Goal: Entertainment & Leisure: Consume media (video, audio)

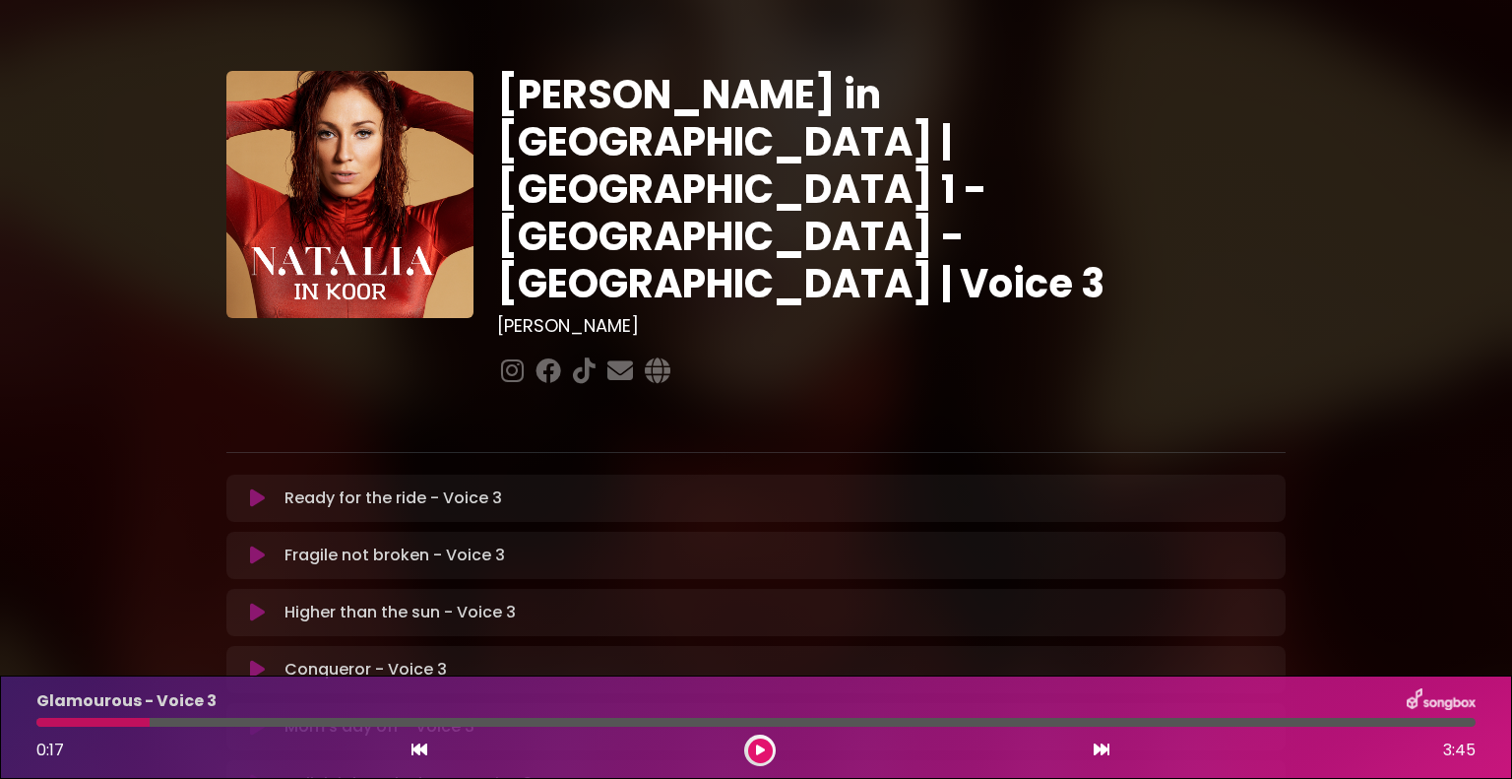
click at [253, 488] on icon at bounding box center [257, 498] width 15 height 20
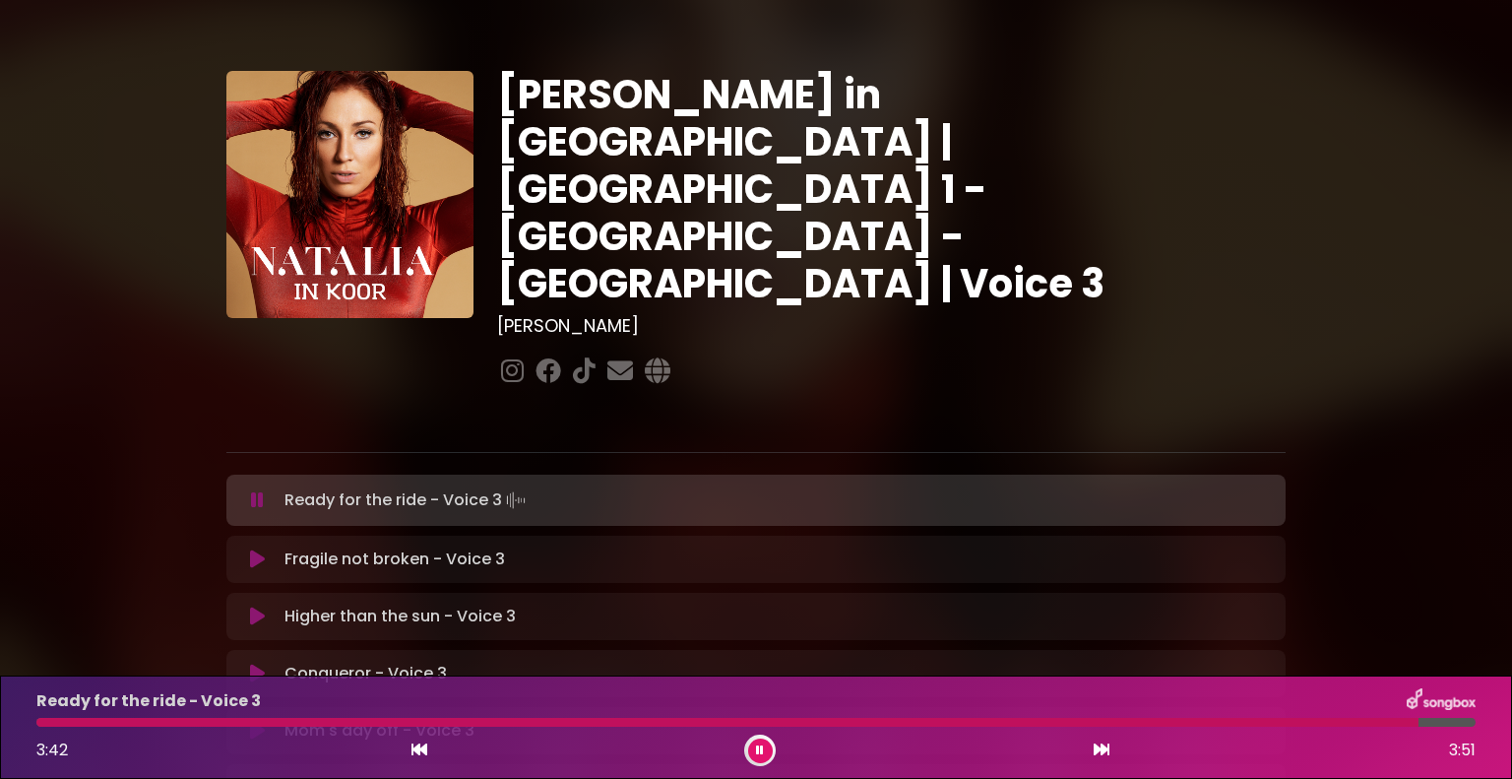
click at [1367, 728] on div "Ready for the ride - Voice 3 3:42 3:51" at bounding box center [756, 727] width 1463 height 78
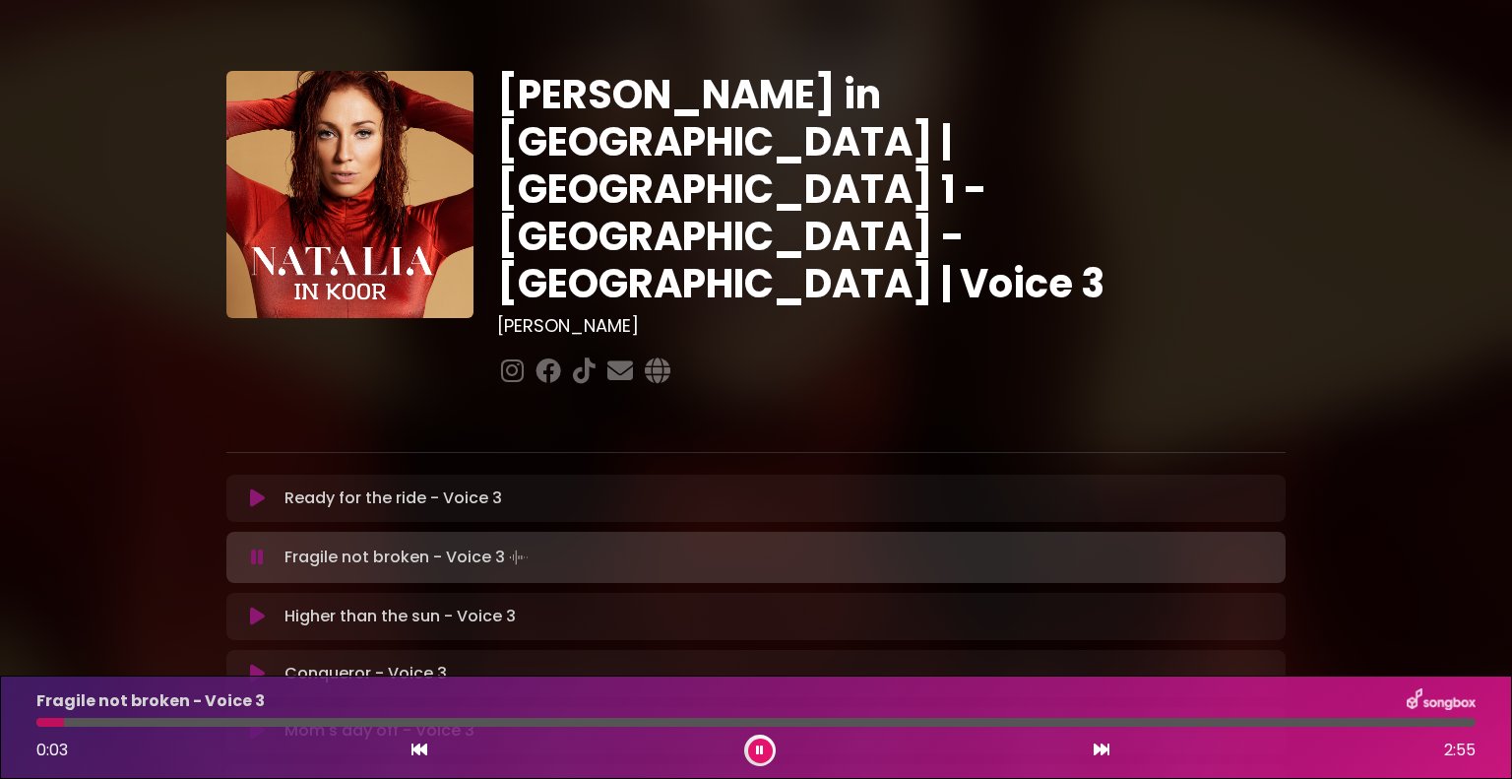
drag, startPoint x: 630, startPoint y: 613, endPoint x: 262, endPoint y: 478, distance: 392.1
click at [262, 547] on icon at bounding box center [257, 557] width 13 height 20
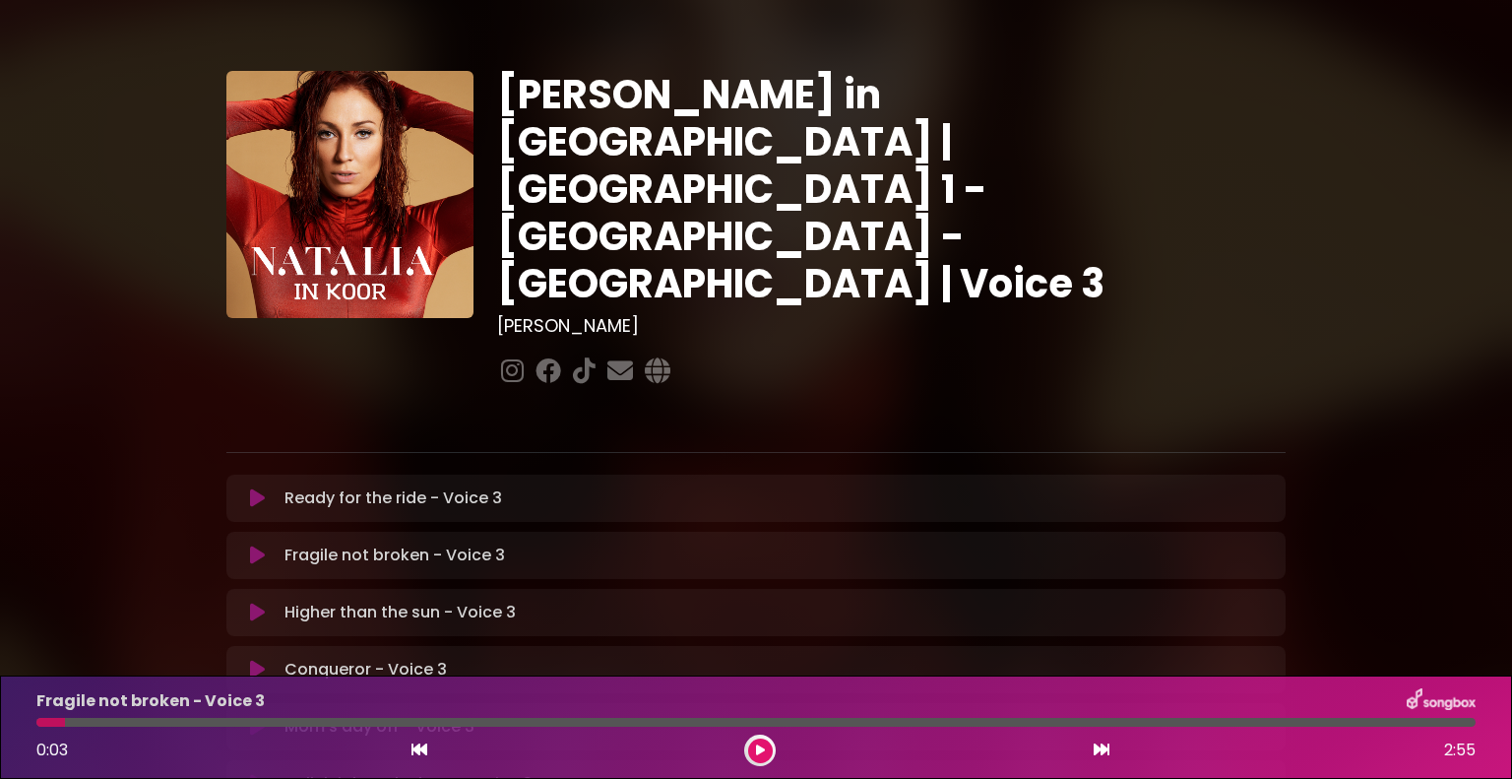
click at [256, 488] on icon at bounding box center [257, 498] width 15 height 20
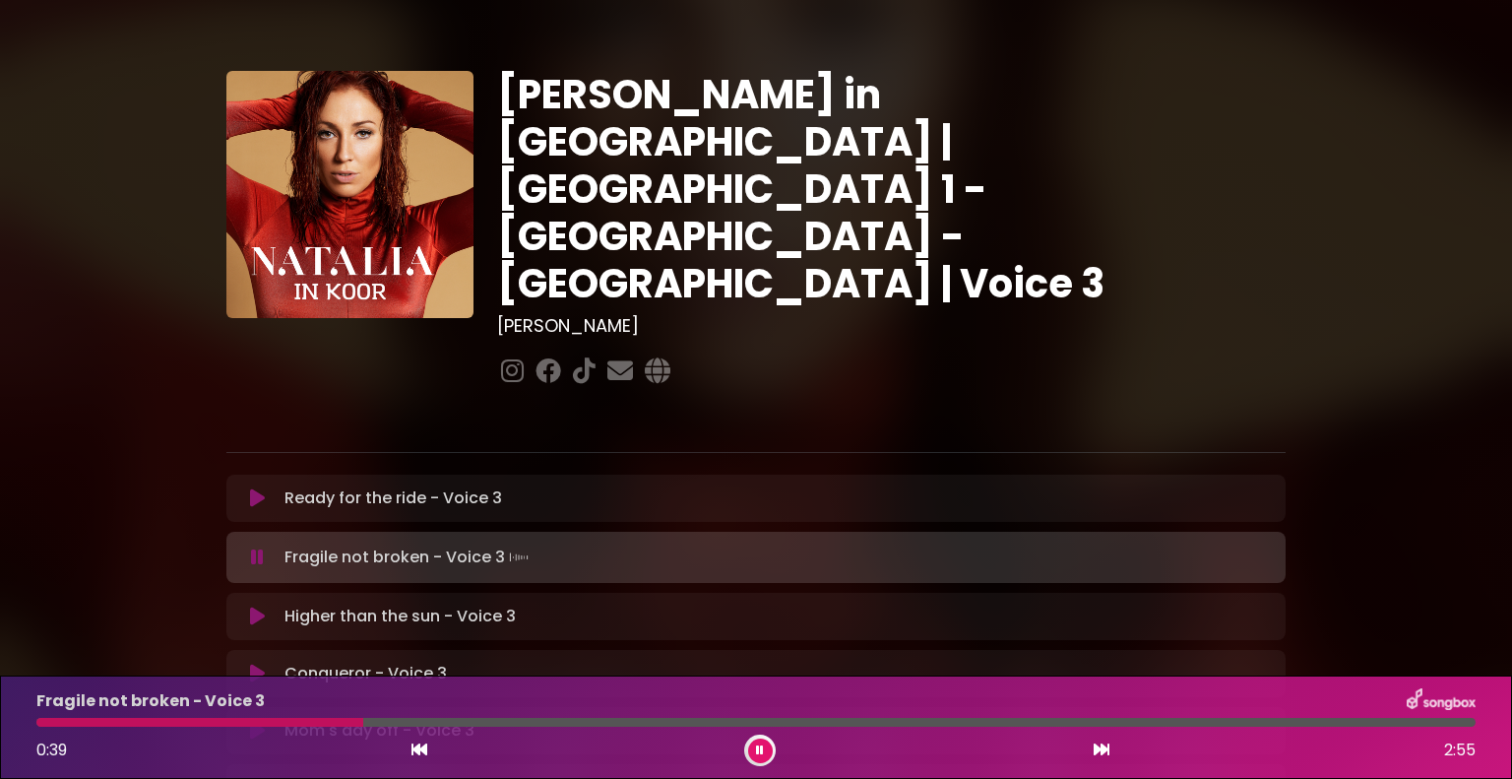
click at [761, 745] on icon at bounding box center [760, 750] width 8 height 12
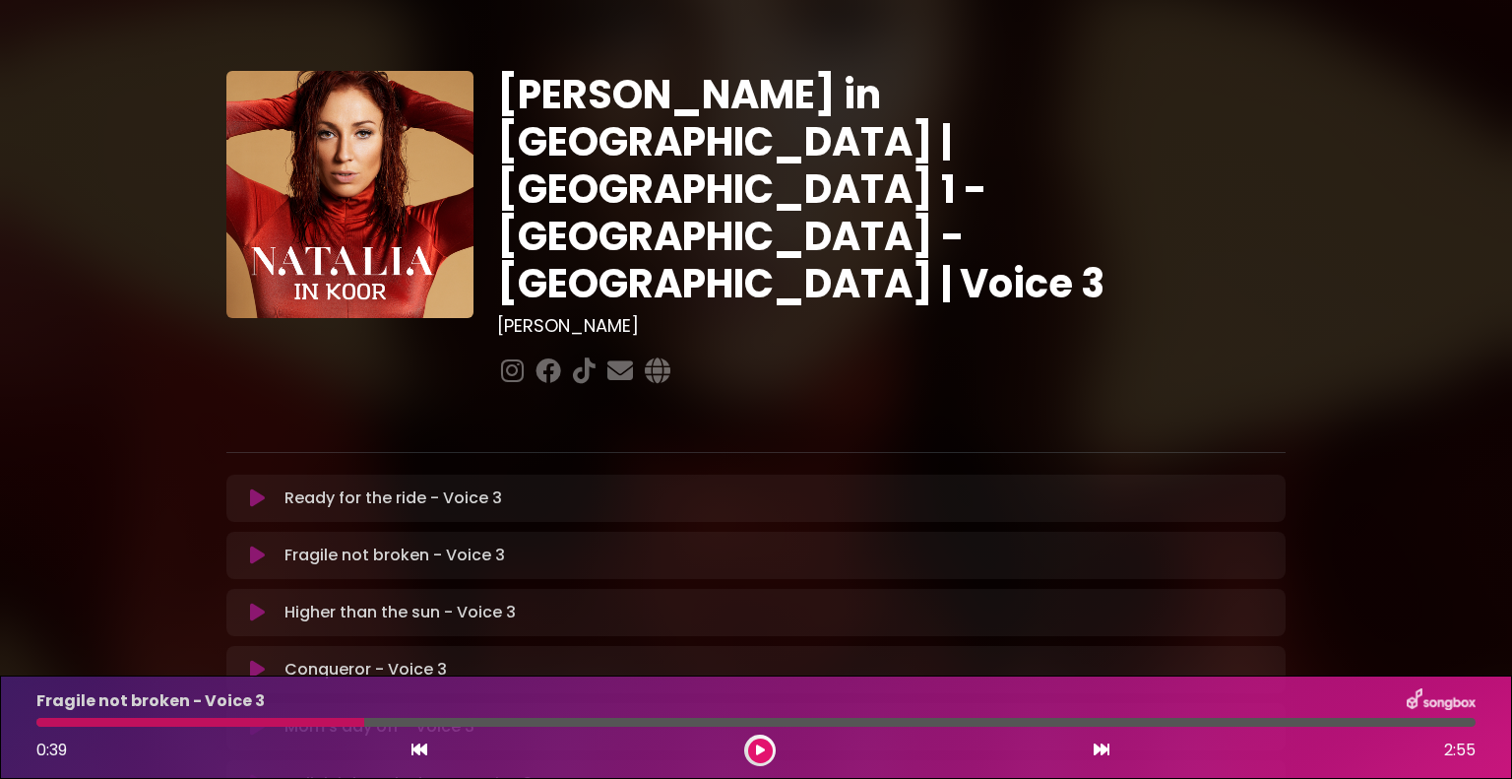
click at [758, 741] on button at bounding box center [760, 750] width 25 height 25
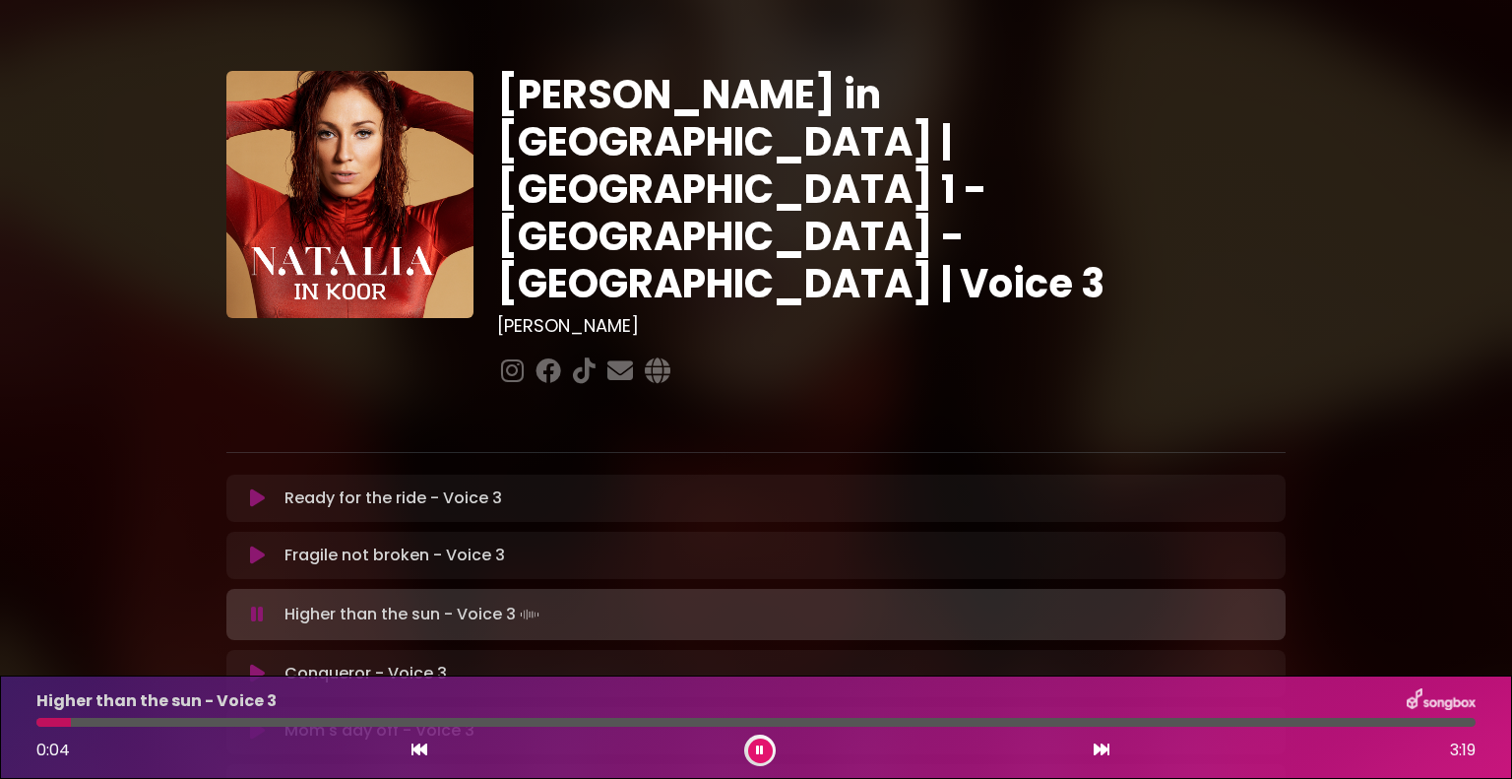
click at [258, 604] on icon at bounding box center [257, 614] width 13 height 20
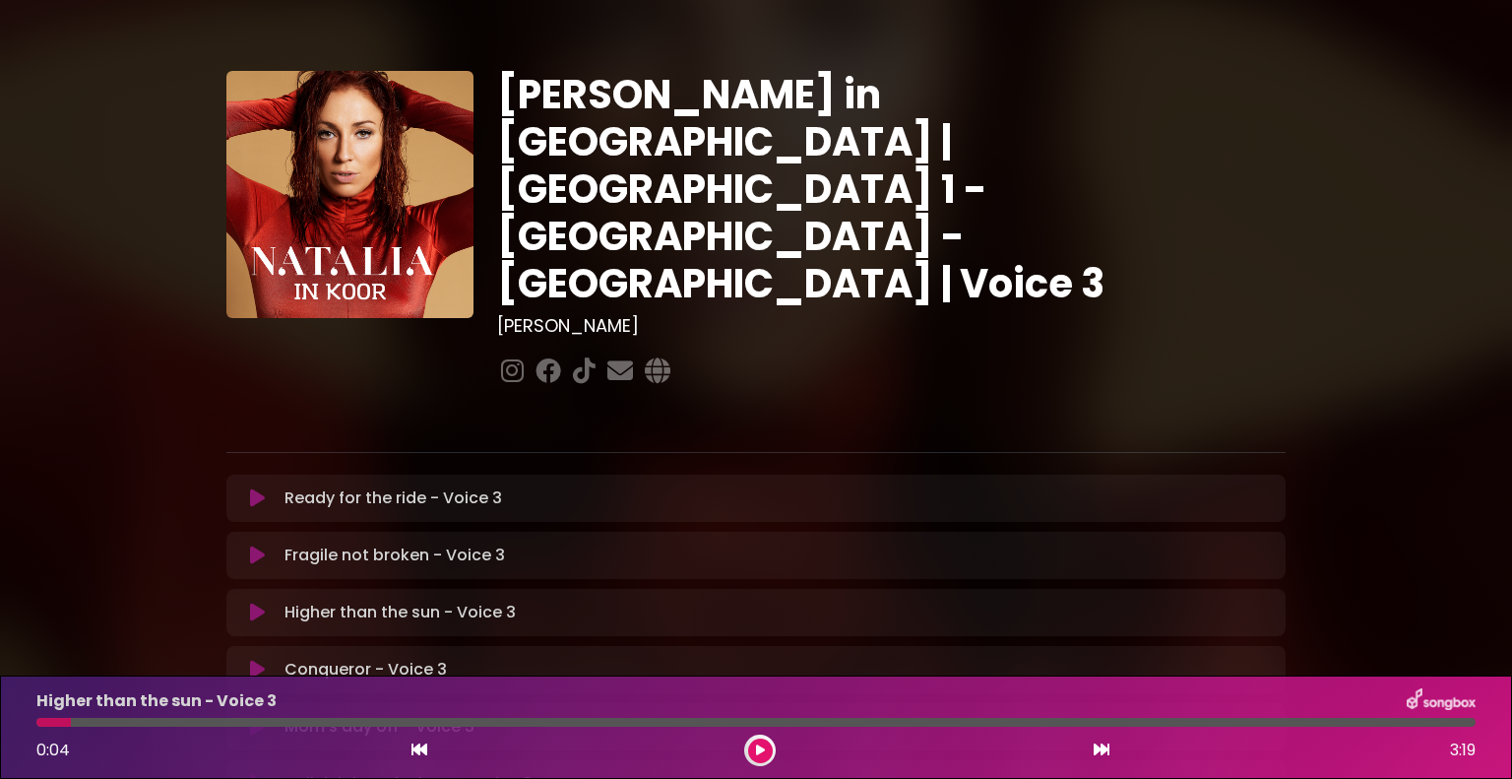
click at [256, 545] on icon at bounding box center [257, 555] width 15 height 20
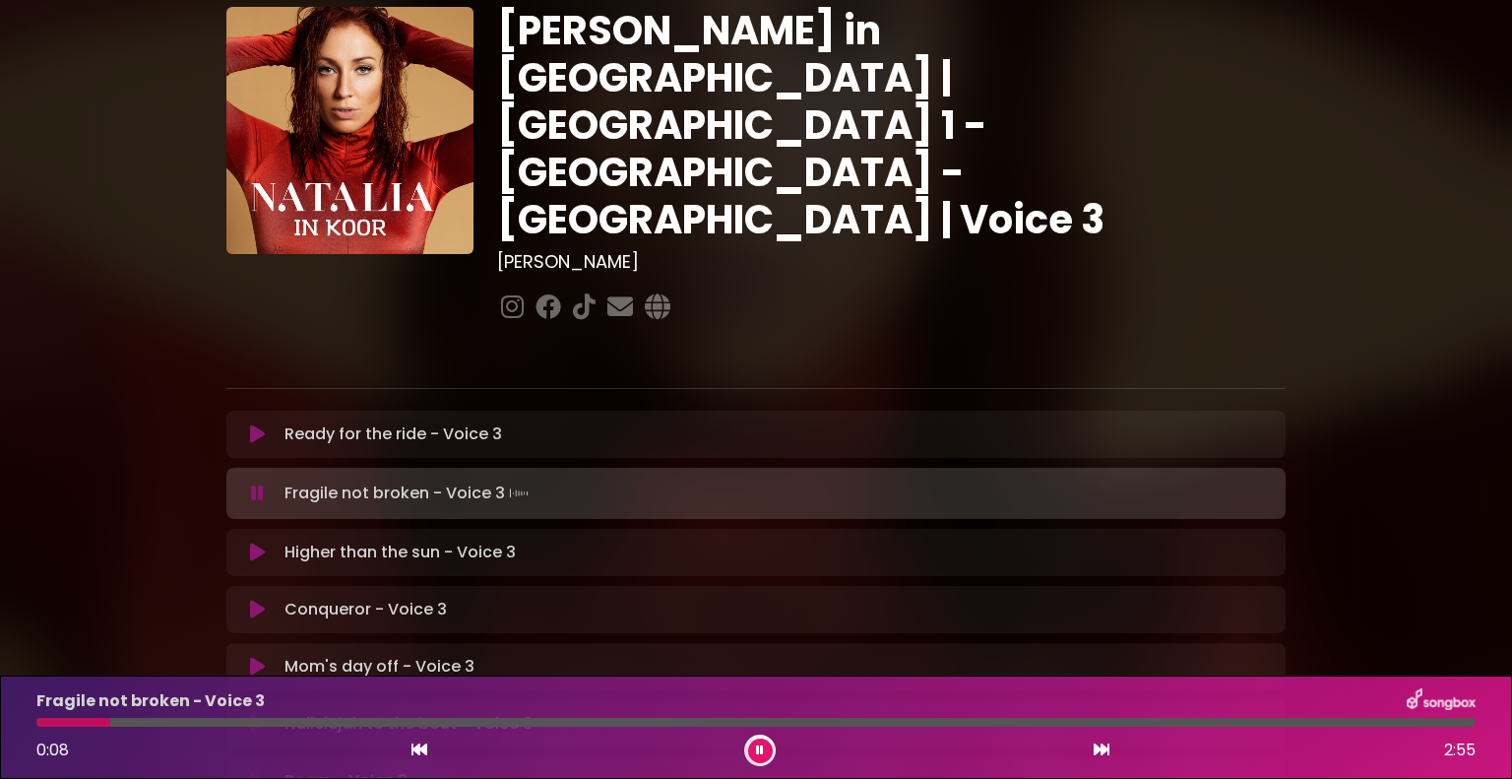
scroll to position [98, 0]
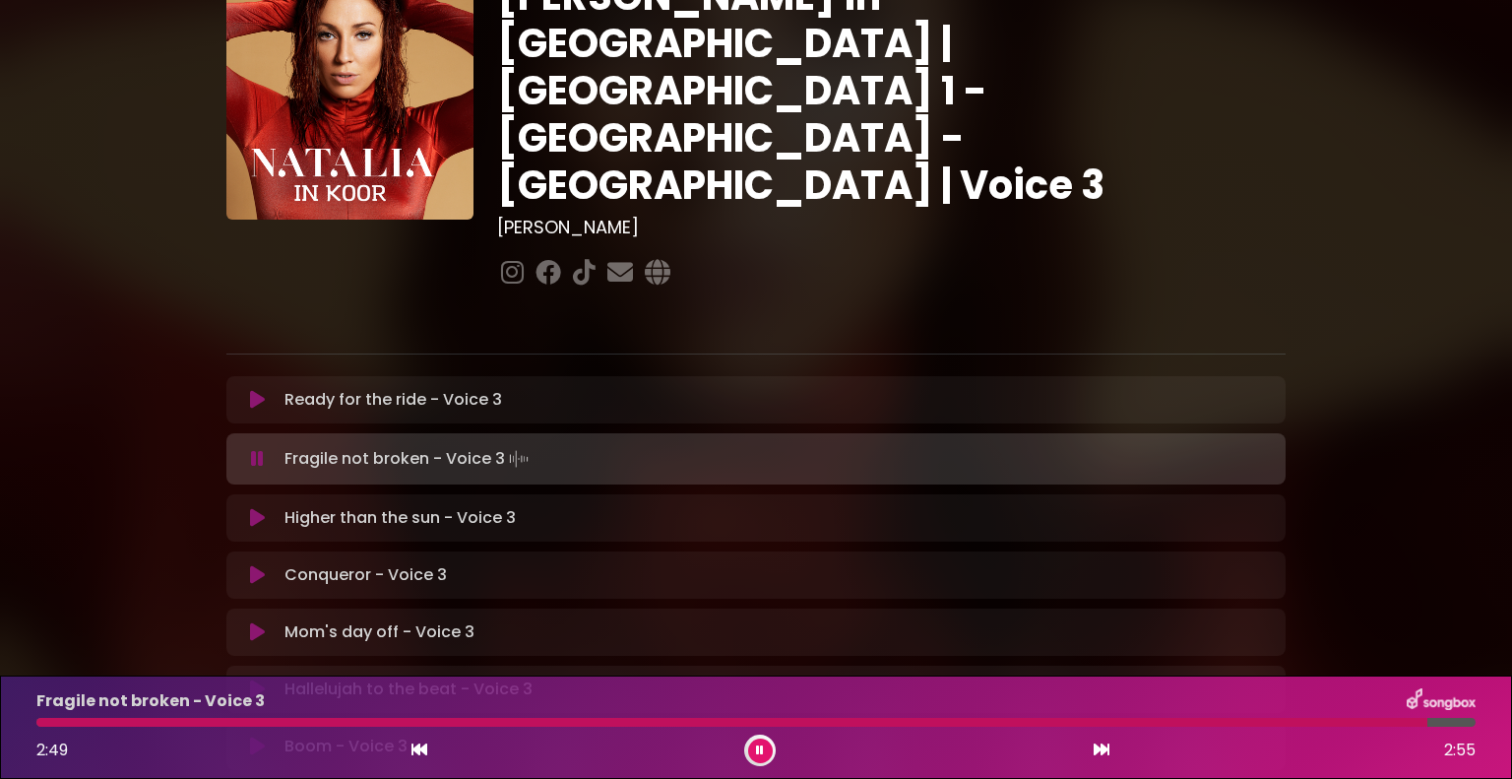
click at [760, 750] on icon at bounding box center [760, 750] width 8 height 12
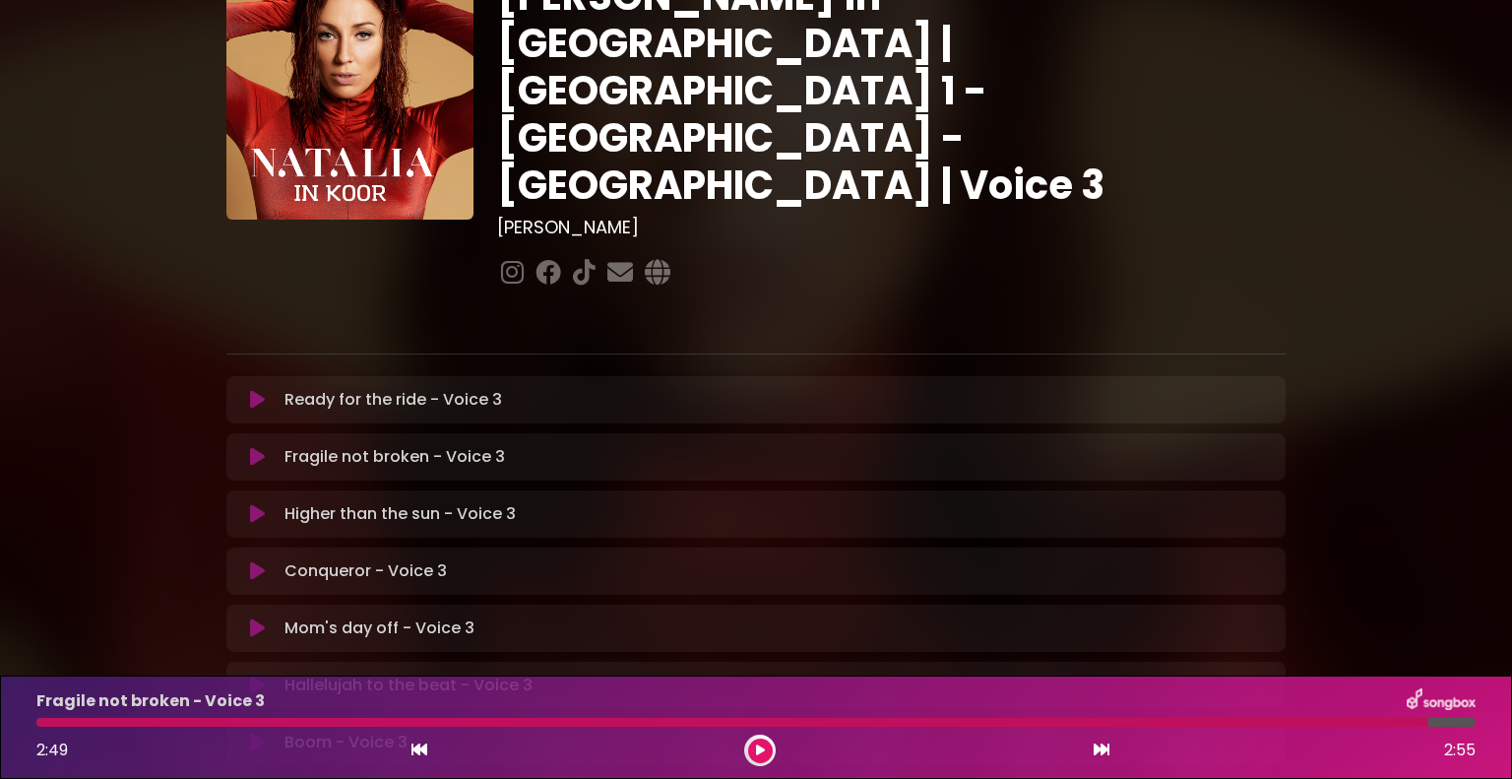
click at [256, 447] on icon at bounding box center [257, 457] width 15 height 20
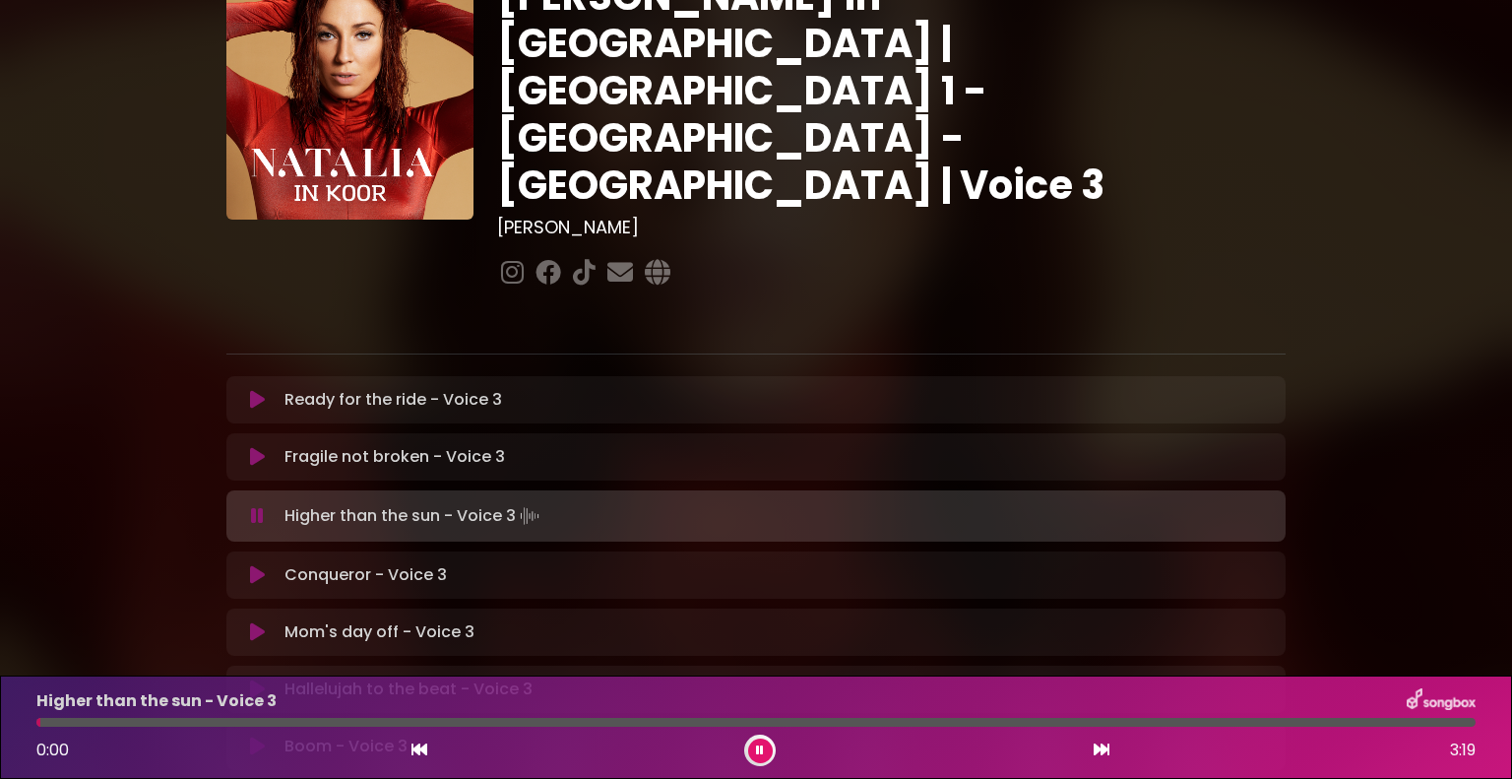
click at [259, 506] on icon at bounding box center [257, 516] width 13 height 20
click at [263, 506] on icon at bounding box center [257, 516] width 13 height 20
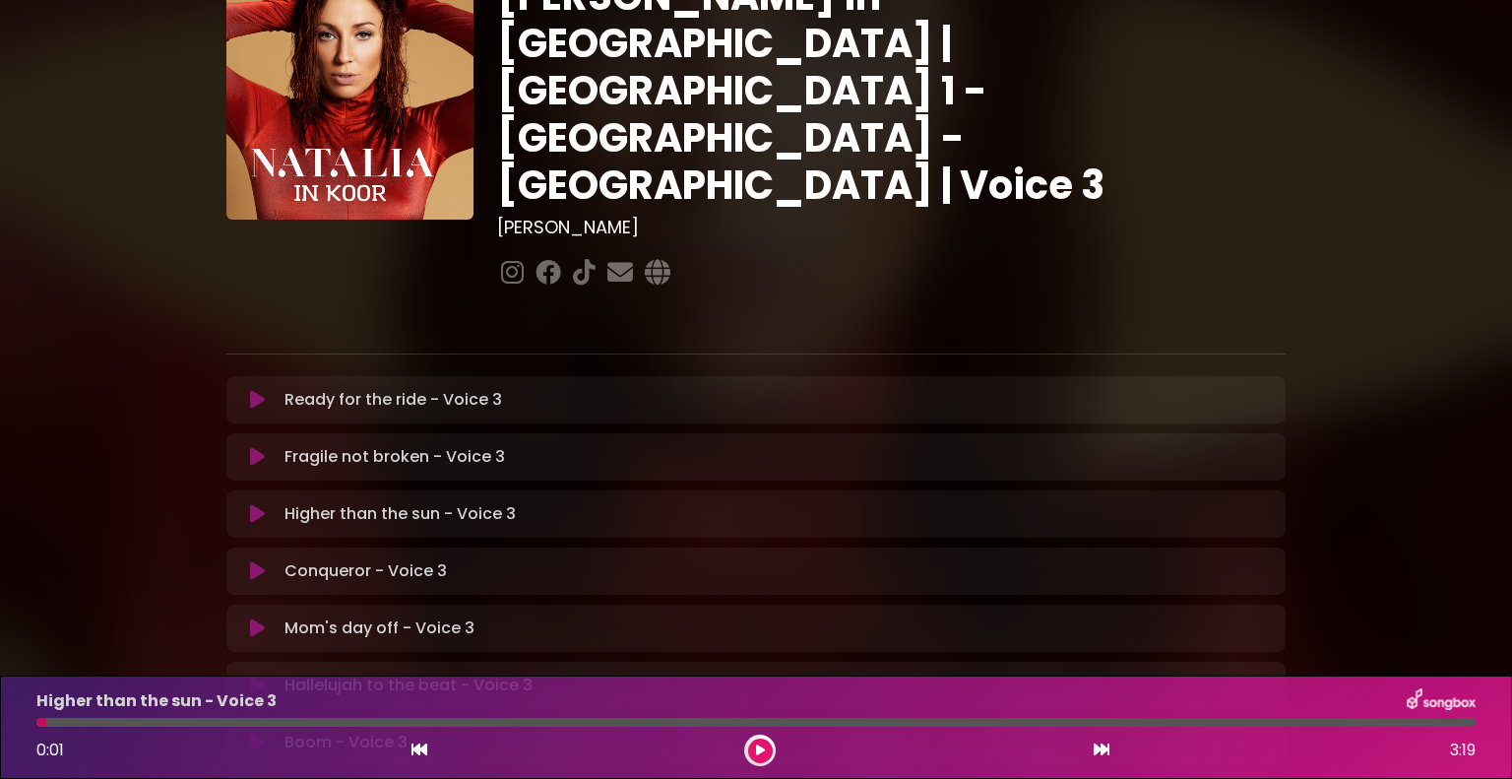
drag, startPoint x: 265, startPoint y: 378, endPoint x: 383, endPoint y: 391, distance: 118.8
click at [383, 445] on p "Fragile not broken - Voice 3 Loading Track..." at bounding box center [395, 457] width 221 height 24
click at [375, 433] on div "Fragile not broken - Voice 3 Loading Track... Name" at bounding box center [755, 456] width 1059 height 47
click at [258, 447] on icon at bounding box center [257, 457] width 15 height 20
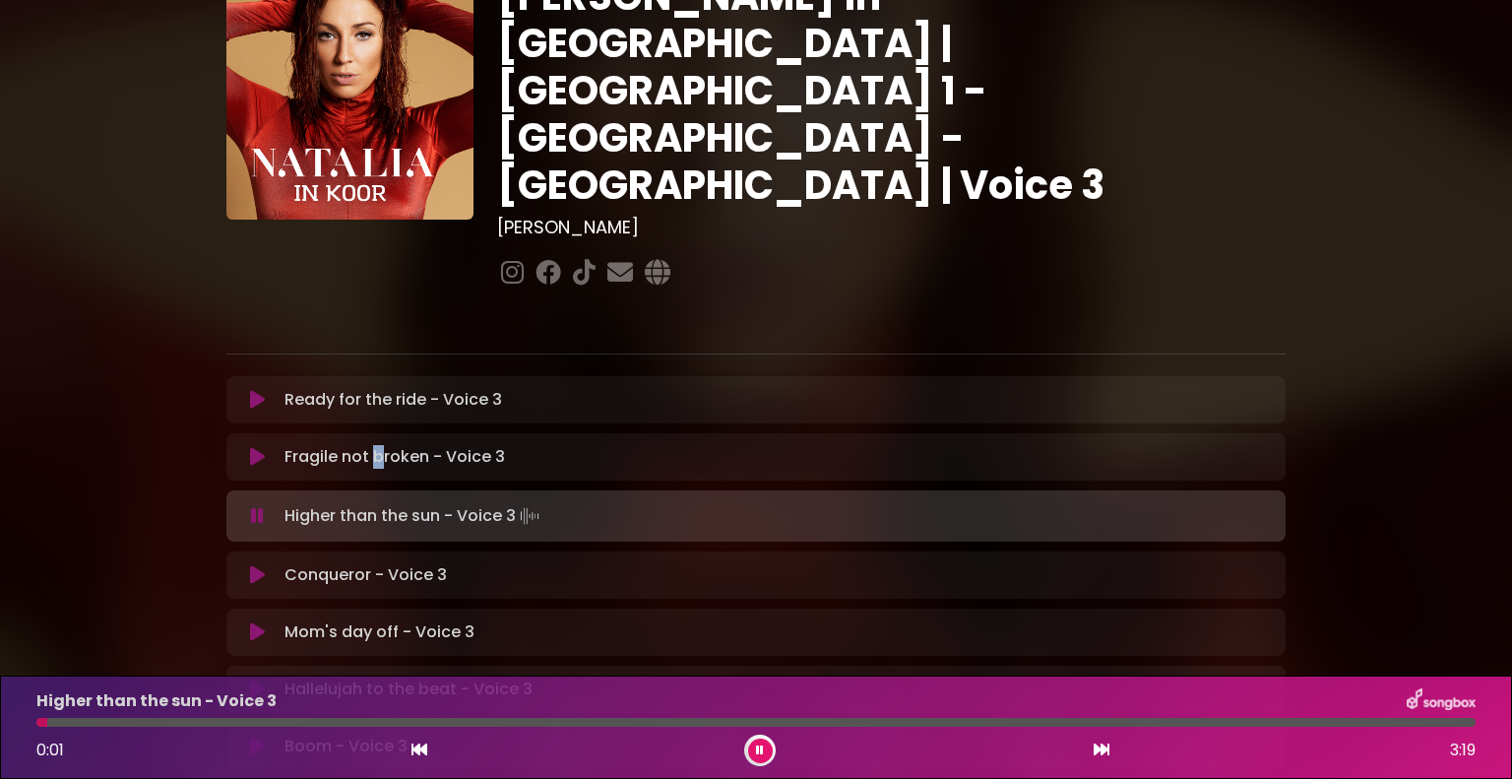
click at [256, 506] on icon at bounding box center [257, 516] width 13 height 20
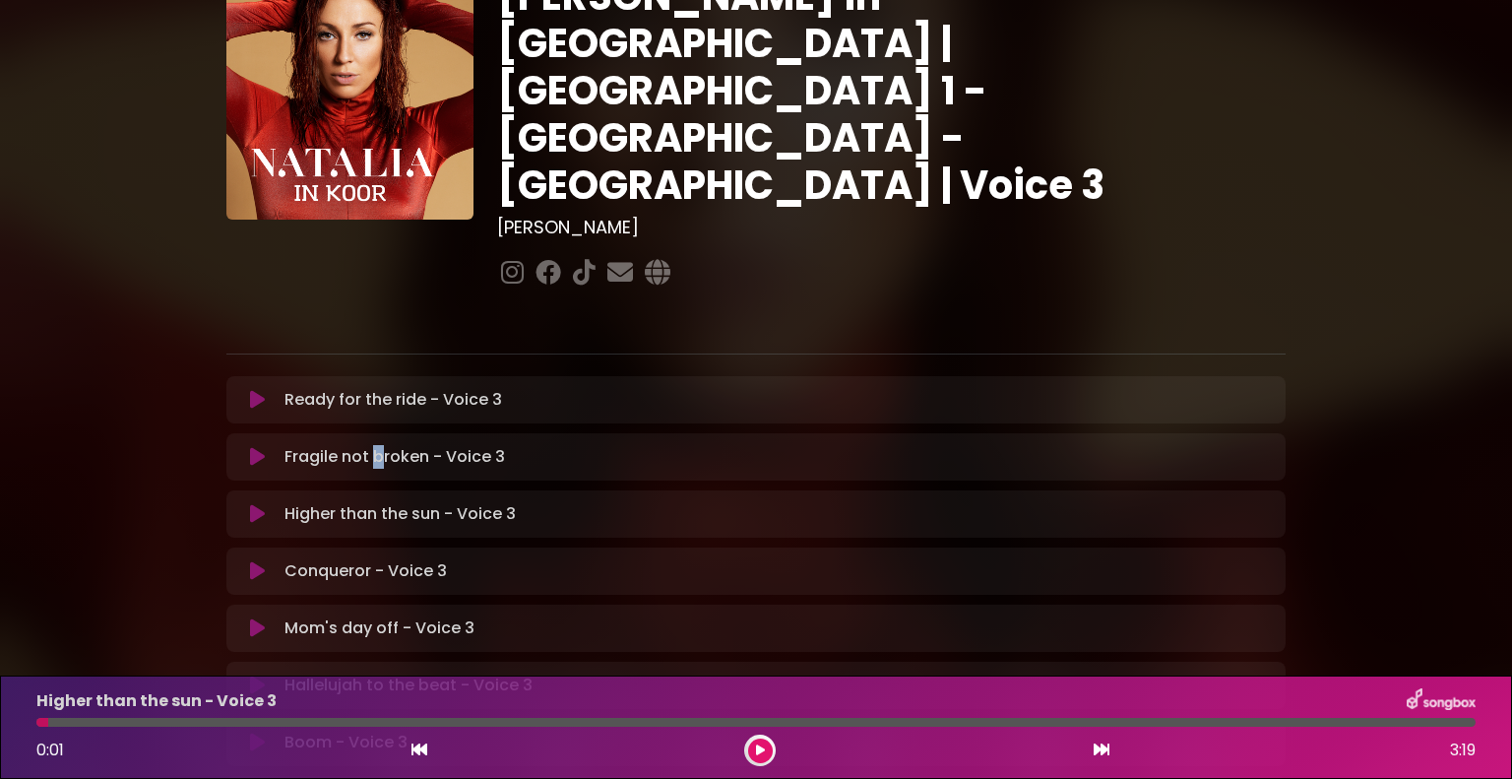
click at [263, 447] on icon at bounding box center [257, 457] width 15 height 20
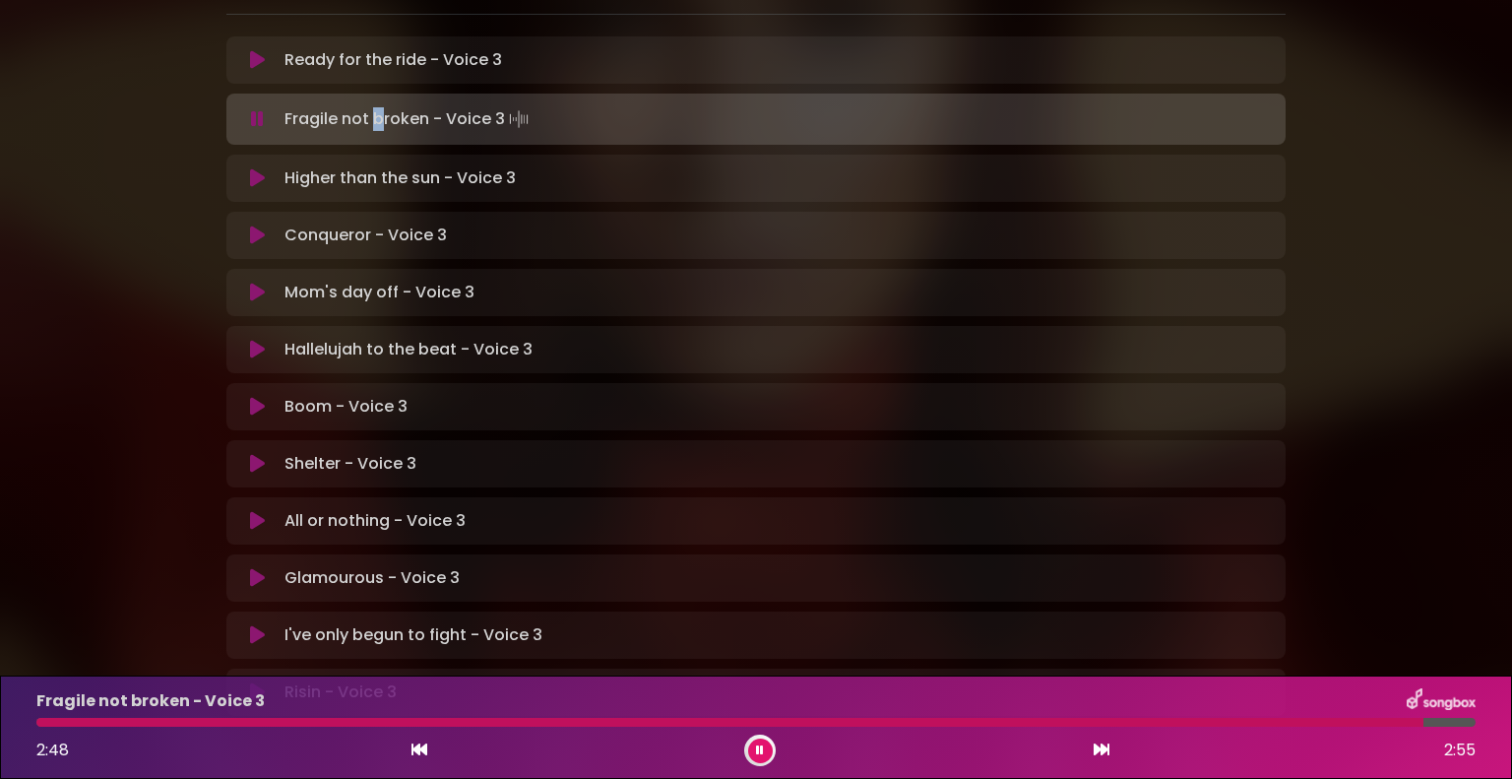
scroll to position [235, 0]
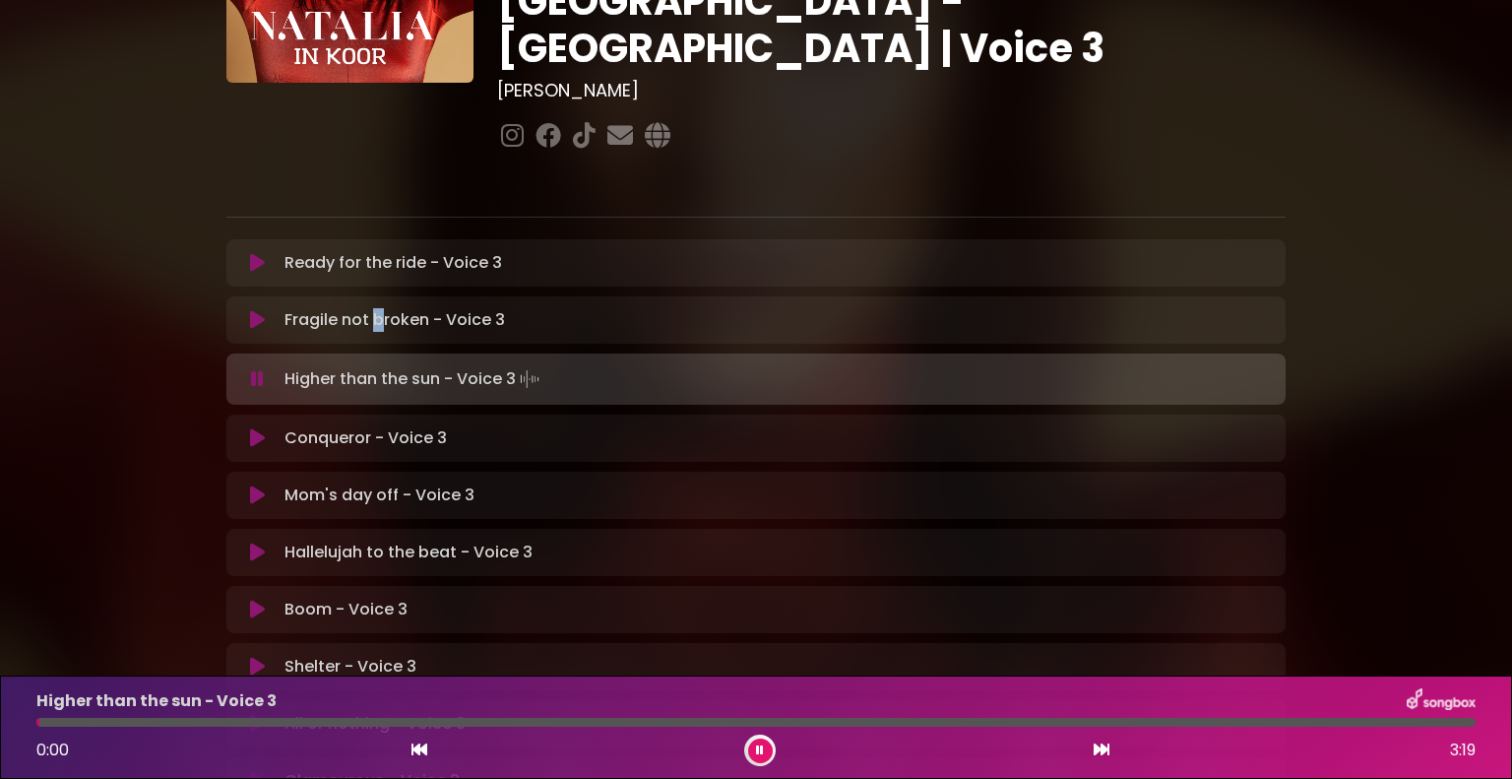
click at [257, 369] on icon at bounding box center [257, 379] width 13 height 20
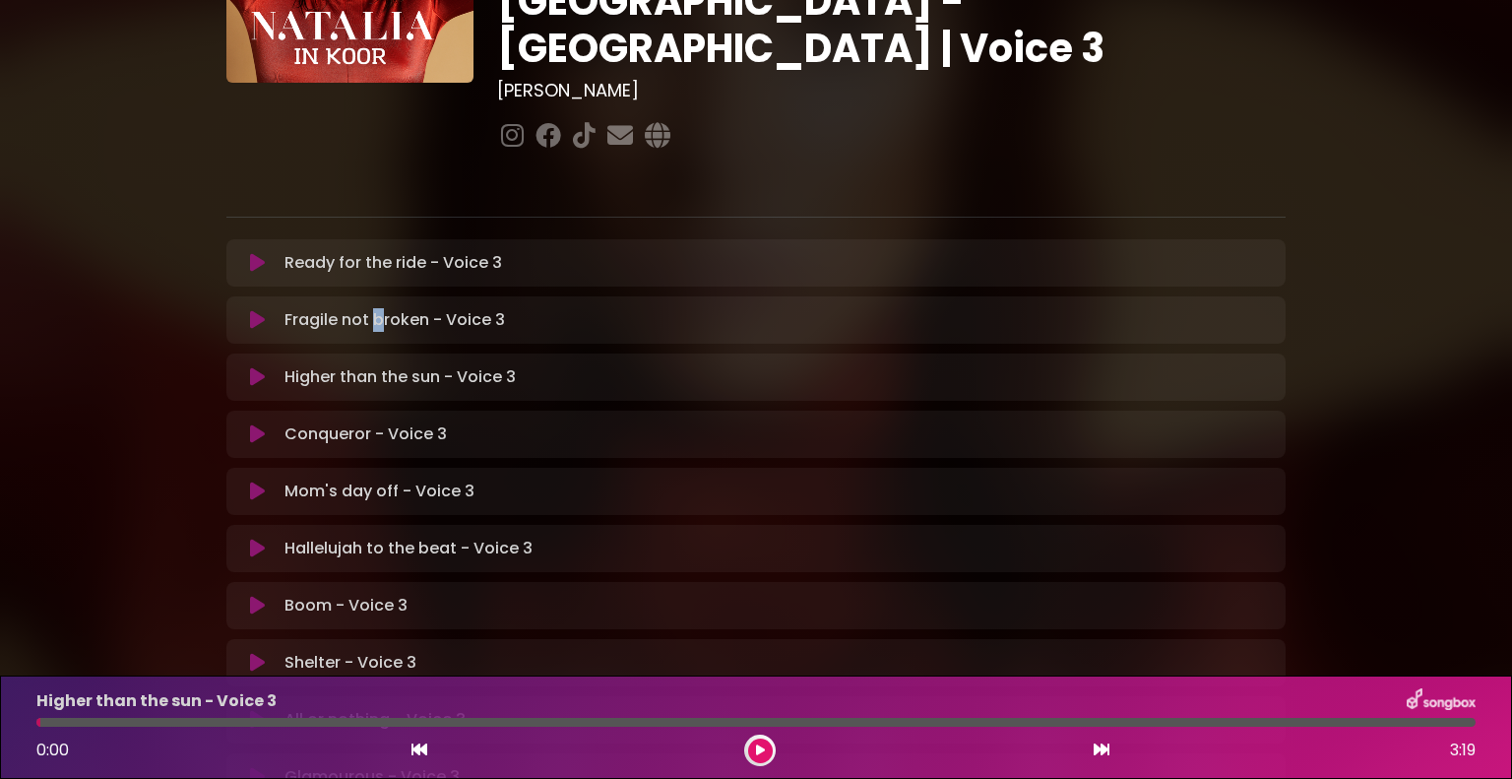
click at [257, 310] on icon at bounding box center [257, 320] width 15 height 20
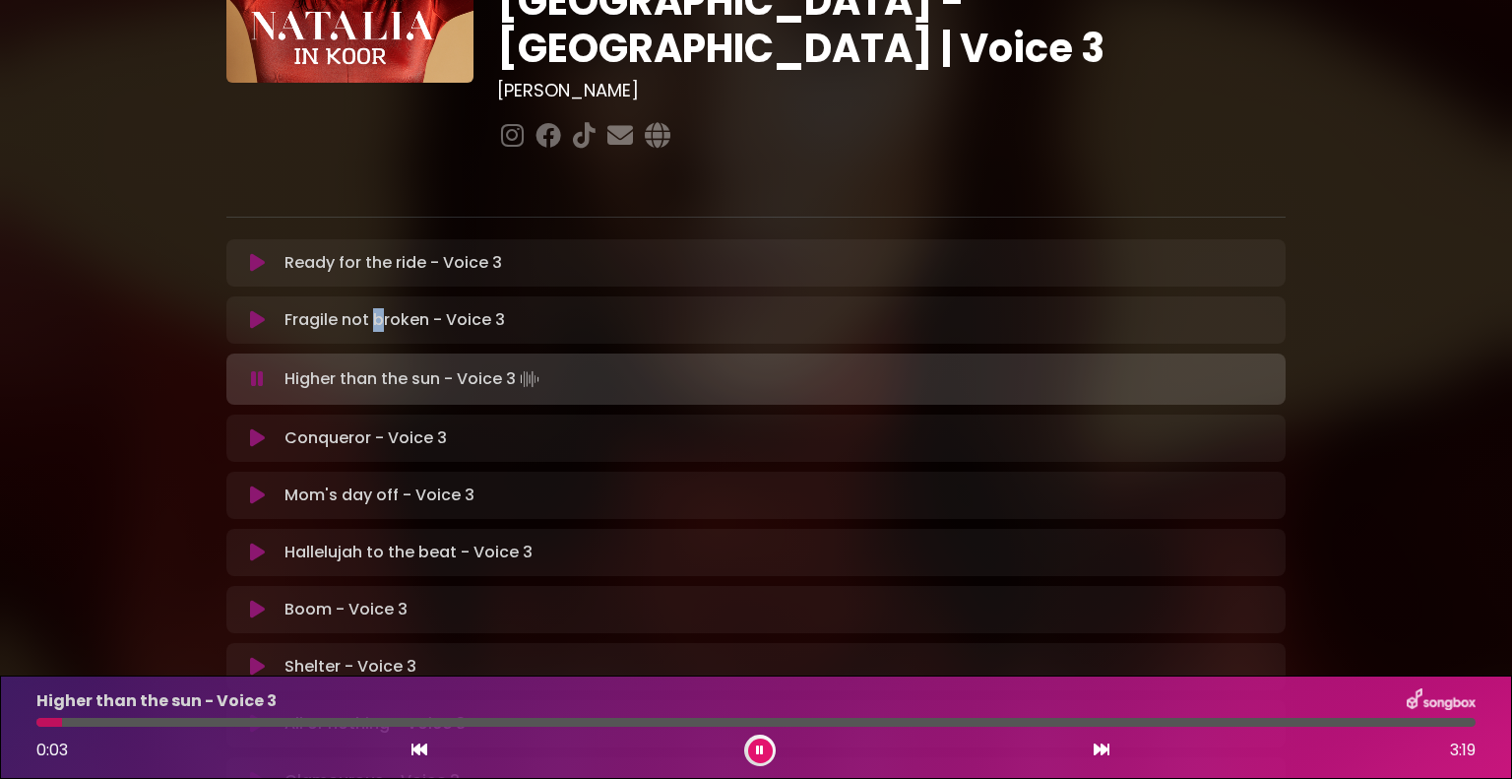
click at [256, 369] on icon at bounding box center [257, 379] width 13 height 20
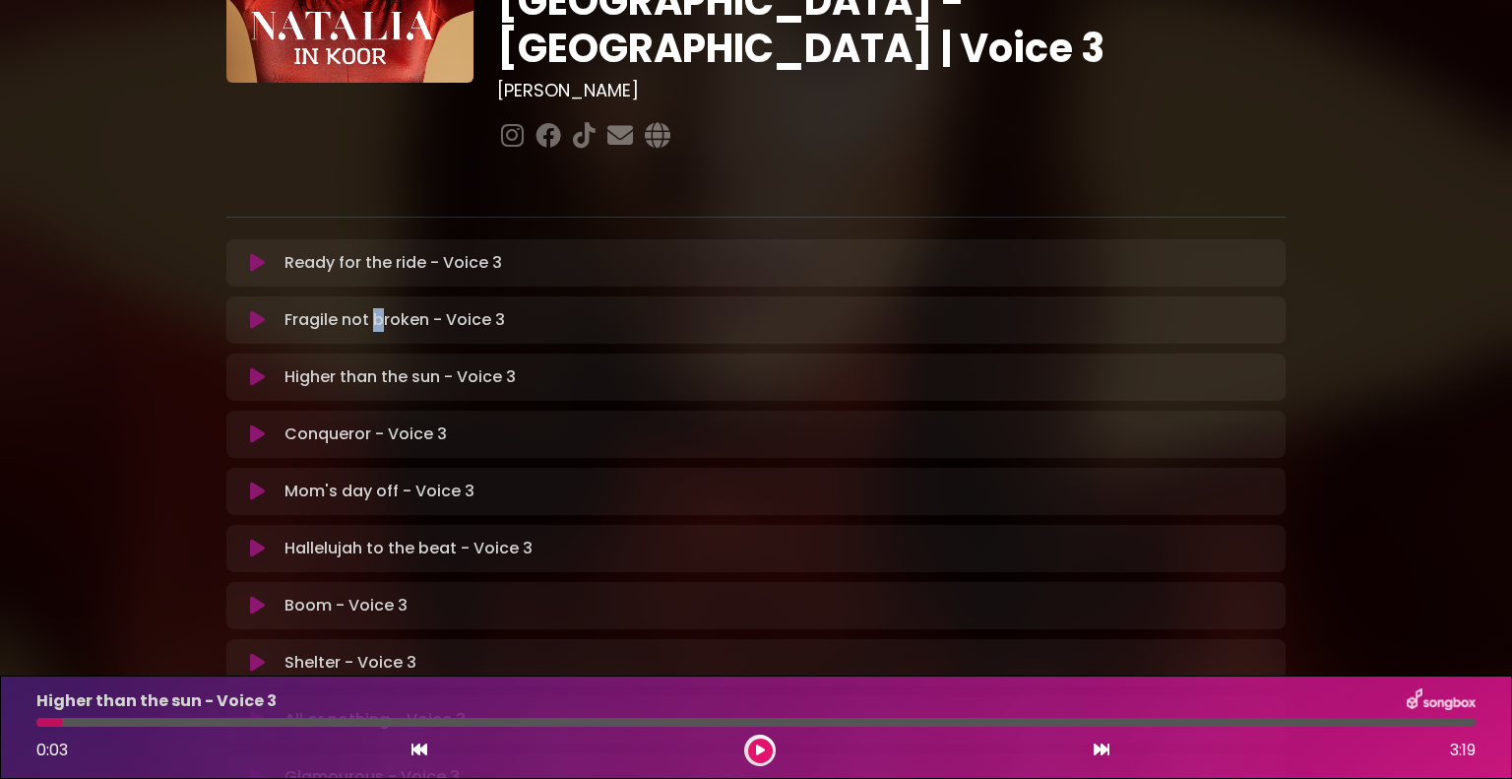
click at [267, 310] on button at bounding box center [257, 320] width 38 height 20
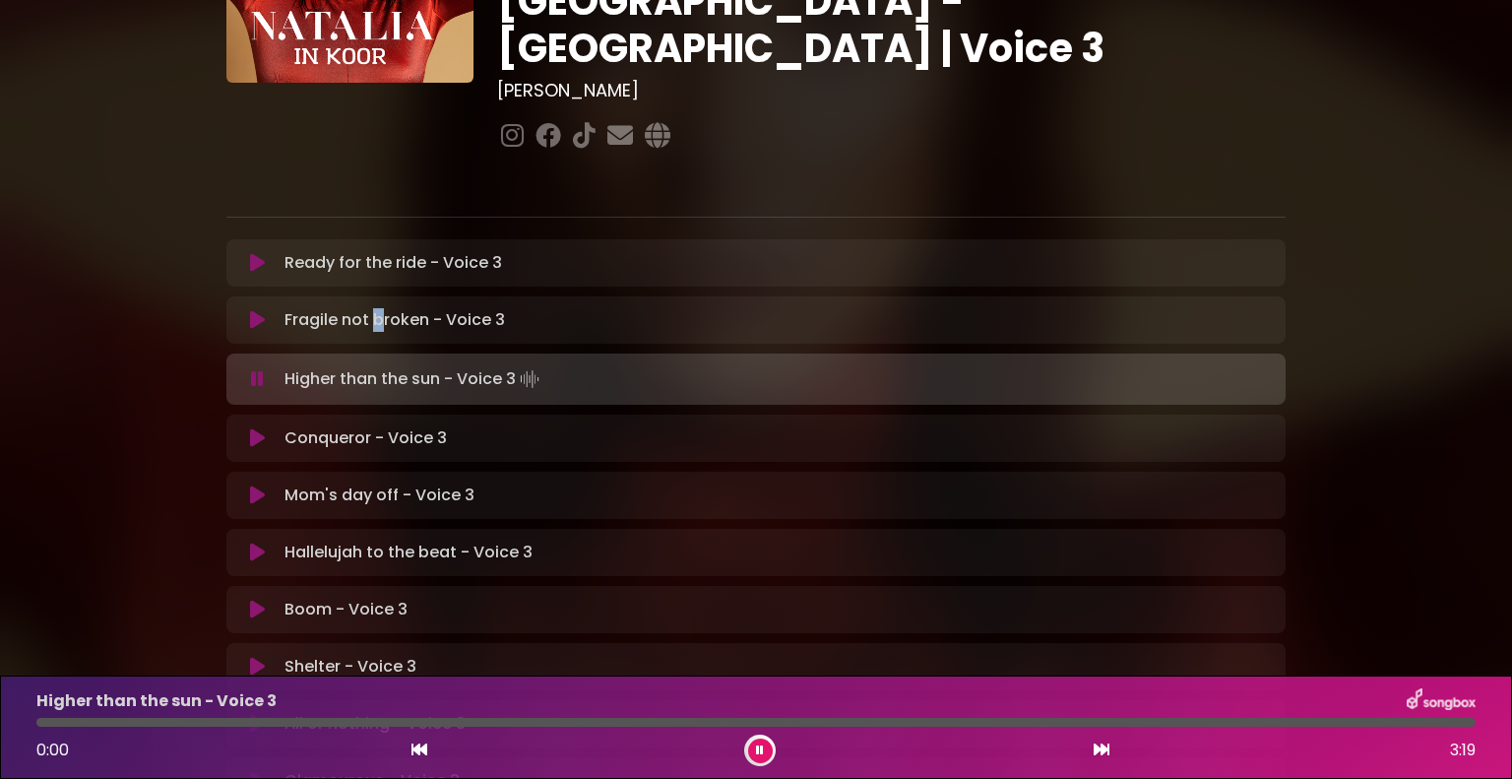
click at [255, 369] on icon at bounding box center [257, 379] width 13 height 20
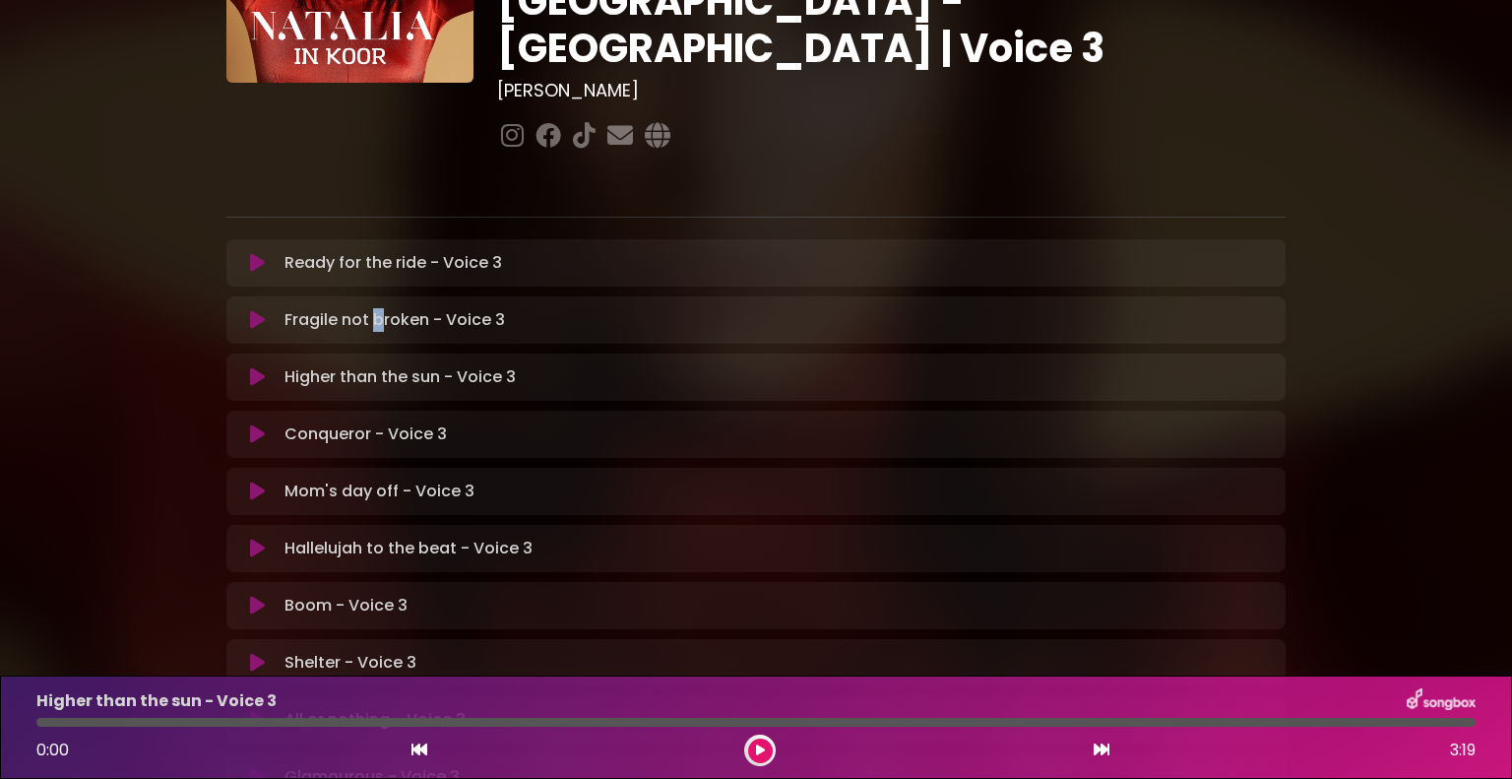
click at [255, 367] on icon at bounding box center [257, 377] width 15 height 20
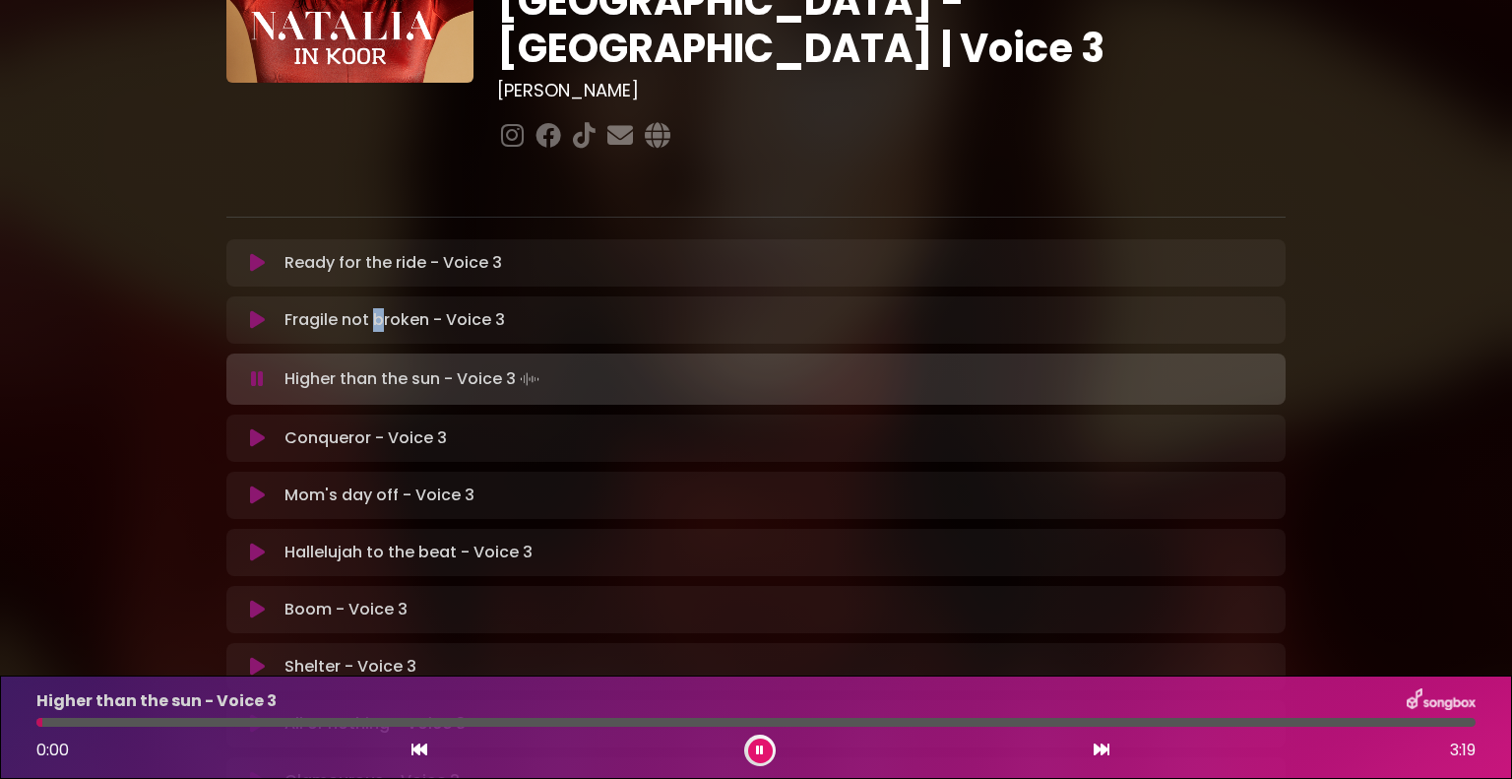
click at [256, 369] on icon at bounding box center [257, 379] width 13 height 20
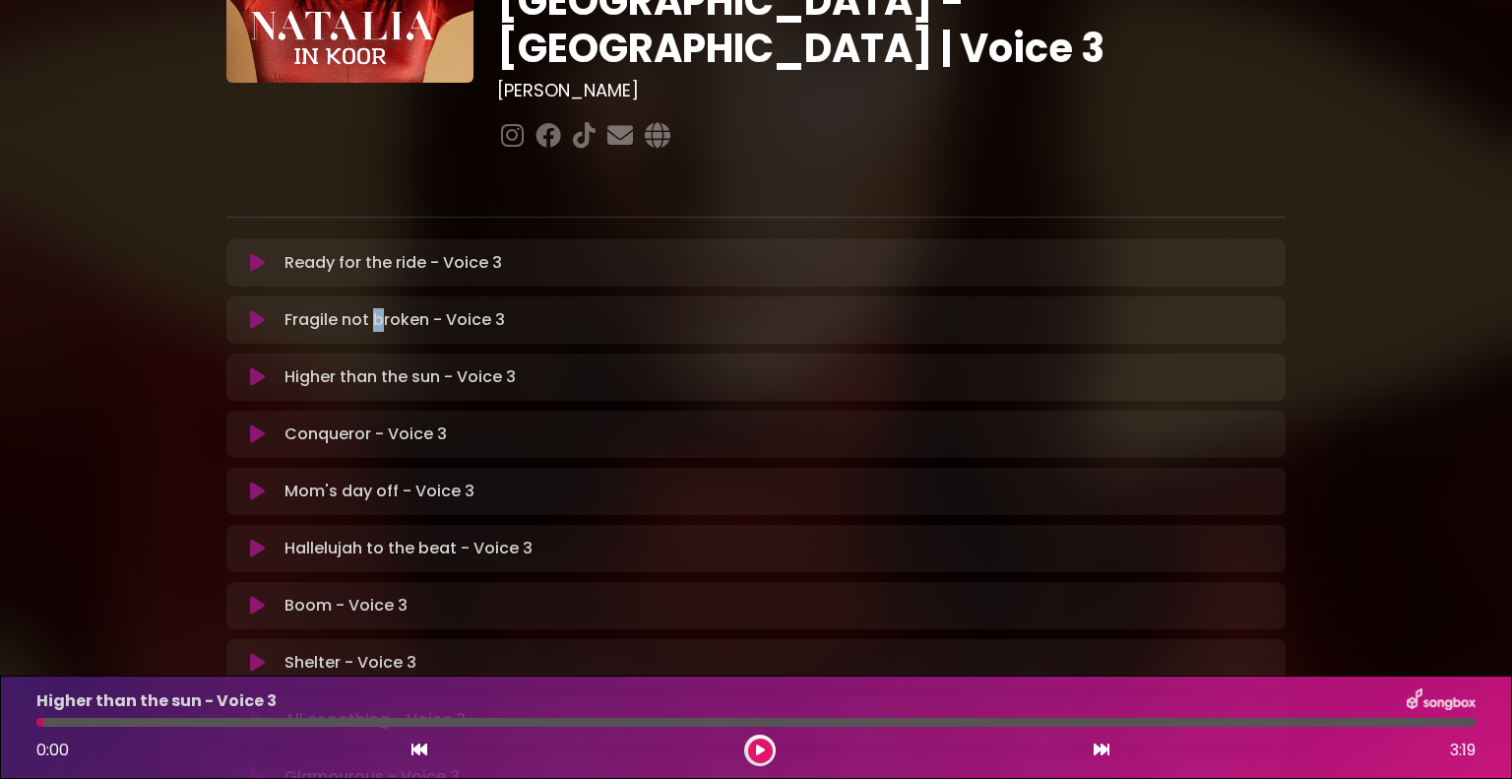
click at [260, 310] on icon at bounding box center [257, 320] width 15 height 20
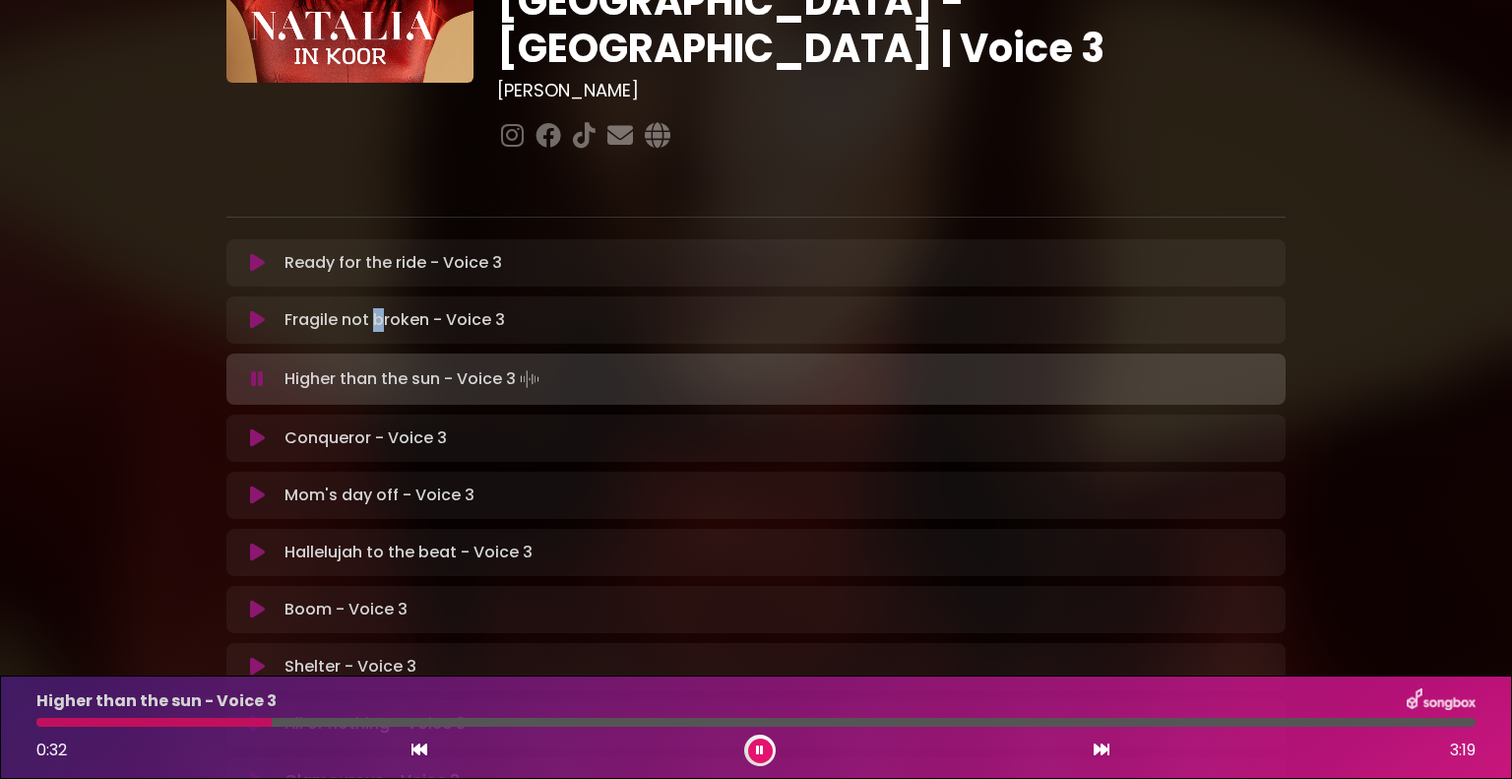
click at [761, 753] on icon at bounding box center [760, 750] width 8 height 12
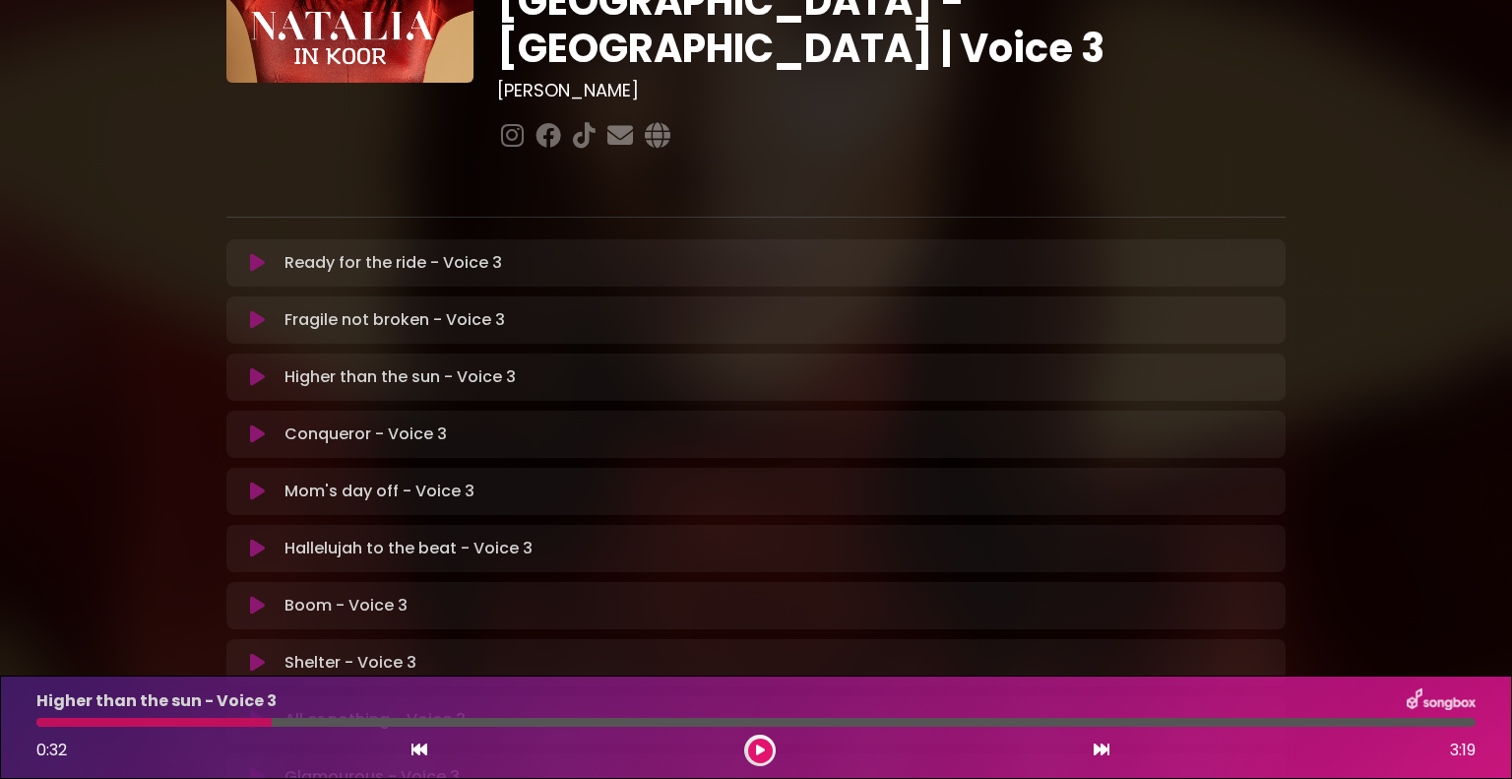
click at [39, 720] on div at bounding box center [153, 722] width 235 height 9
click at [425, 749] on icon at bounding box center [420, 749] width 16 height 16
click at [423, 746] on icon at bounding box center [420, 749] width 16 height 16
click at [422, 746] on icon at bounding box center [420, 749] width 16 height 16
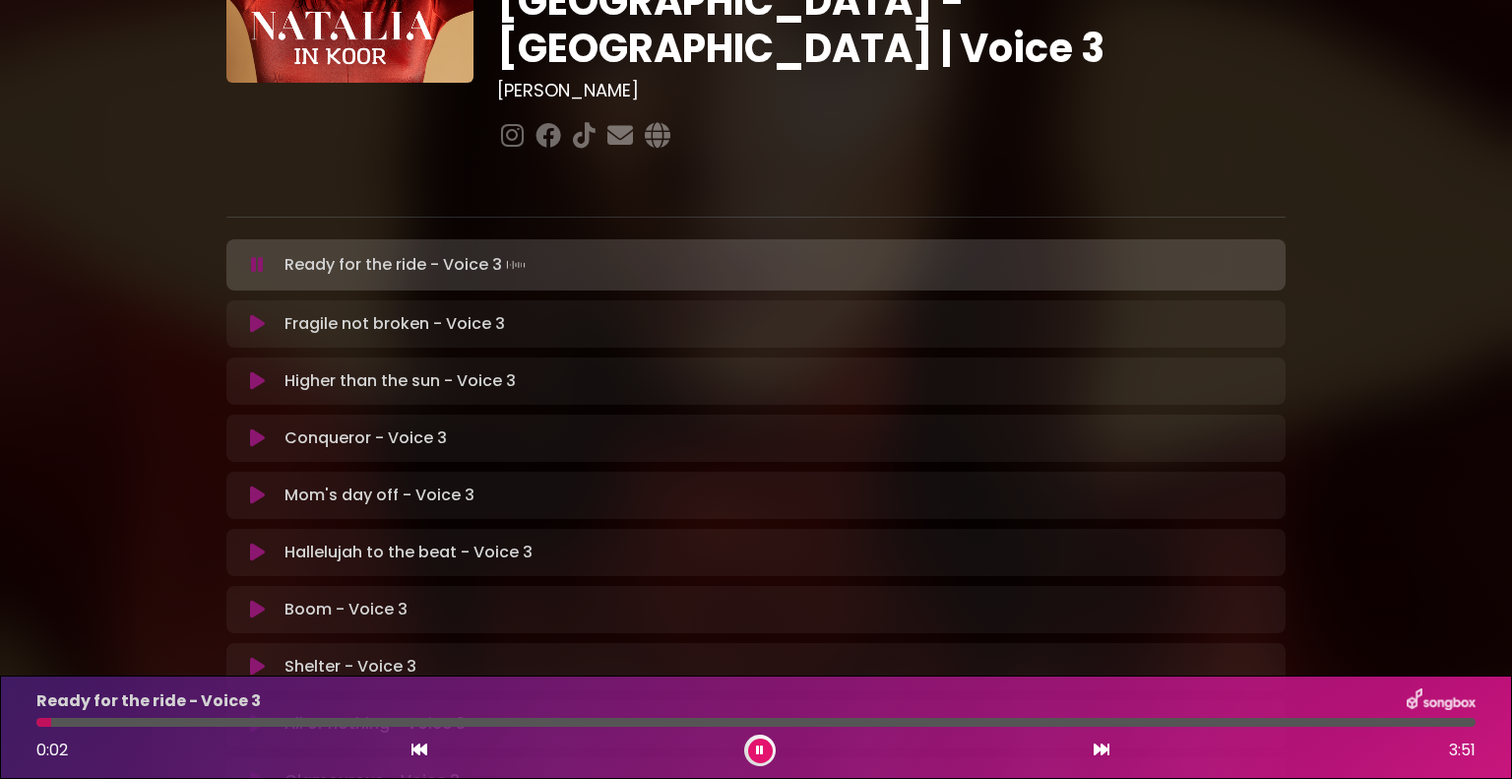
click at [265, 428] on button at bounding box center [257, 438] width 38 height 20
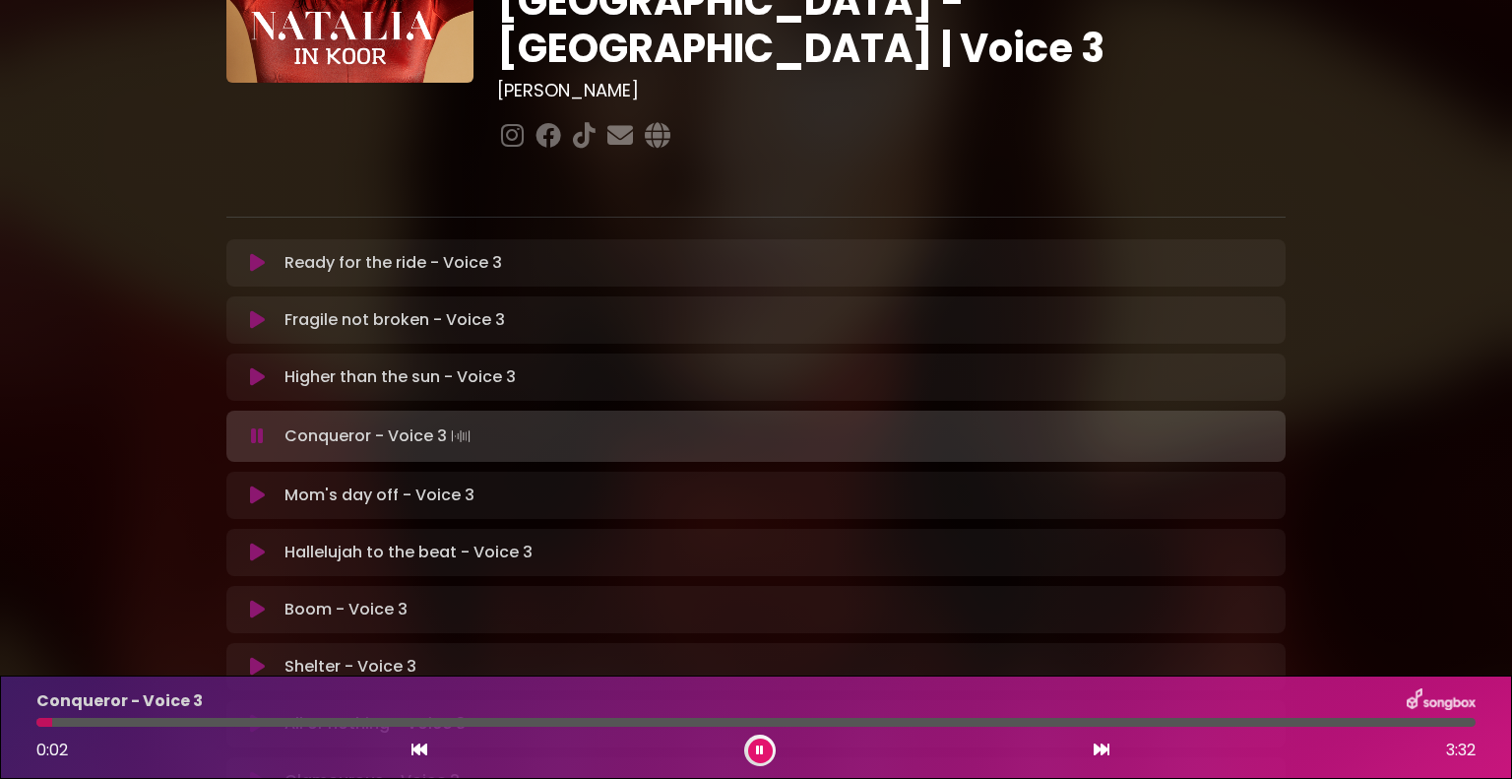
click at [257, 426] on icon at bounding box center [257, 436] width 13 height 20
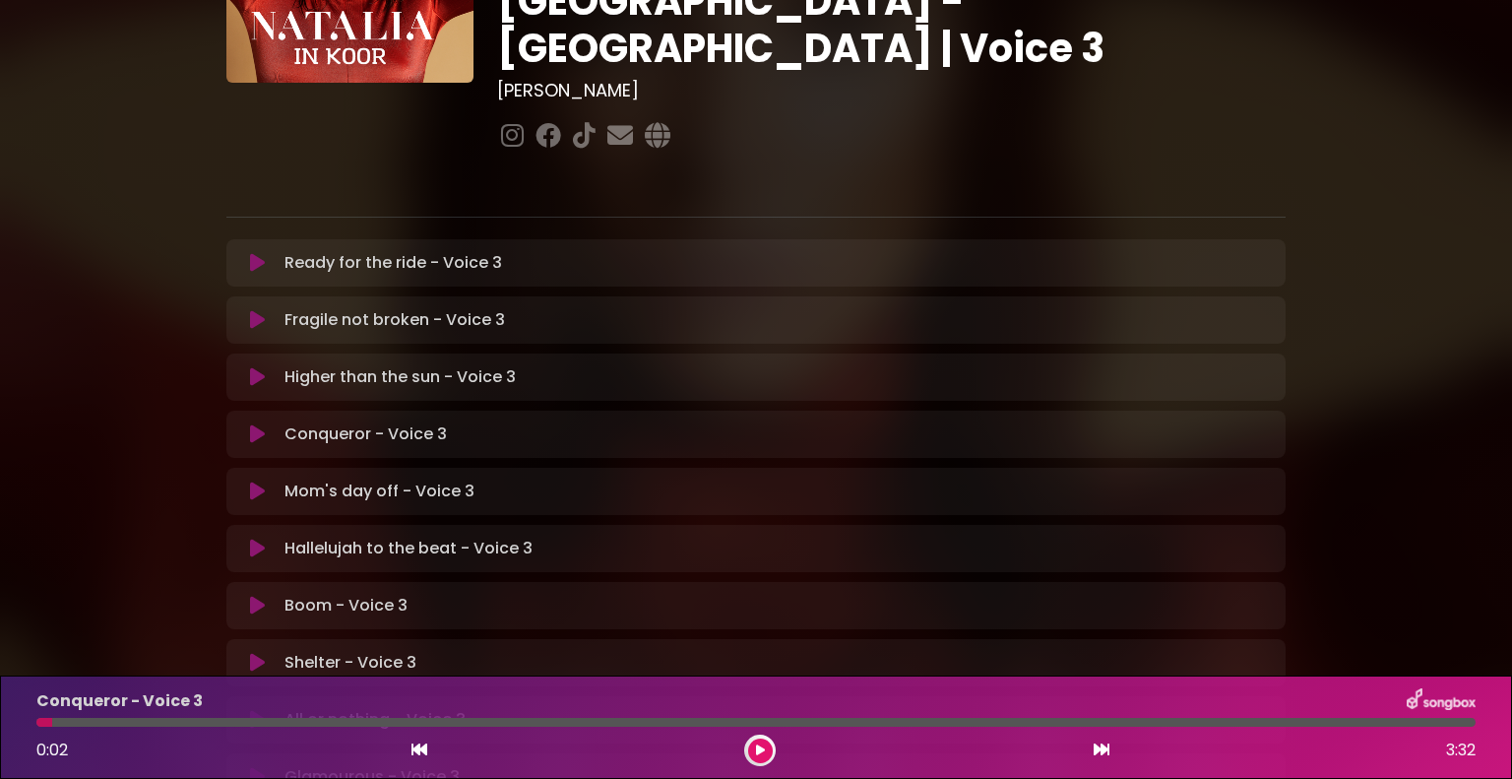
click at [261, 367] on icon at bounding box center [257, 377] width 15 height 20
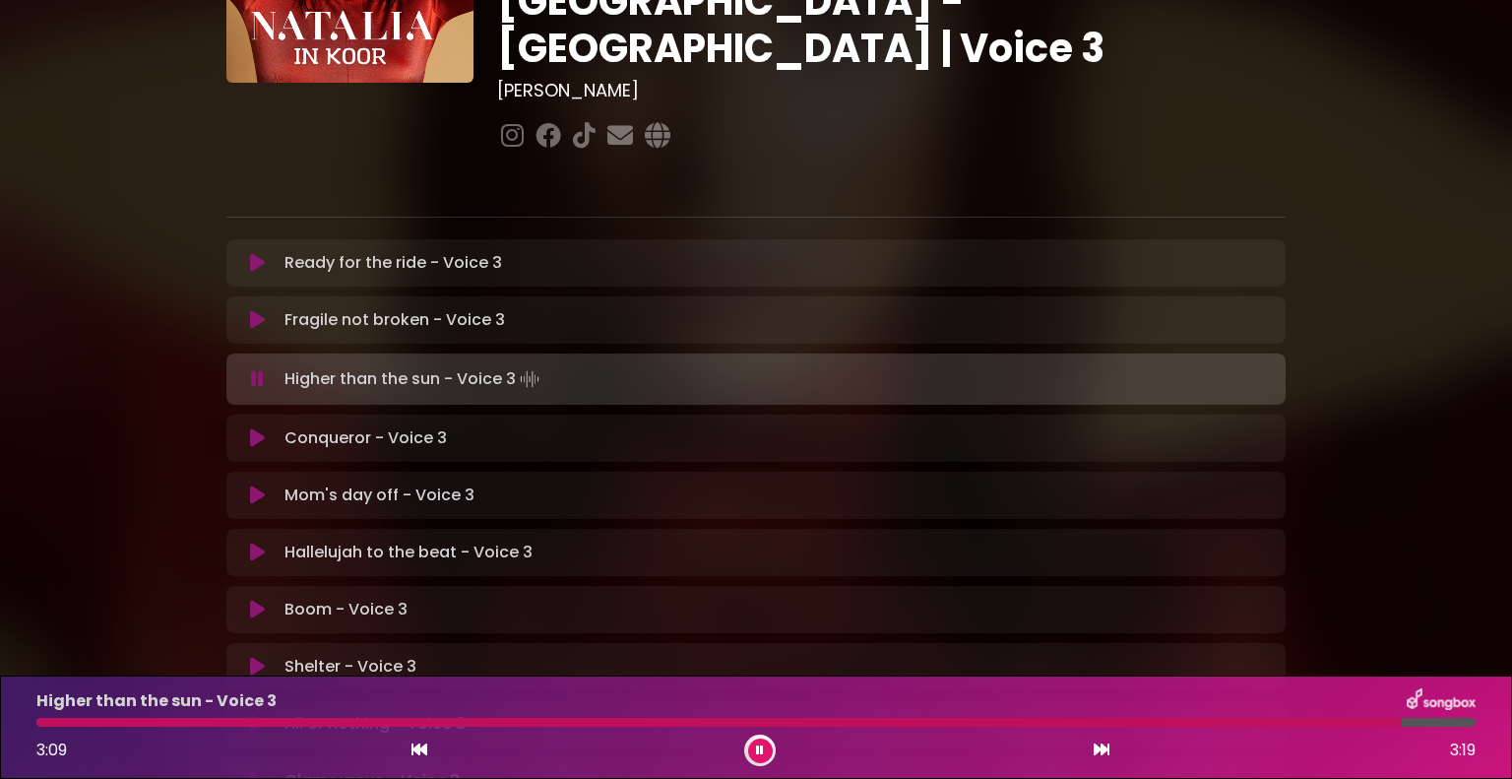
scroll to position [137, 0]
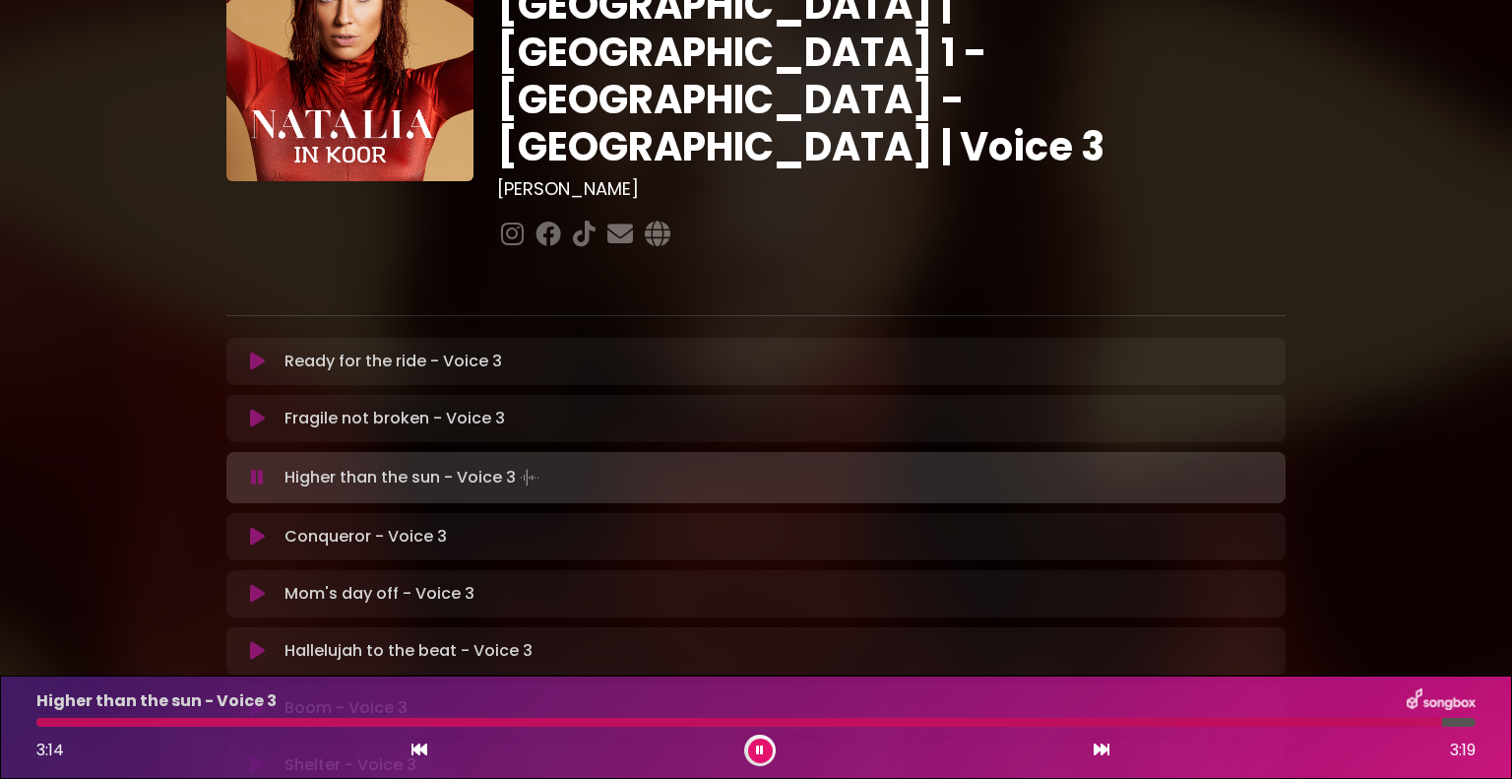
click at [259, 468] on icon at bounding box center [257, 478] width 13 height 20
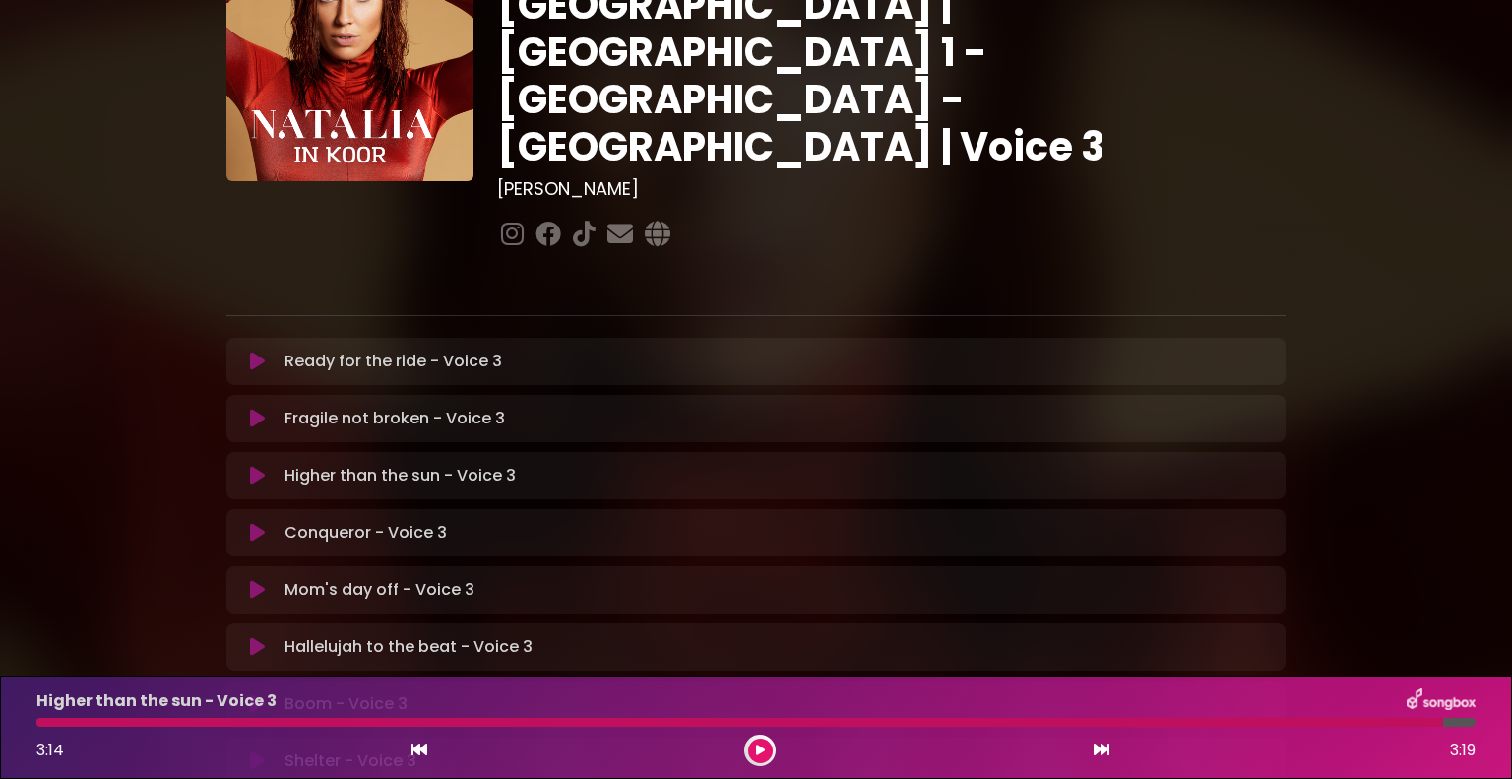
click at [314, 464] on p "Higher than the sun - Voice 3 Loading Track..." at bounding box center [400, 476] width 231 height 24
click at [248, 466] on button at bounding box center [257, 476] width 38 height 20
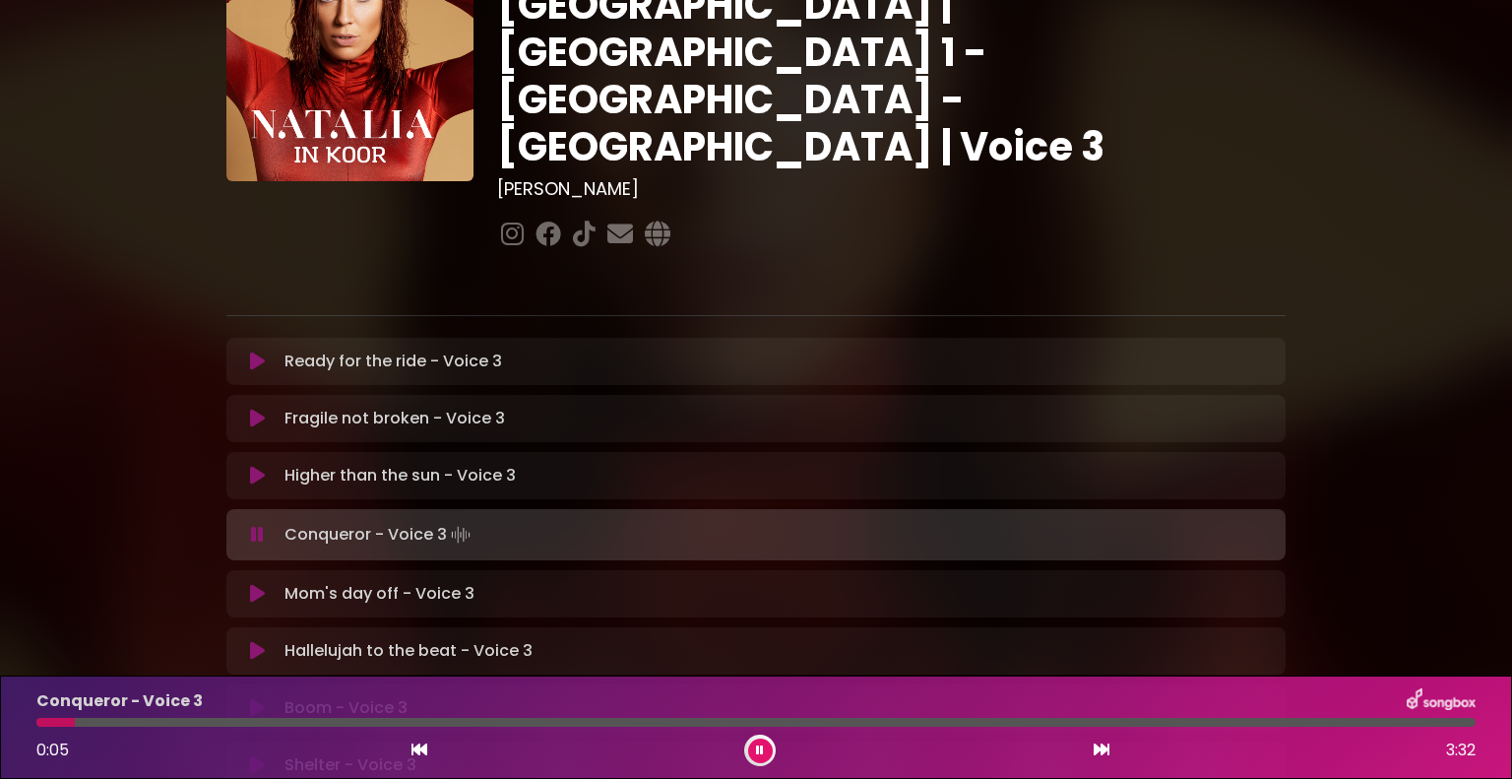
click at [256, 525] on icon at bounding box center [257, 535] width 13 height 20
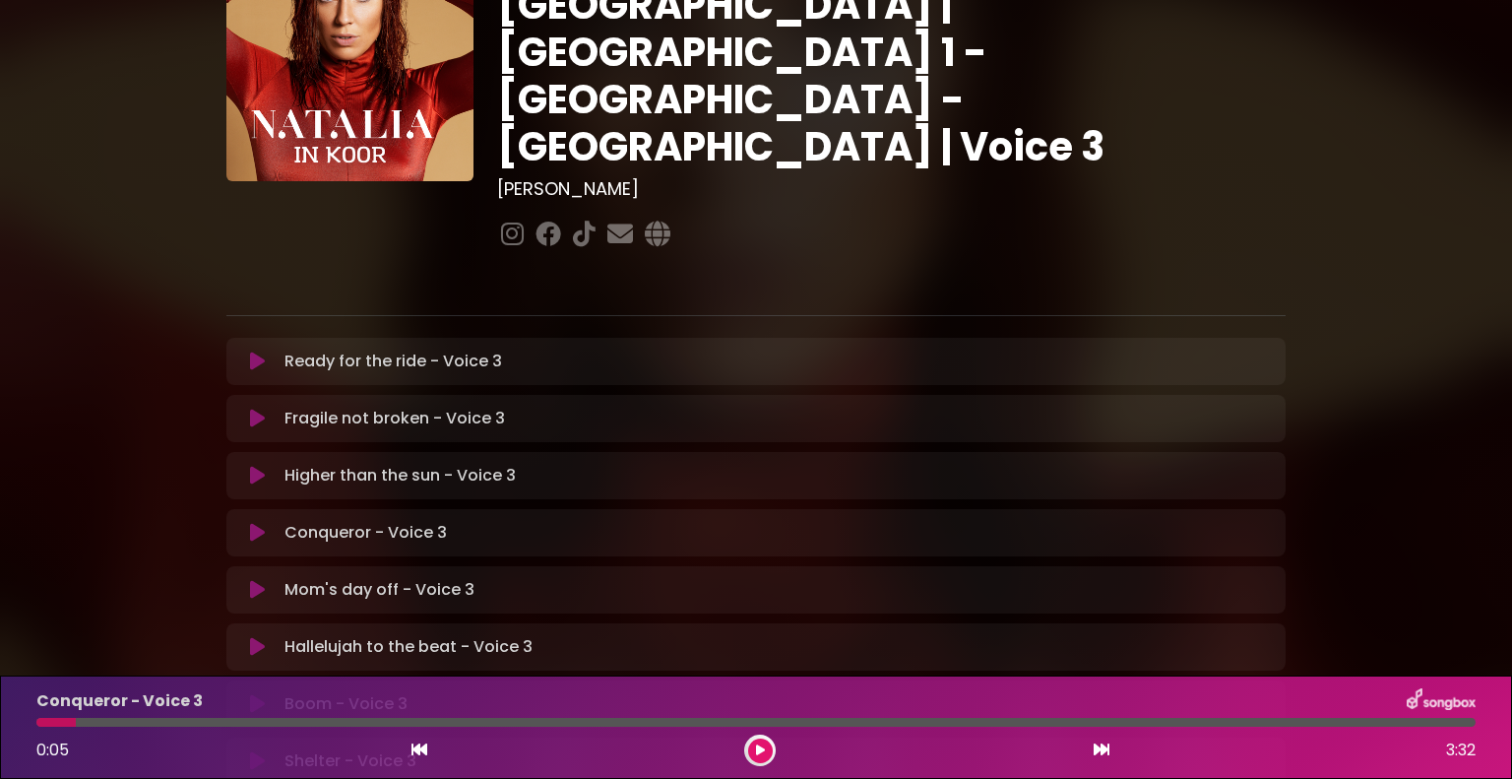
click at [262, 466] on icon at bounding box center [257, 476] width 15 height 20
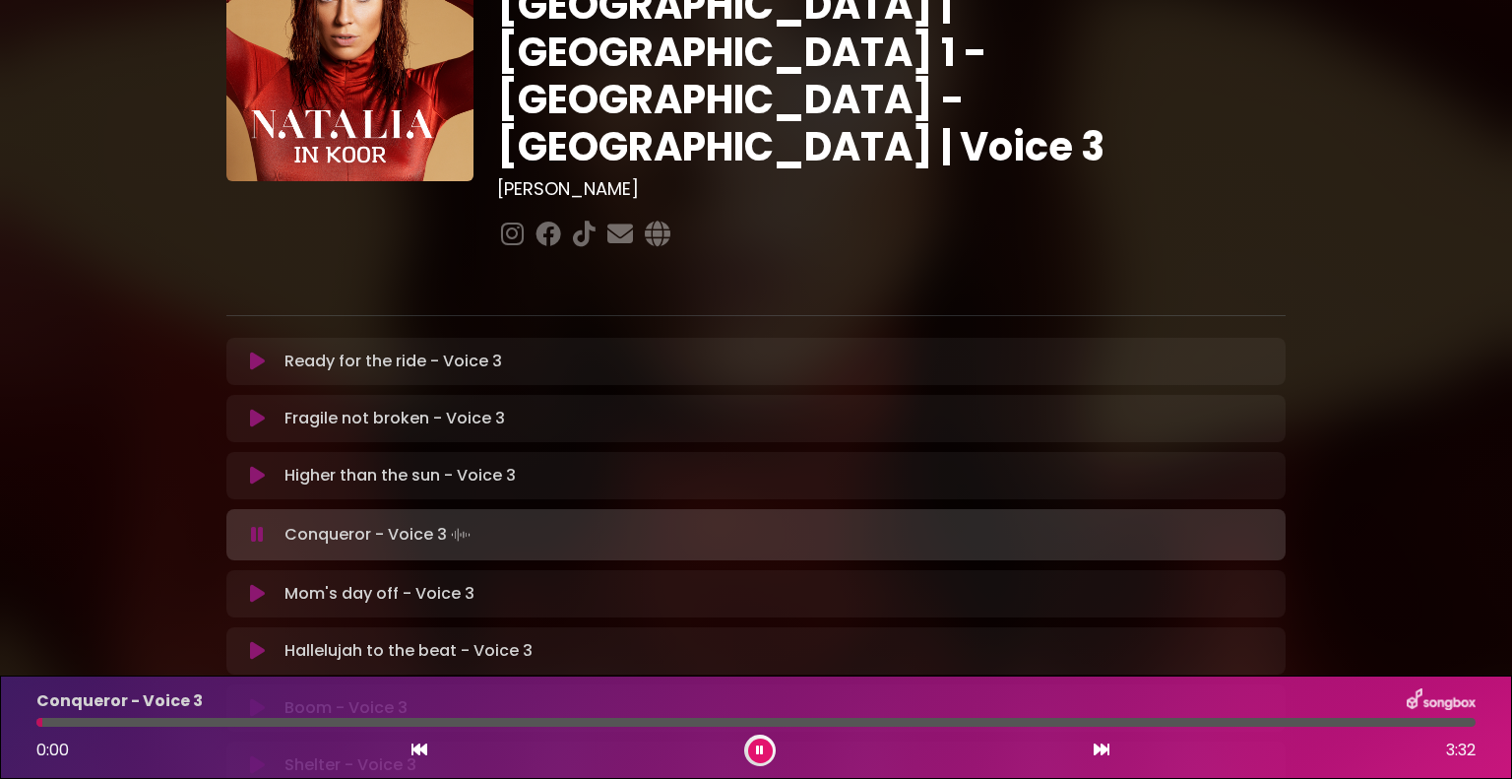
click at [257, 525] on icon at bounding box center [257, 535] width 13 height 20
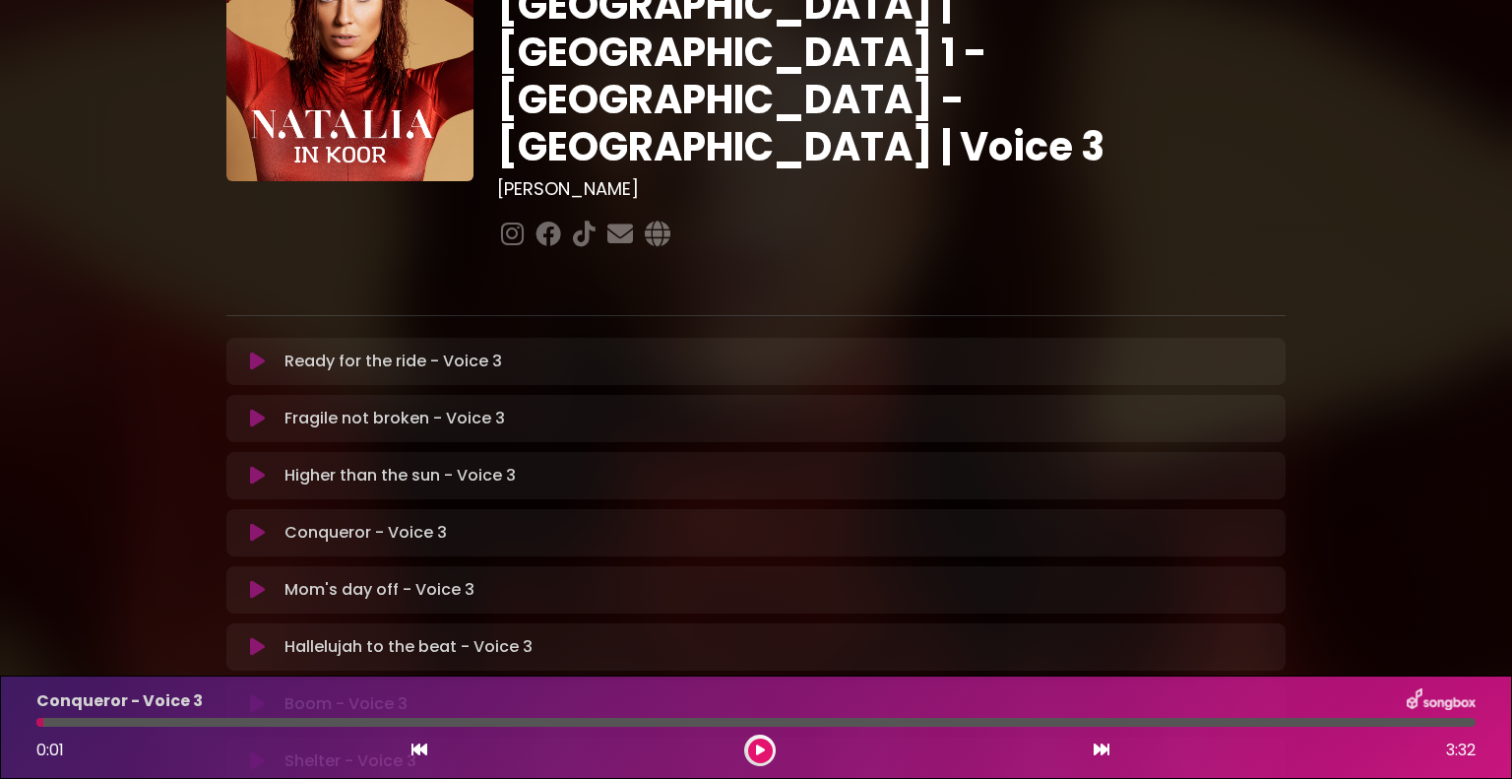
click at [257, 466] on icon at bounding box center [257, 476] width 15 height 20
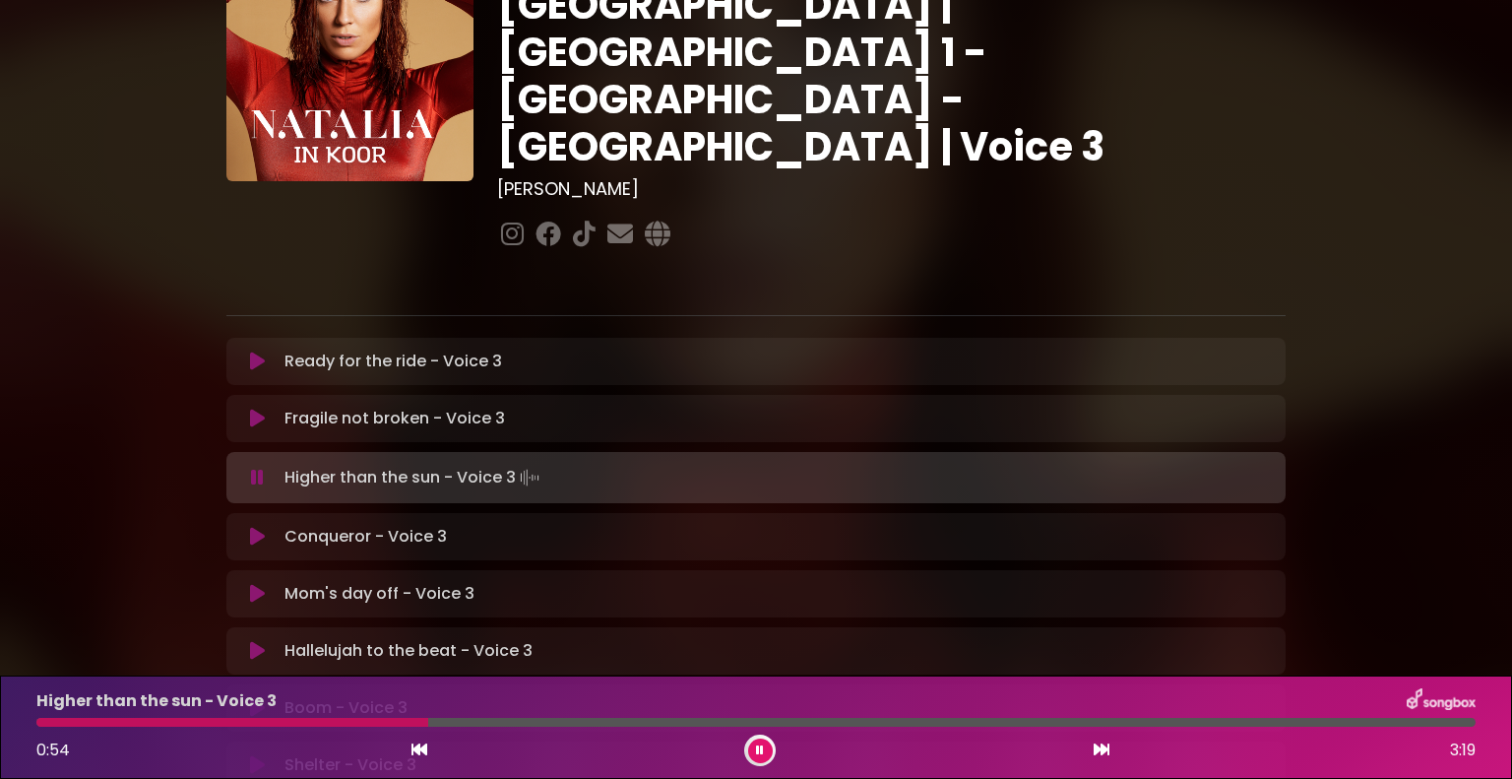
click at [203, 722] on div at bounding box center [755, 722] width 1439 height 9
click at [222, 724] on div at bounding box center [755, 722] width 1439 height 9
click at [191, 719] on div at bounding box center [755, 722] width 1439 height 9
drag, startPoint x: 28, startPoint y: 637, endPoint x: 134, endPoint y: 720, distance: 134.7
click at [134, 720] on div at bounding box center [755, 722] width 1439 height 9
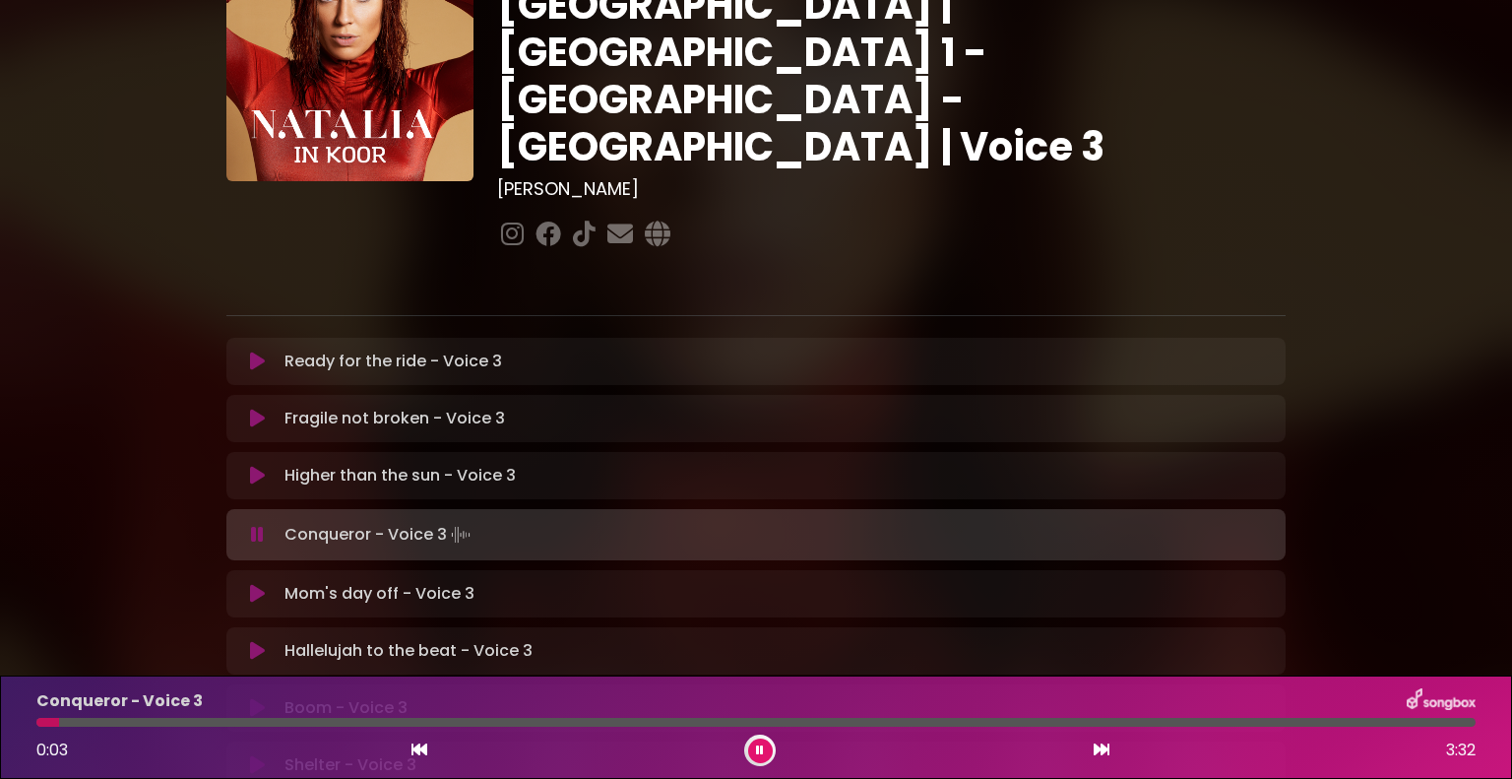
click at [259, 525] on icon at bounding box center [257, 535] width 13 height 20
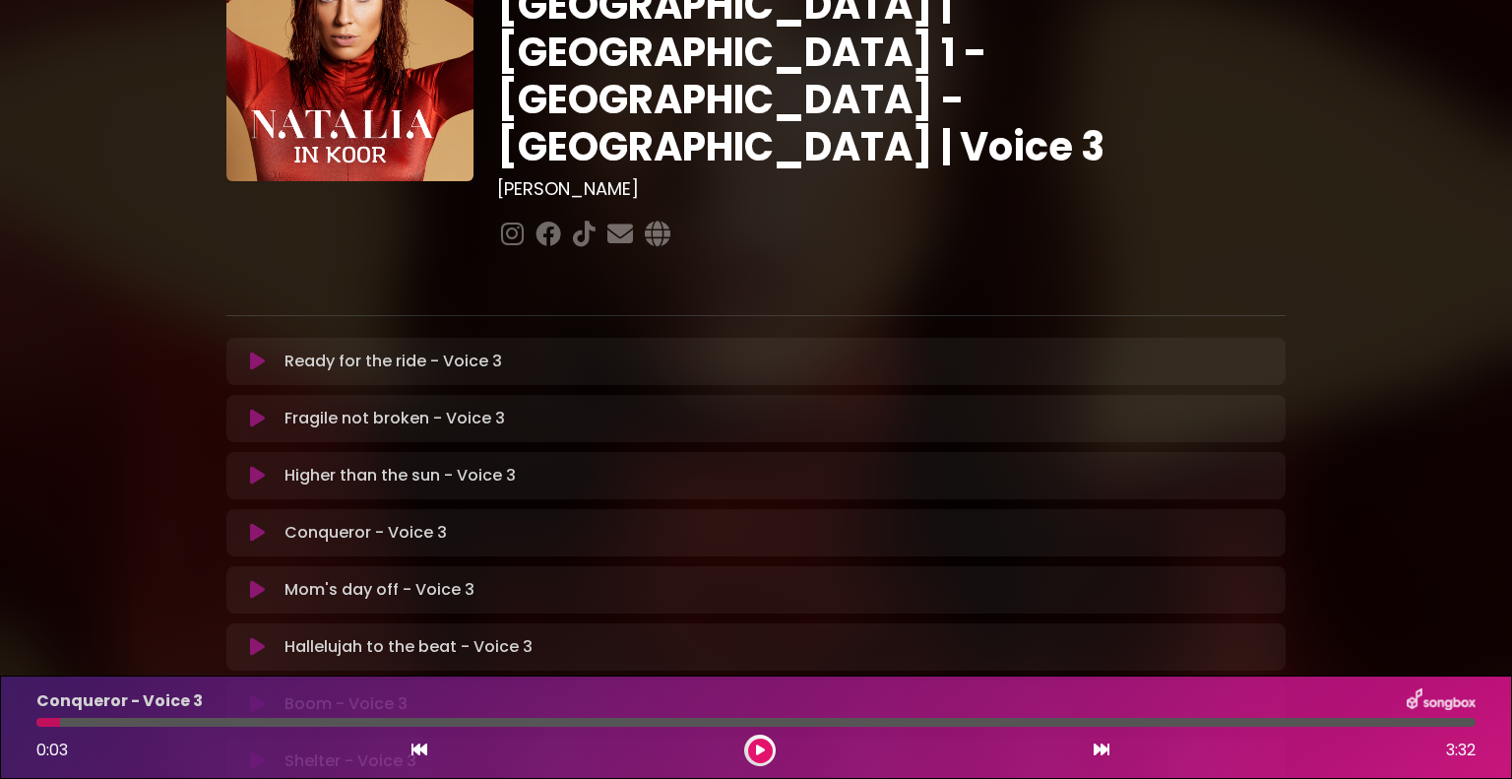
click at [259, 523] on icon at bounding box center [257, 533] width 15 height 20
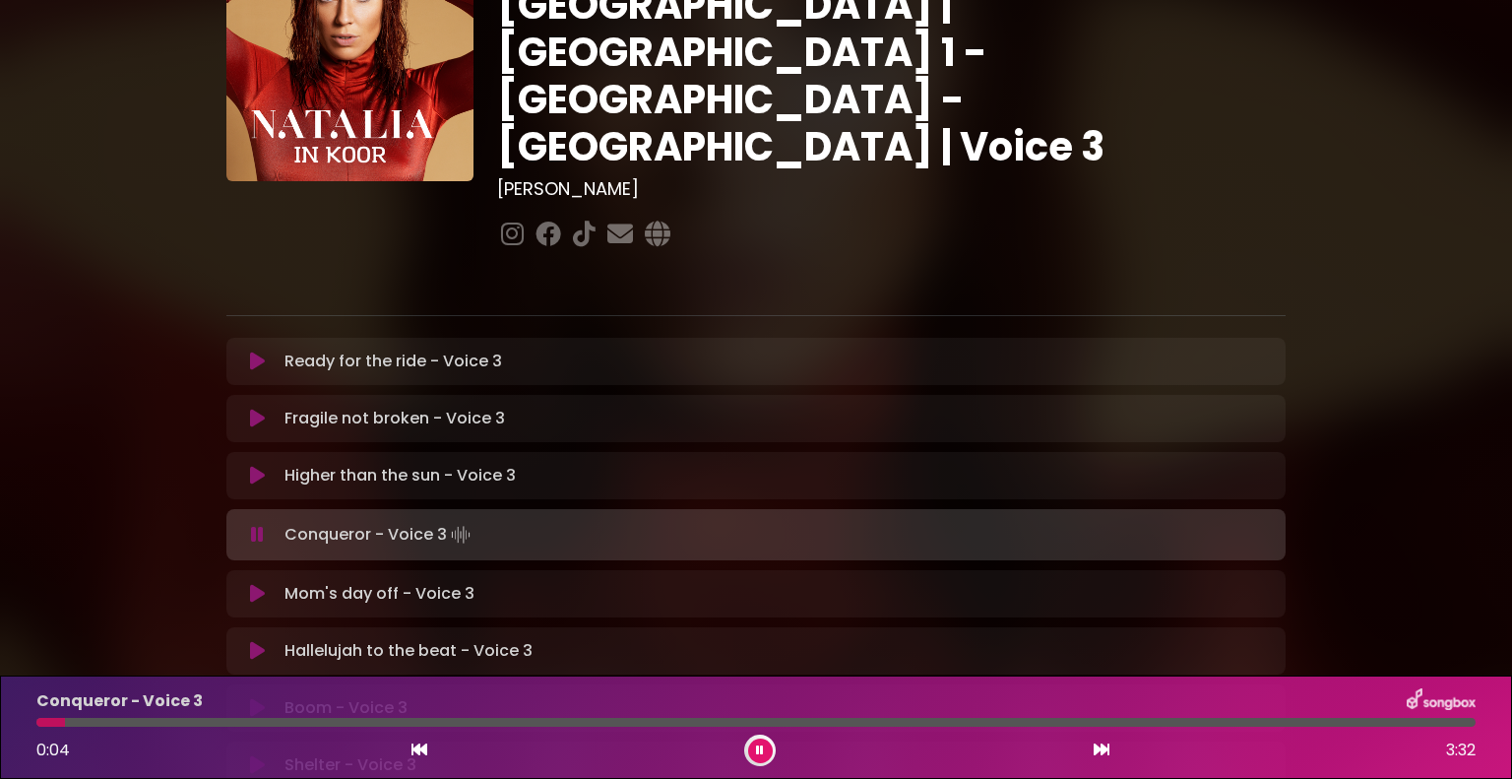
click at [260, 525] on icon at bounding box center [257, 535] width 13 height 20
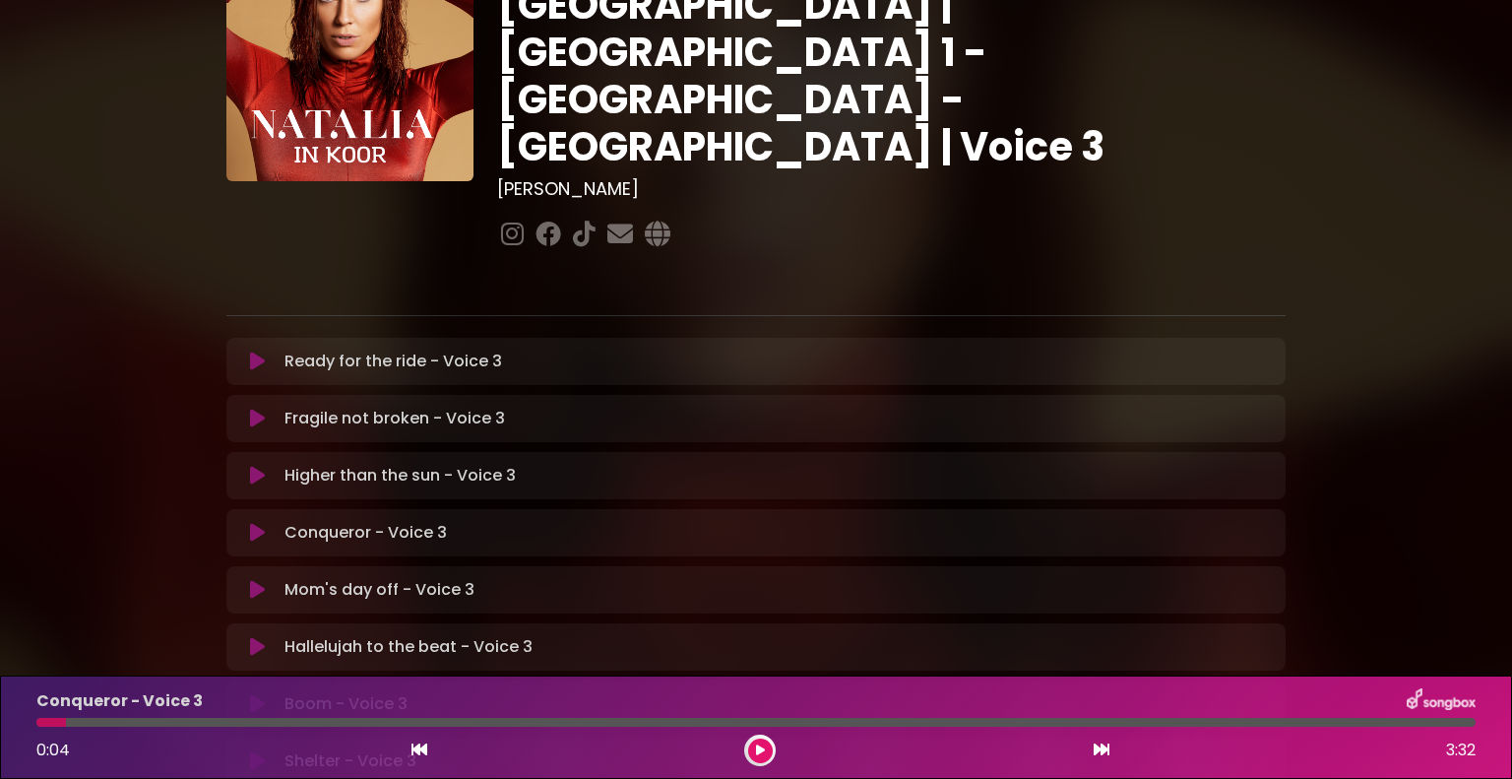
click at [260, 466] on icon at bounding box center [257, 476] width 15 height 20
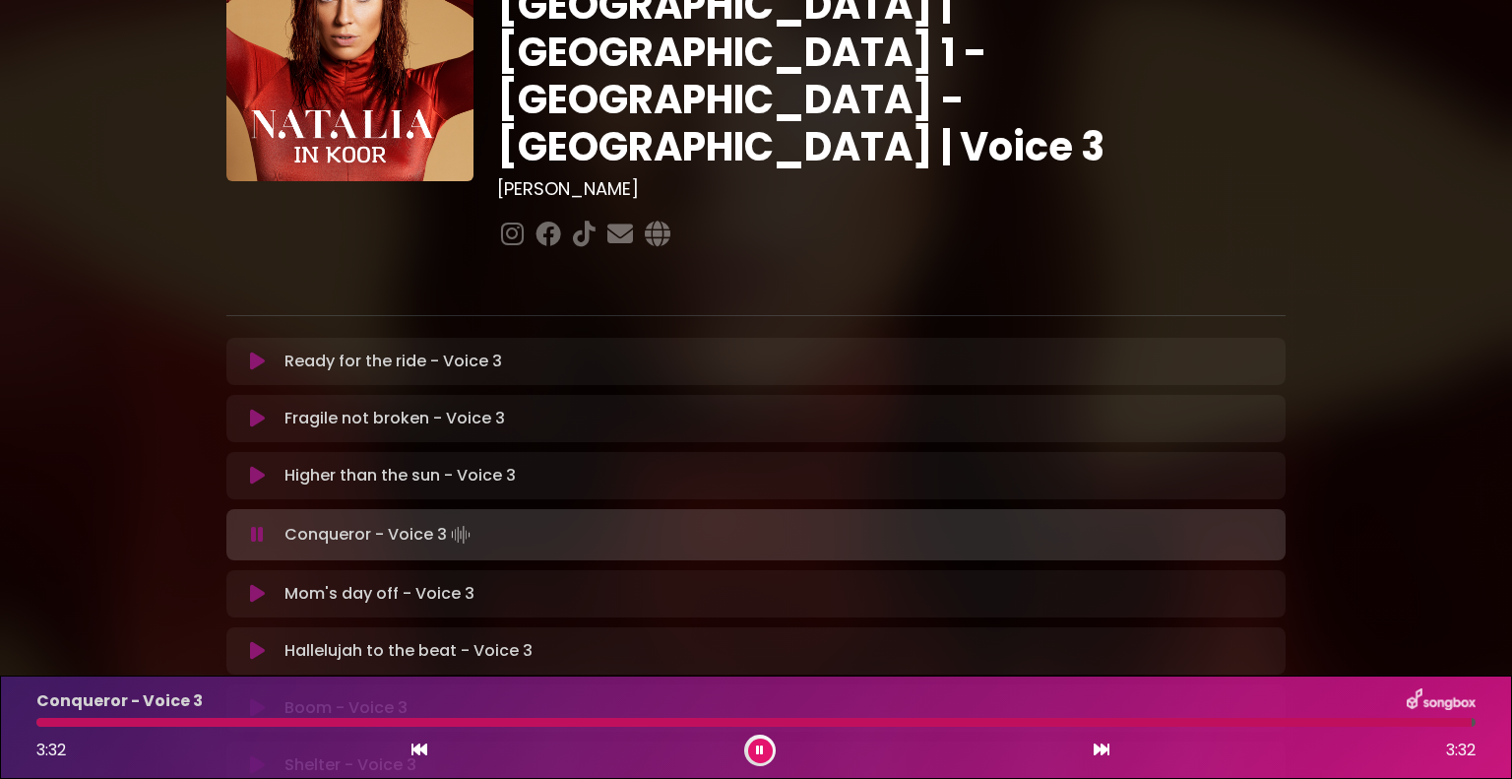
click at [261, 525] on icon at bounding box center [257, 535] width 13 height 20
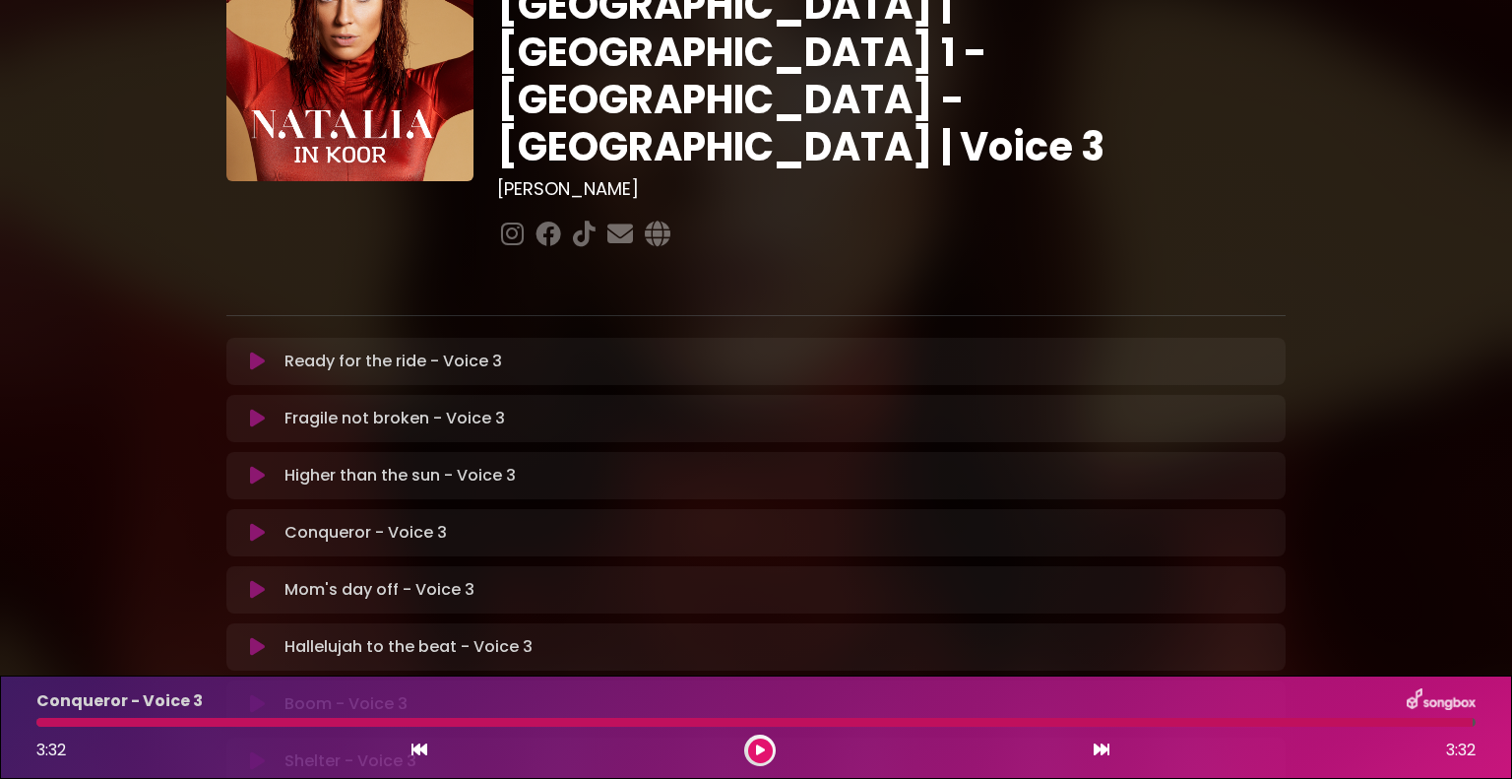
click at [261, 523] on icon at bounding box center [257, 533] width 15 height 20
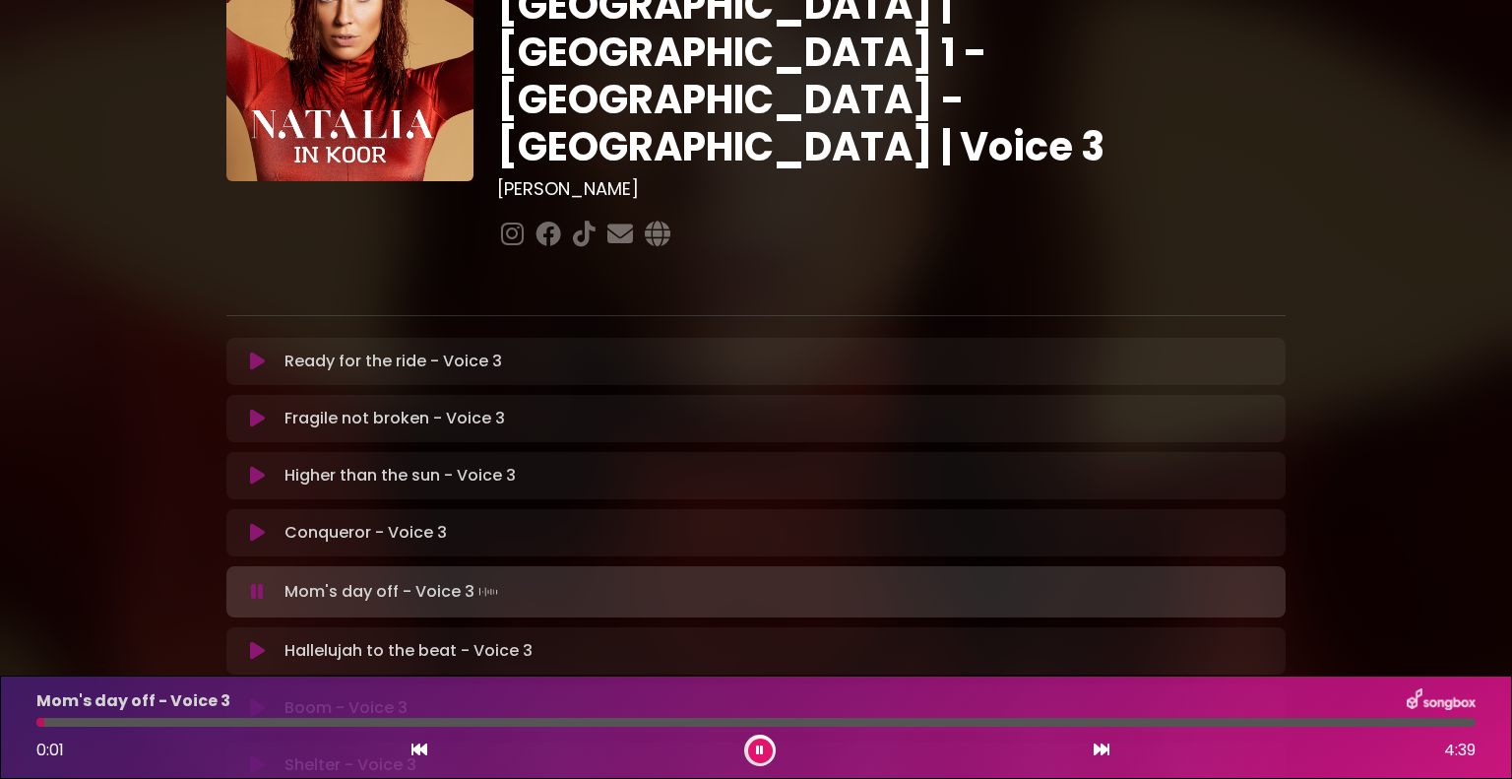
click at [257, 582] on icon at bounding box center [257, 592] width 13 height 20
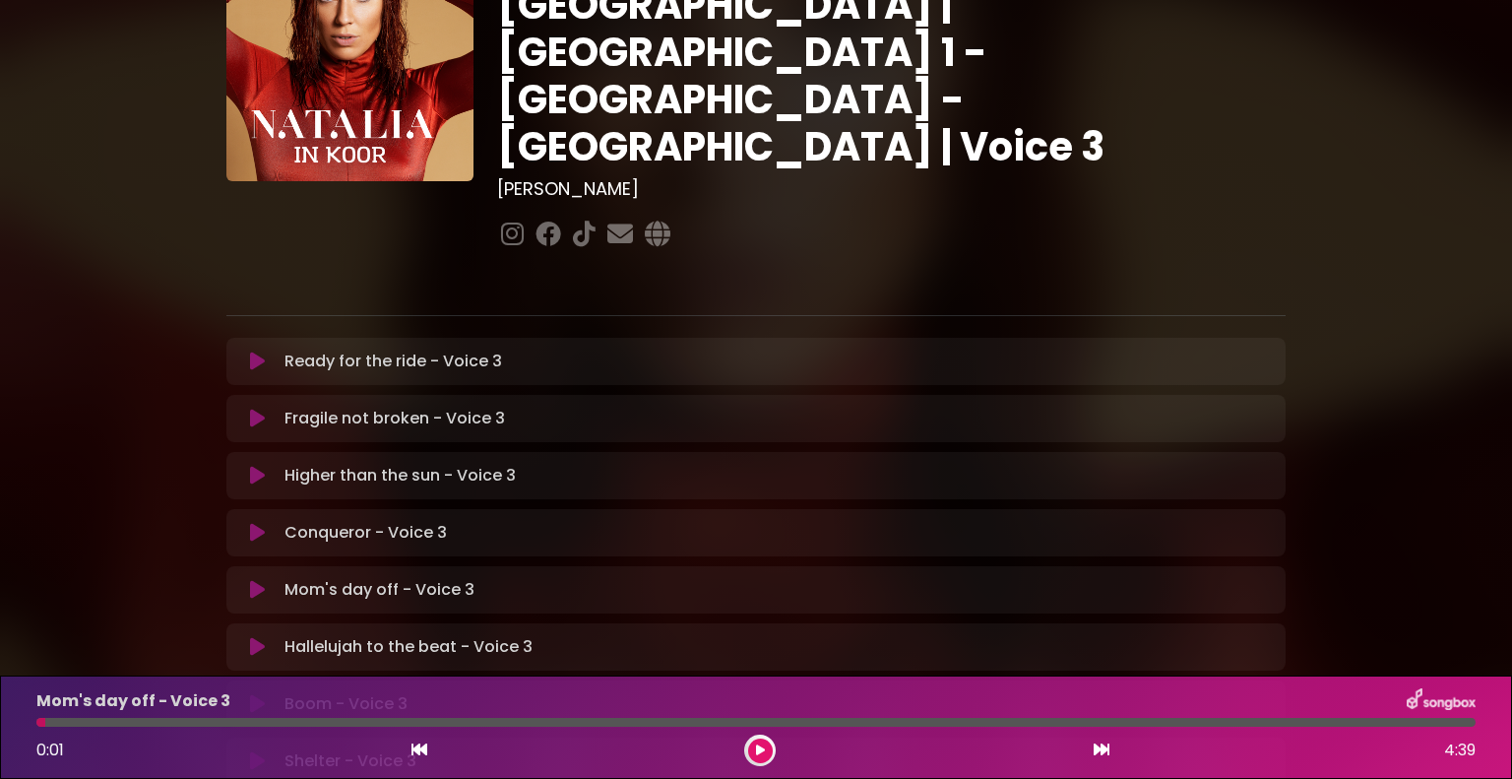
click at [256, 523] on icon at bounding box center [257, 533] width 15 height 20
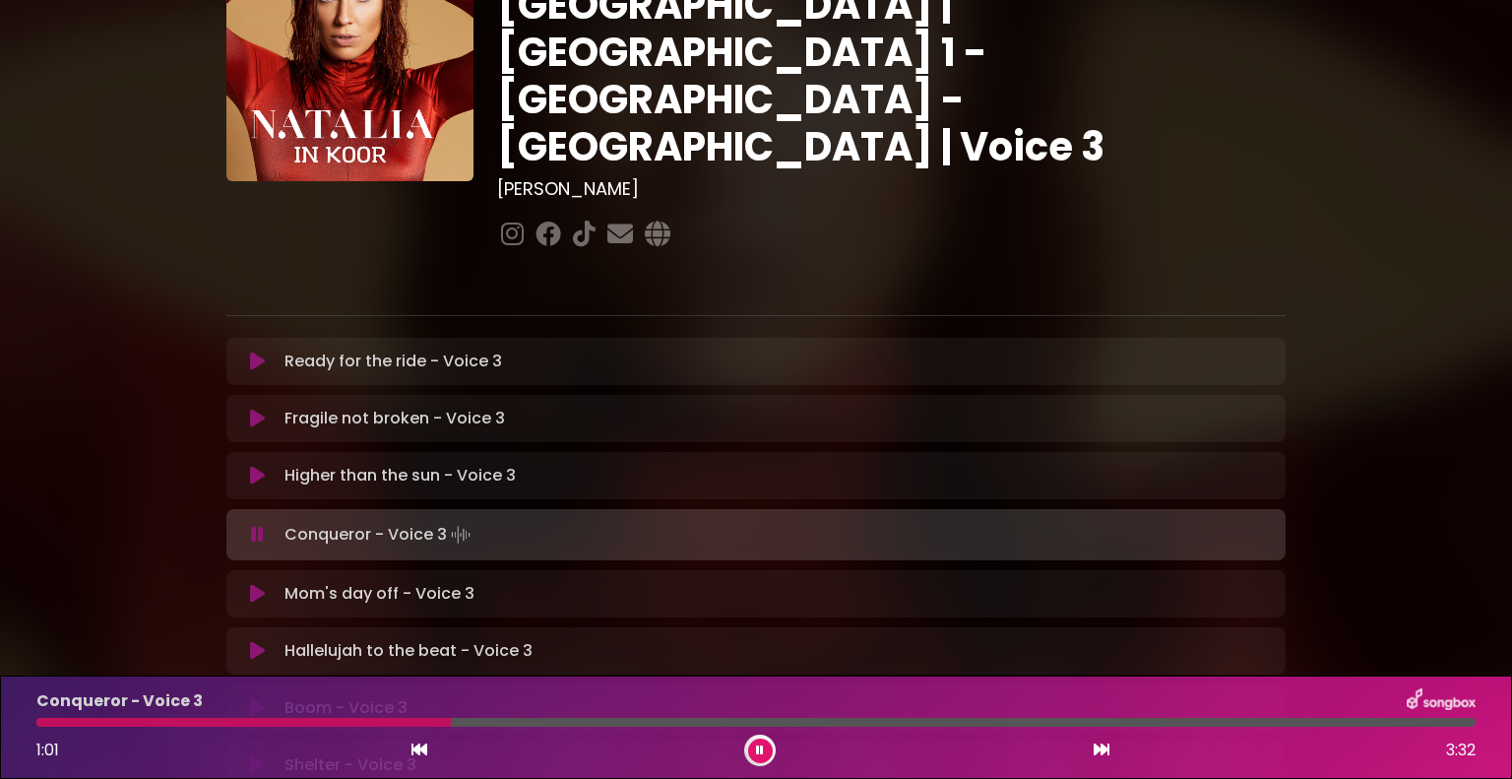
drag, startPoint x: 1, startPoint y: 648, endPoint x: 17, endPoint y: 637, distance: 19.1
drag, startPoint x: 17, startPoint y: 637, endPoint x: 15, endPoint y: 669, distance: 32.5
click at [15, 671] on div "[PERSON_NAME] in [GEOGRAPHIC_DATA] | [GEOGRAPHIC_DATA] 1 - [GEOGRAPHIC_DATA] - …" at bounding box center [756, 469] width 1512 height 1164
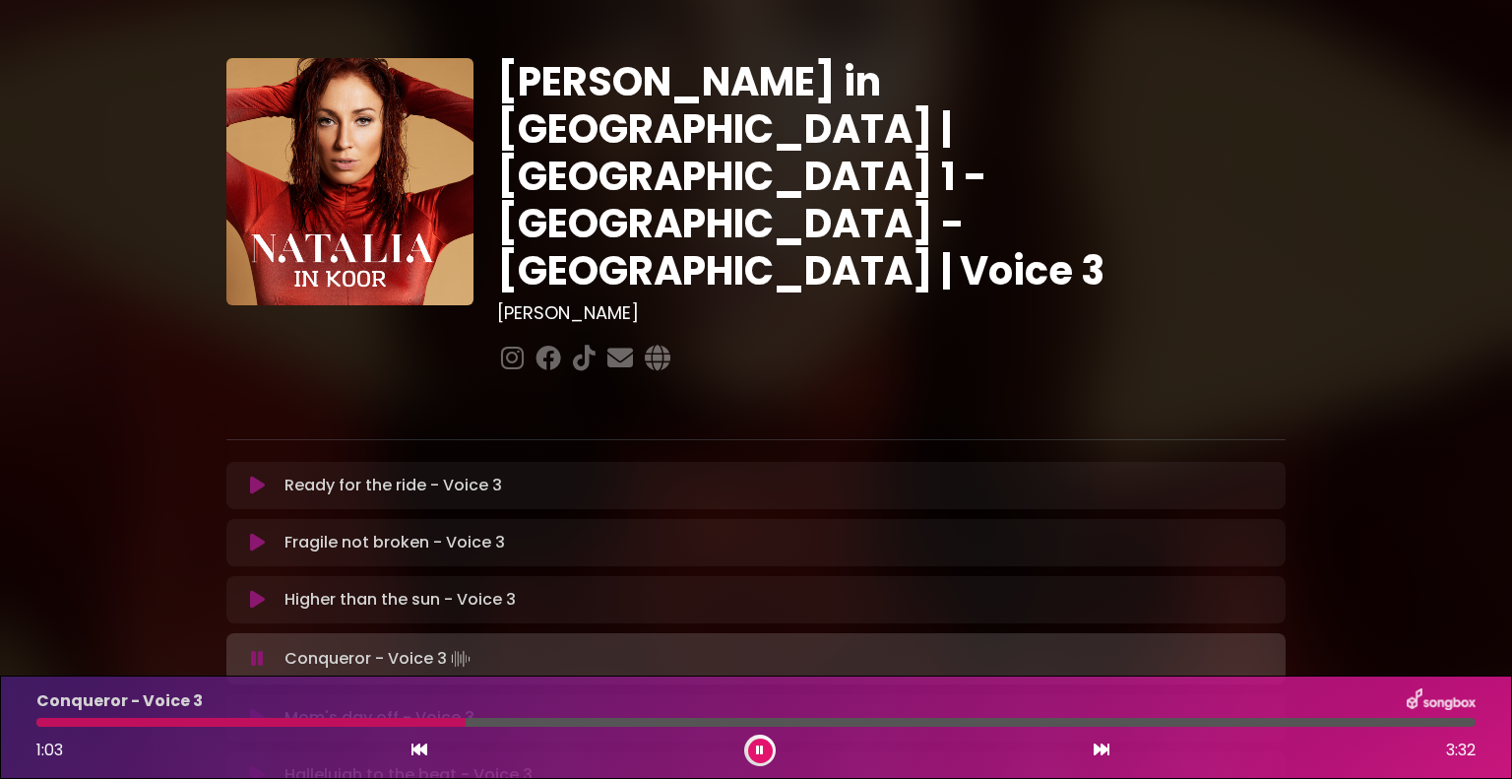
scroll to position [0, 0]
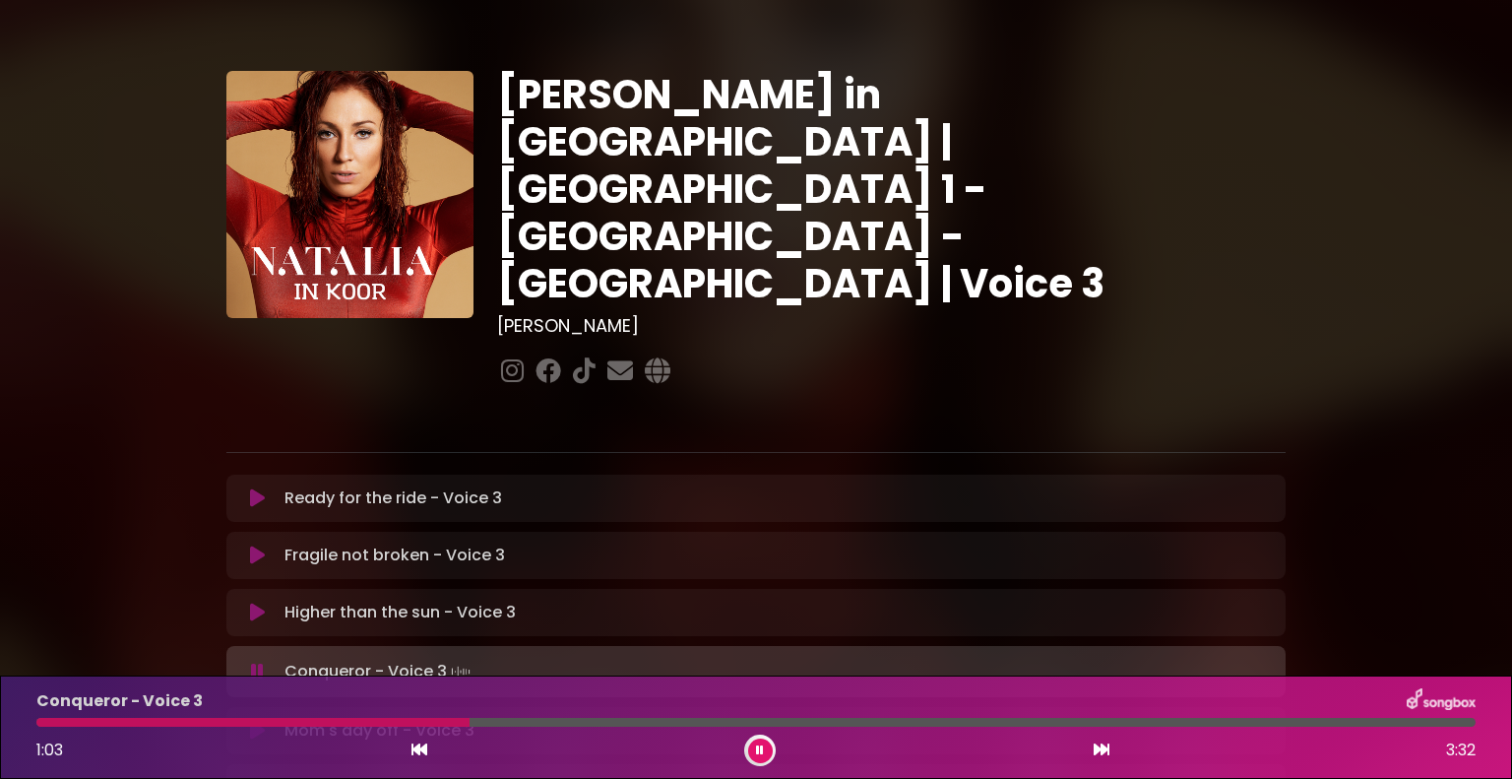
drag, startPoint x: 3, startPoint y: 666, endPoint x: 8, endPoint y: 682, distance: 16.5
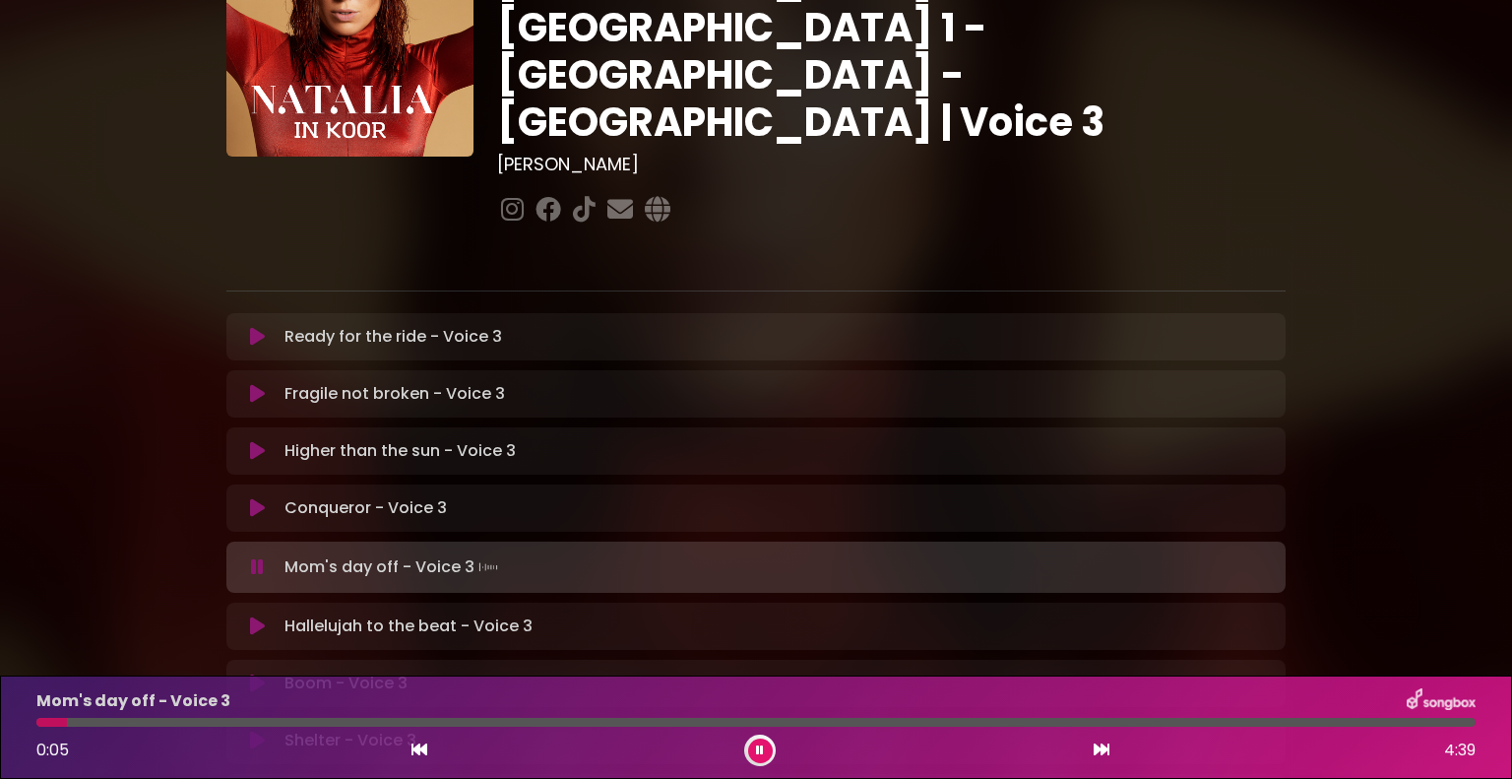
scroll to position [197, 0]
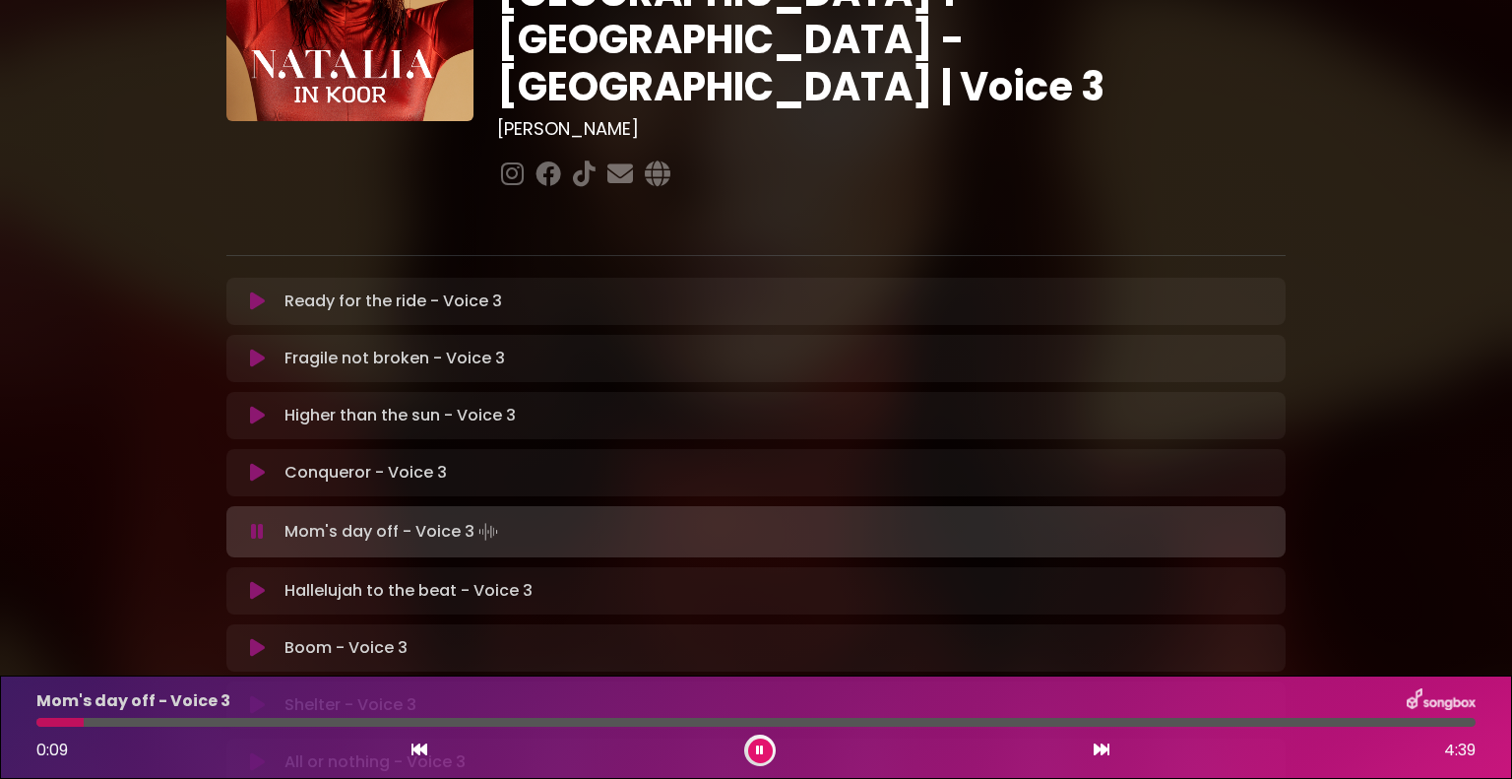
click at [271, 522] on button at bounding box center [257, 532] width 38 height 20
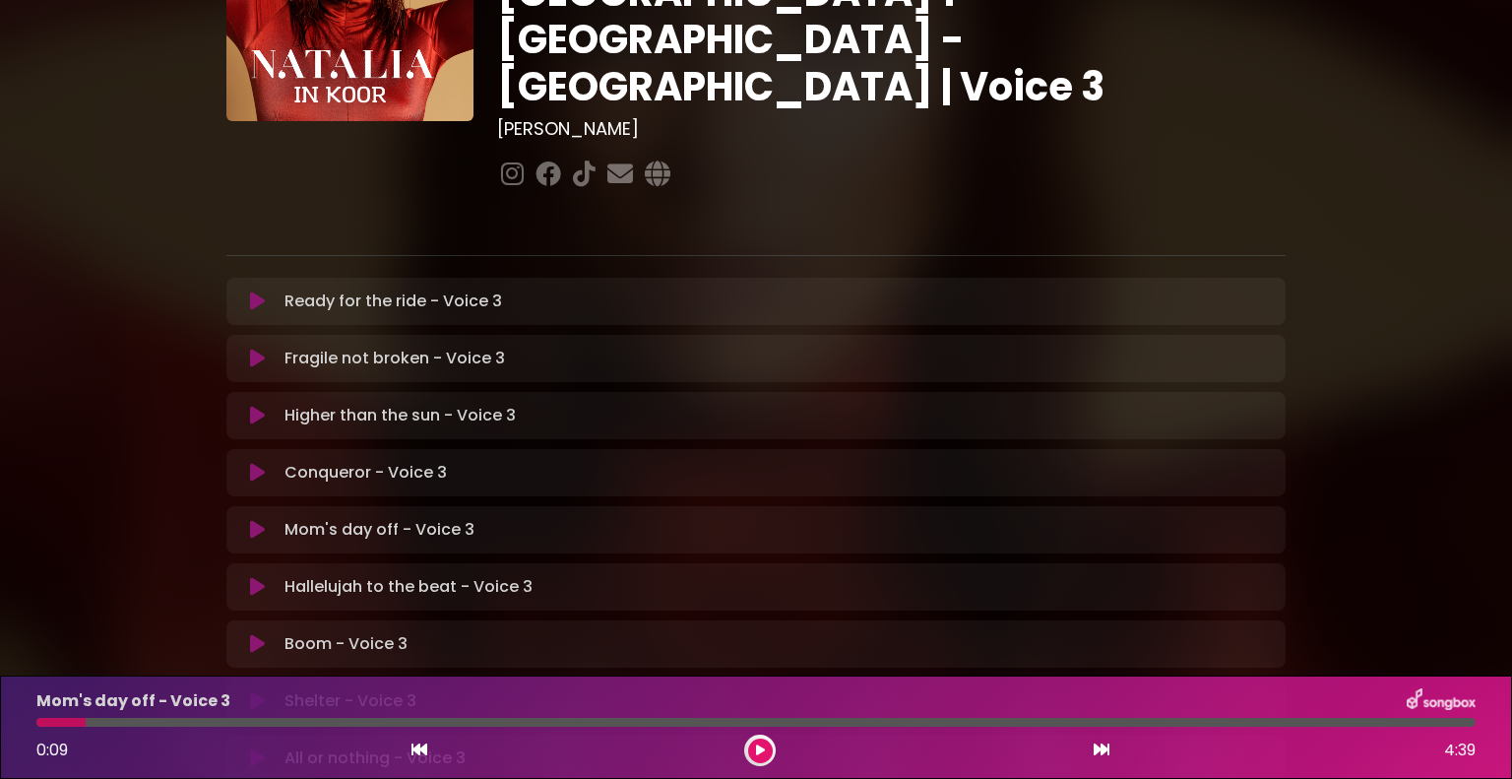
click at [271, 463] on button at bounding box center [257, 473] width 38 height 20
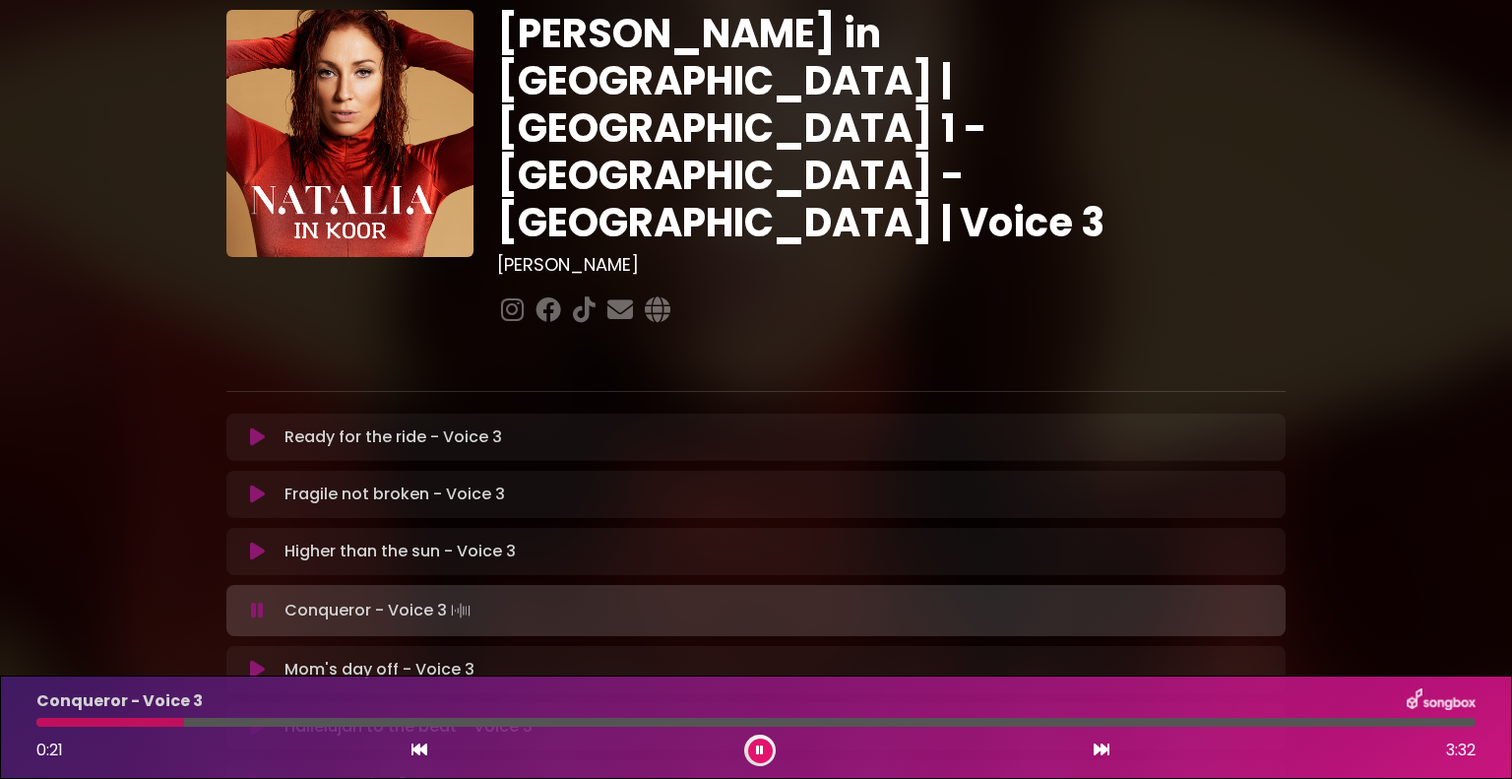
scroll to position [0, 0]
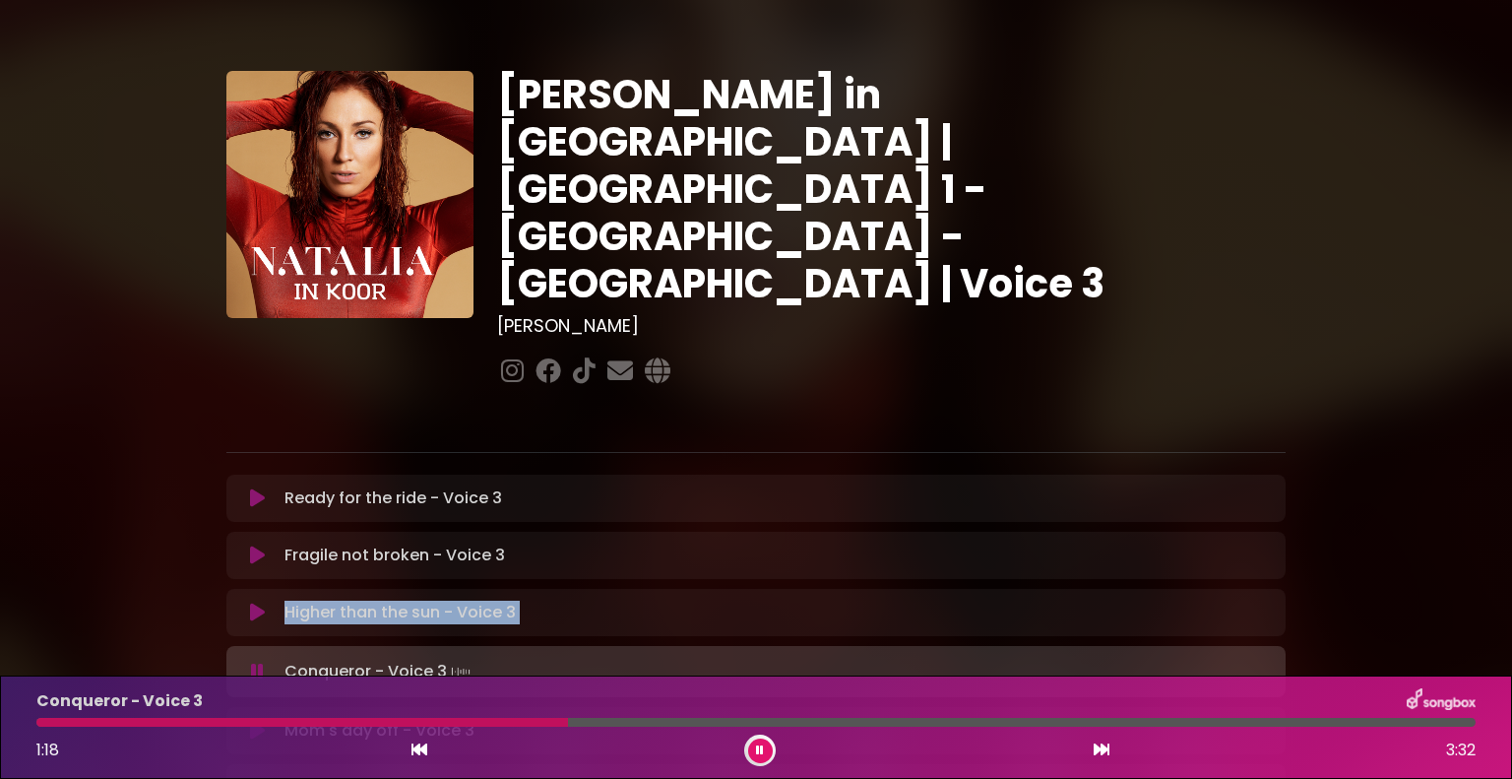
drag, startPoint x: 0, startPoint y: 548, endPoint x: 16, endPoint y: 569, distance: 26.0
click at [16, 569] on div "[PERSON_NAME] in [GEOGRAPHIC_DATA] | [GEOGRAPHIC_DATA] 1 - [GEOGRAPHIC_DATA] - …" at bounding box center [756, 606] width 1512 height 1164
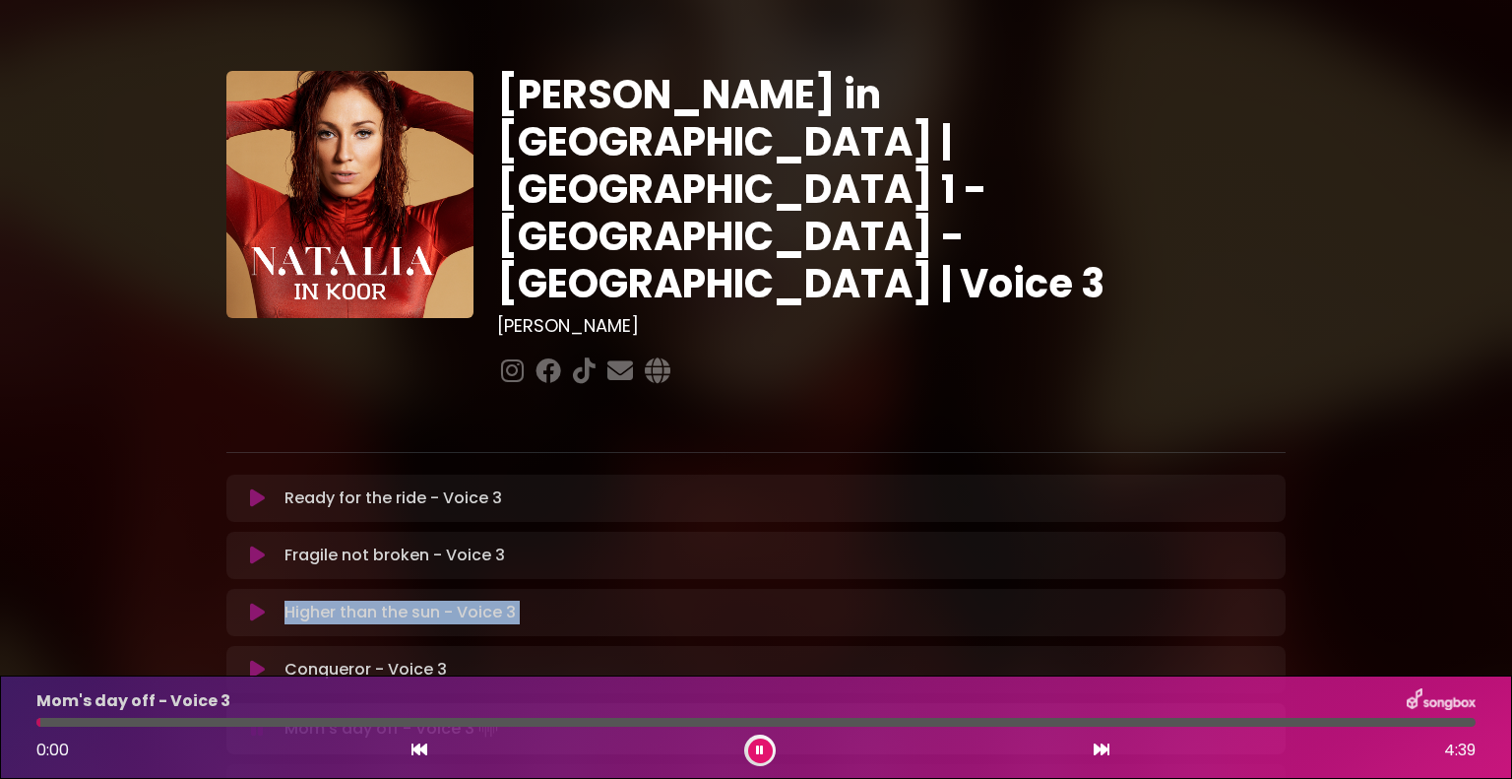
click at [259, 719] on icon at bounding box center [257, 729] width 13 height 20
click at [260, 660] on icon at bounding box center [257, 670] width 15 height 20
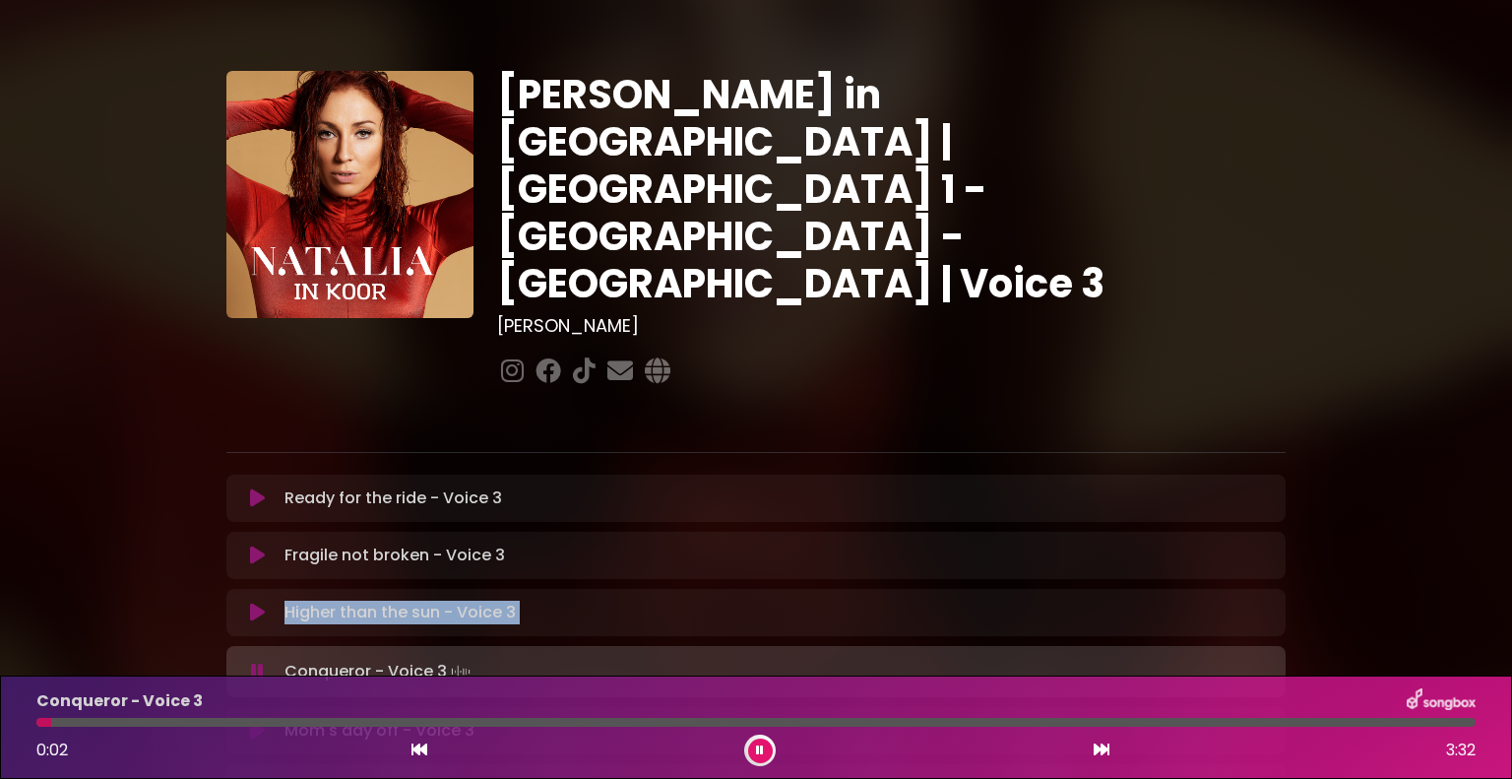
click at [283, 658] on div "Conqueror - Voice 3 Loading Track..." at bounding box center [775, 672] width 997 height 28
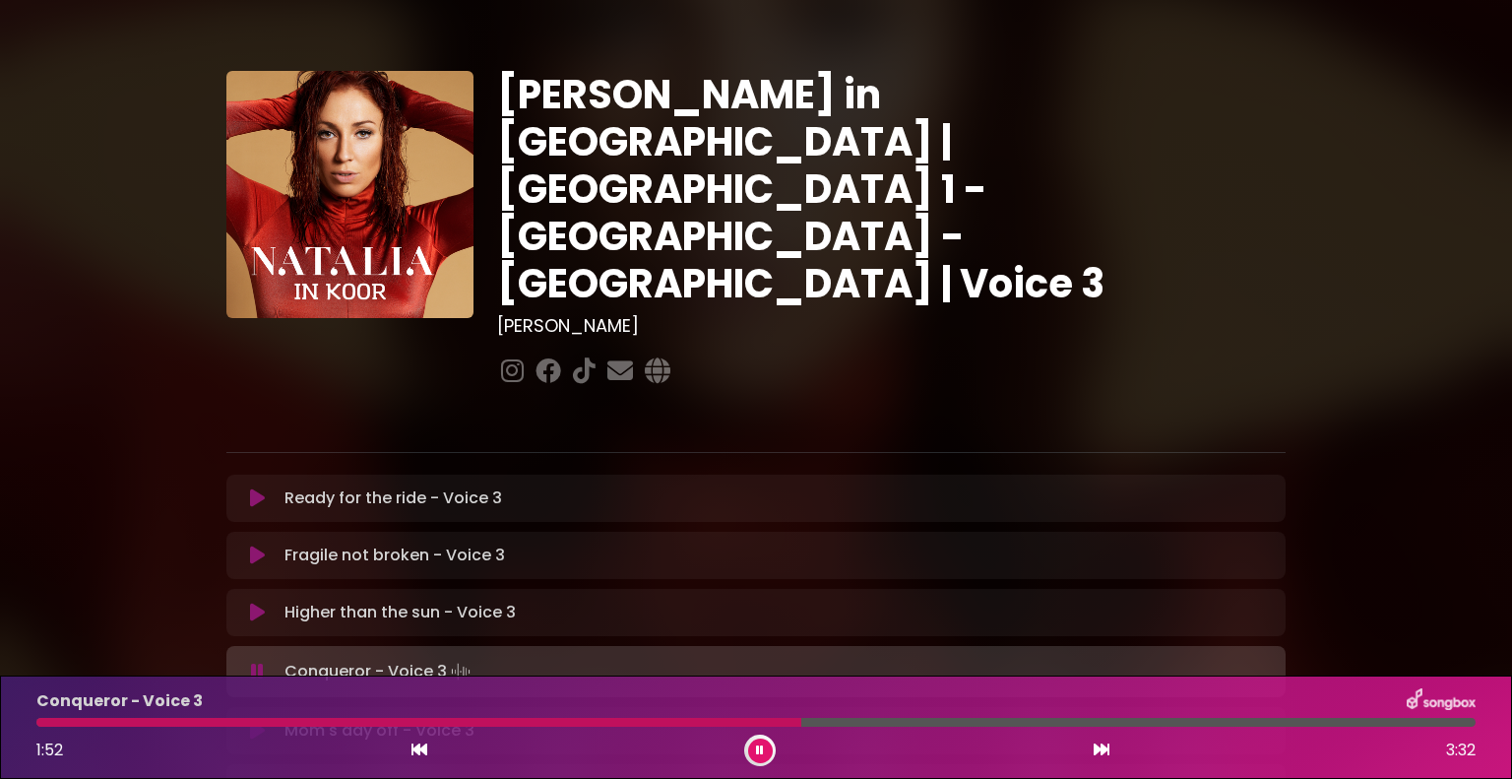
click at [595, 723] on div at bounding box center [755, 722] width 1439 height 9
click at [755, 743] on button at bounding box center [760, 750] width 25 height 25
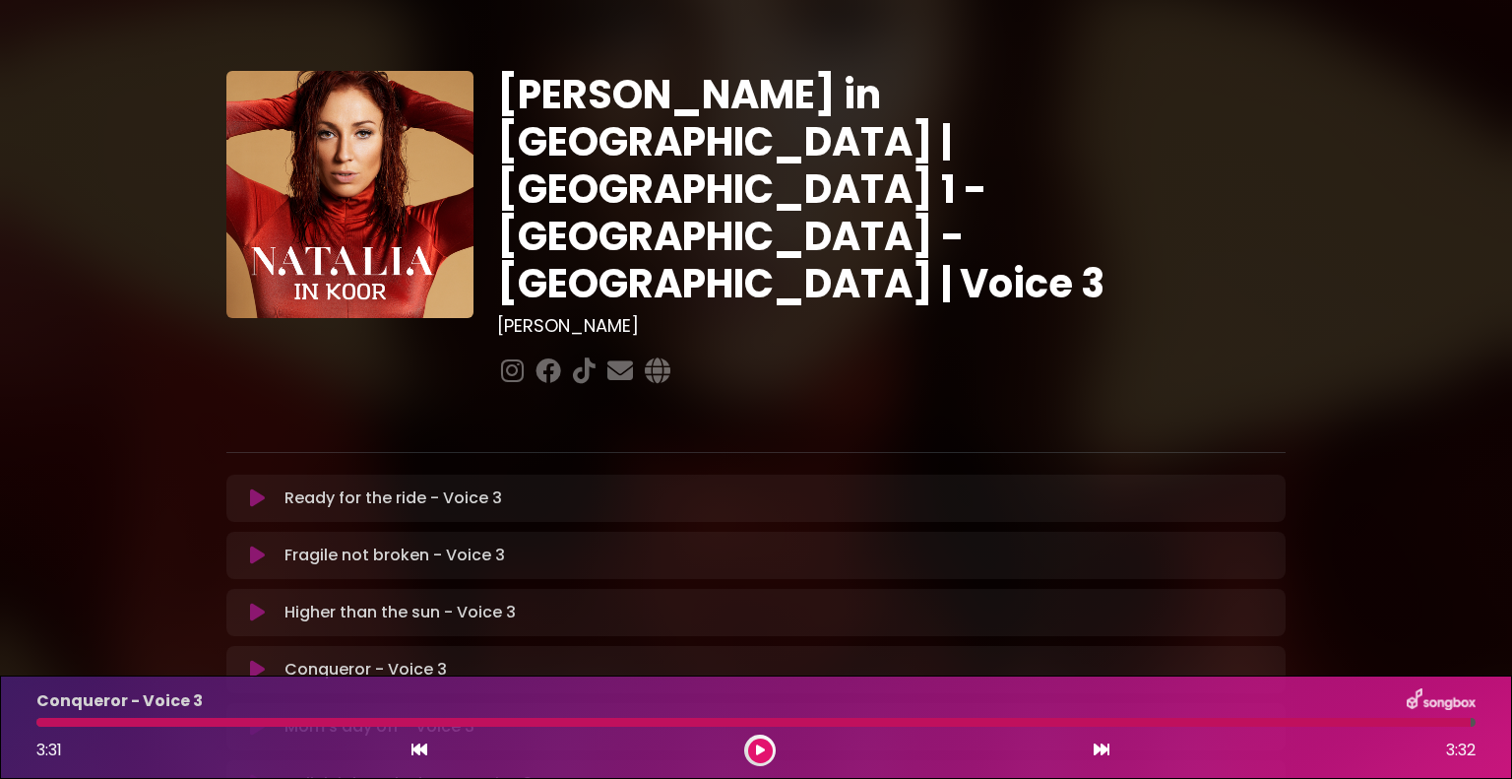
click at [769, 739] on div "Conqueror - Voice 3 3:31 3:32" at bounding box center [756, 727] width 1463 height 78
click at [255, 717] on icon at bounding box center [257, 727] width 15 height 20
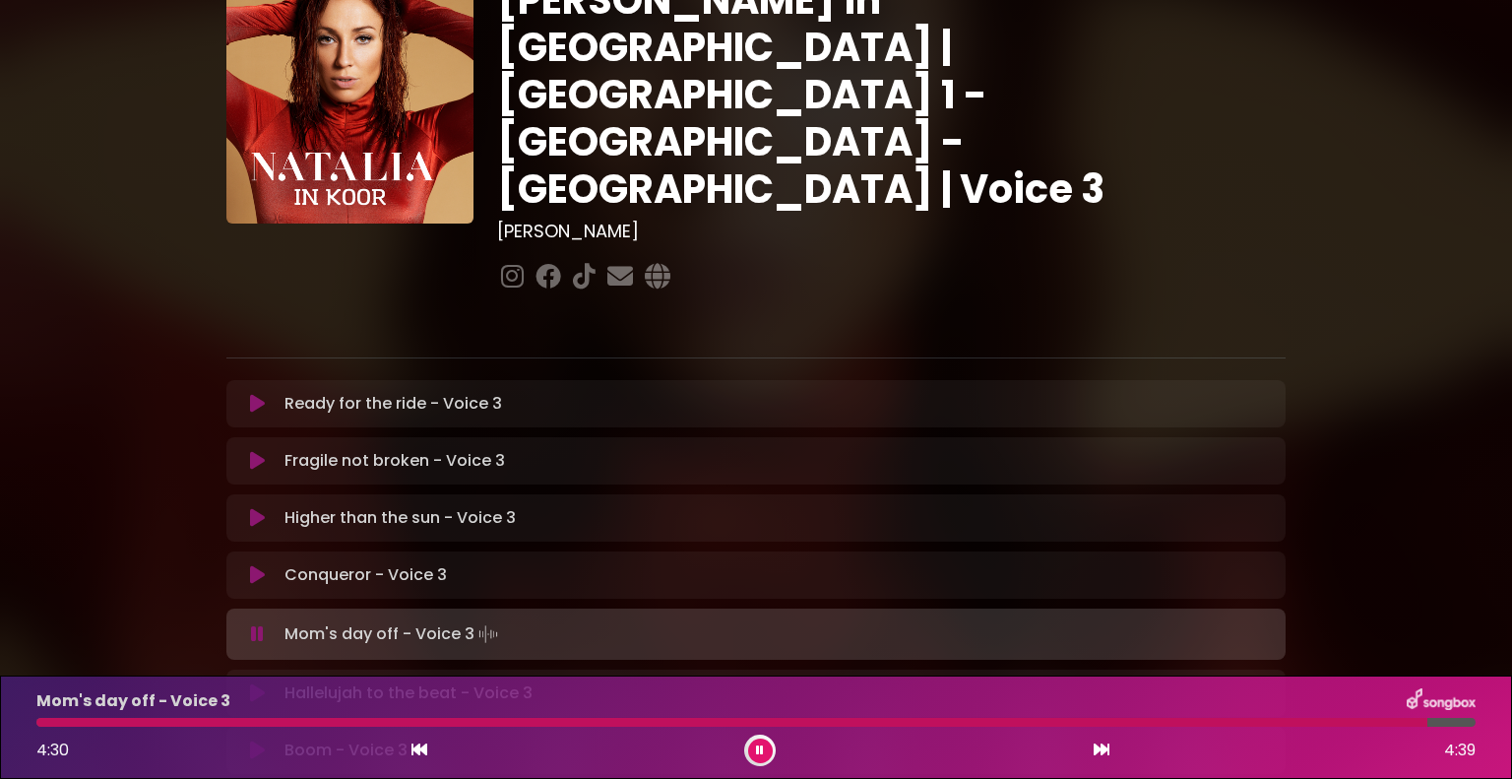
scroll to position [197, 0]
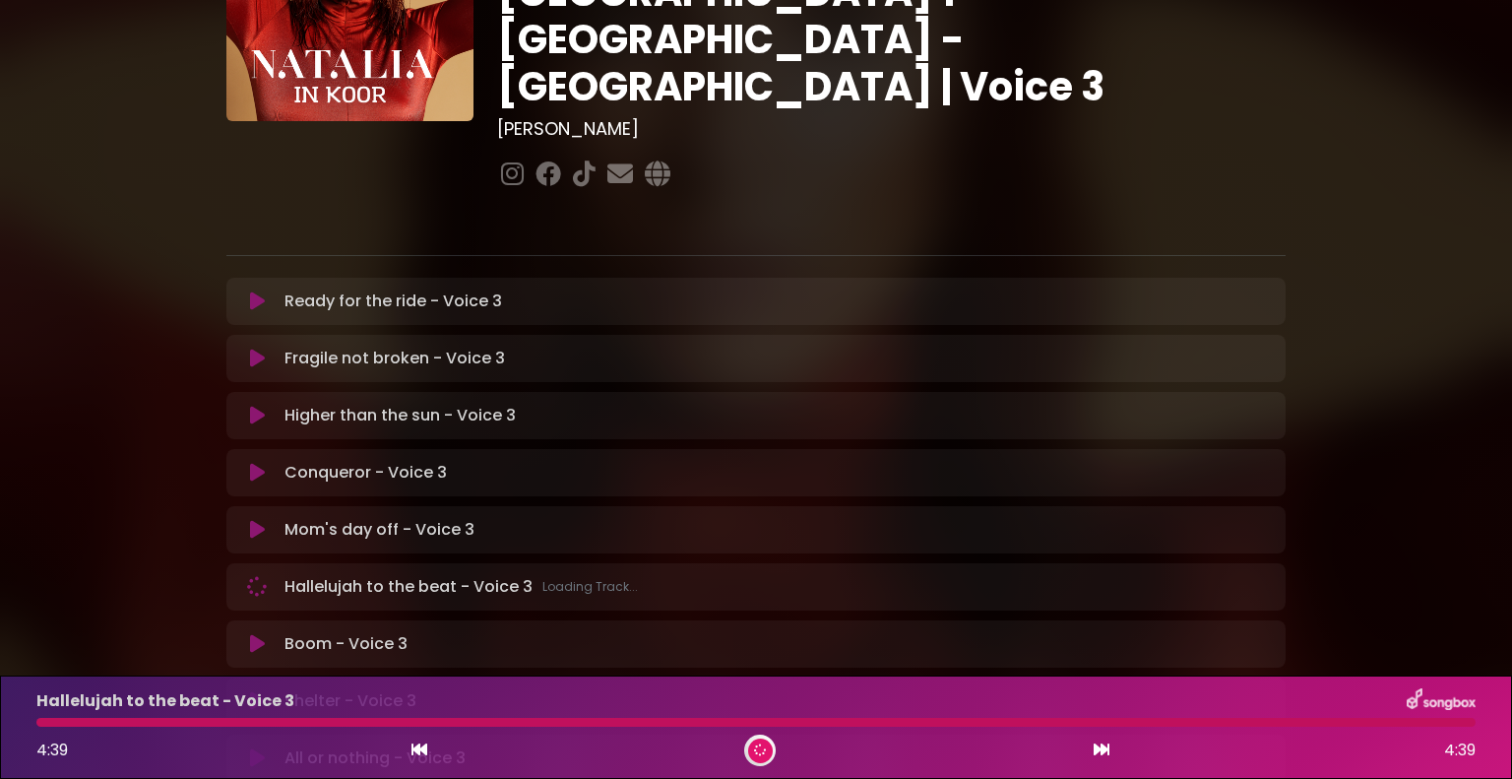
click at [261, 576] on icon at bounding box center [257, 587] width 22 height 22
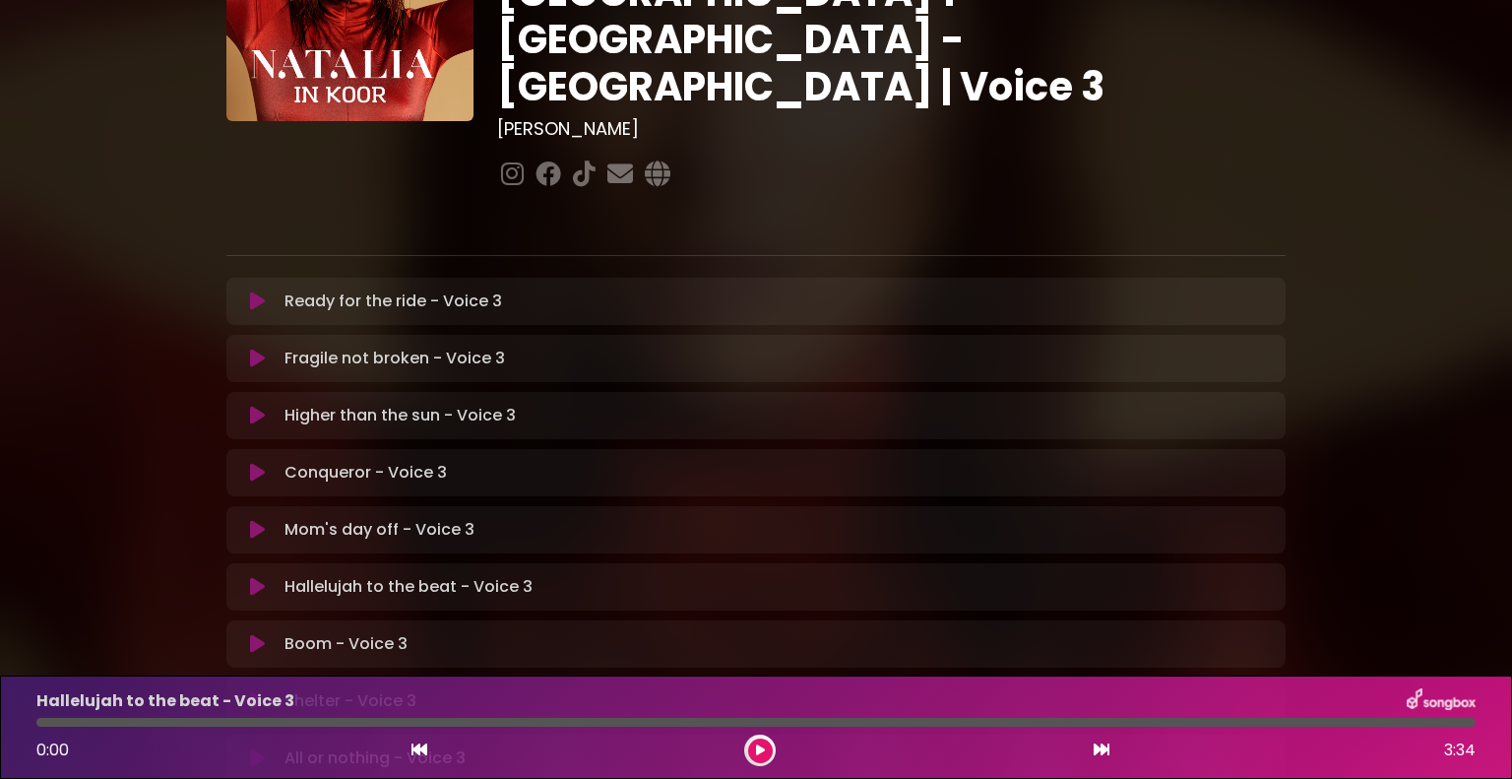
click at [264, 577] on button at bounding box center [257, 587] width 38 height 20
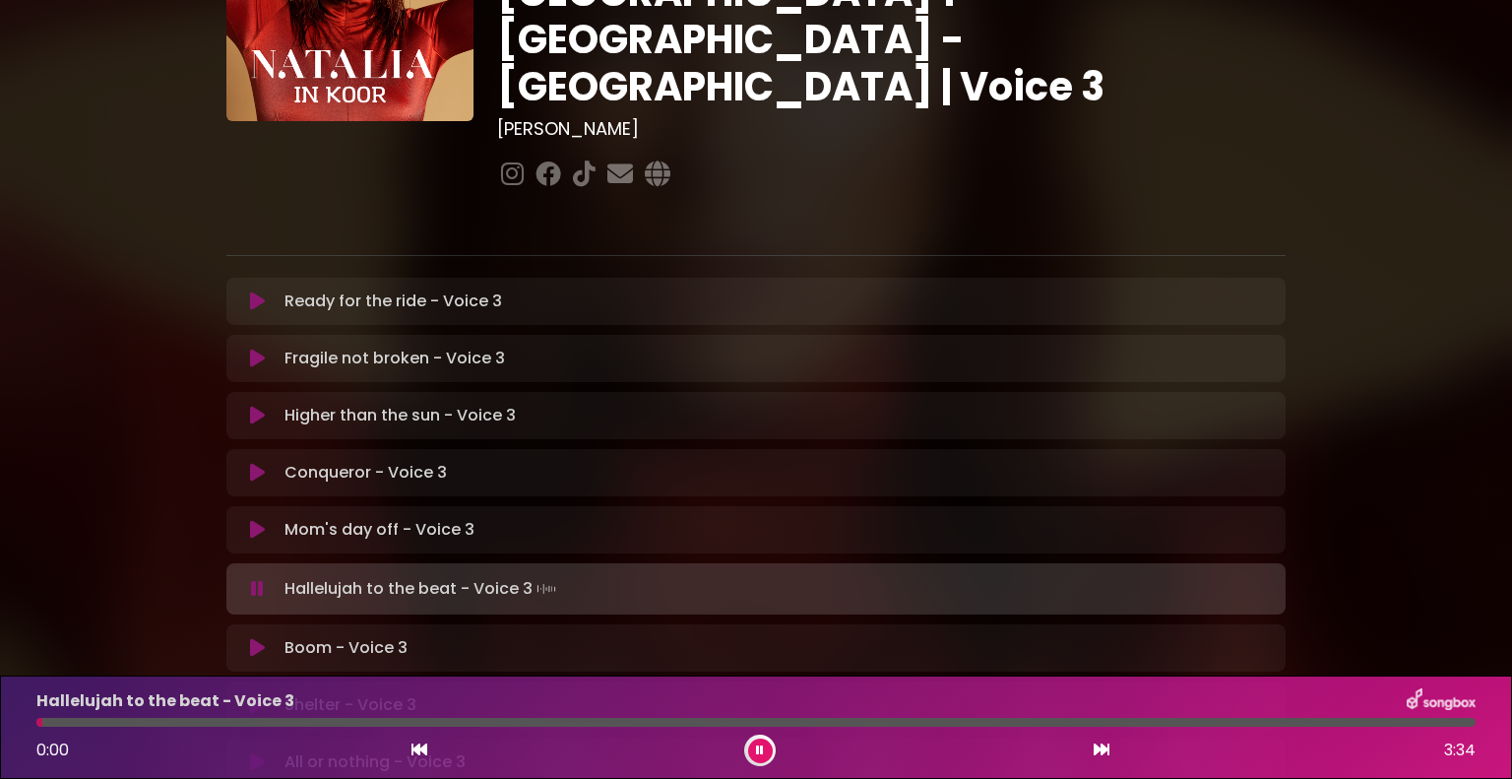
click at [264, 579] on button at bounding box center [257, 589] width 38 height 20
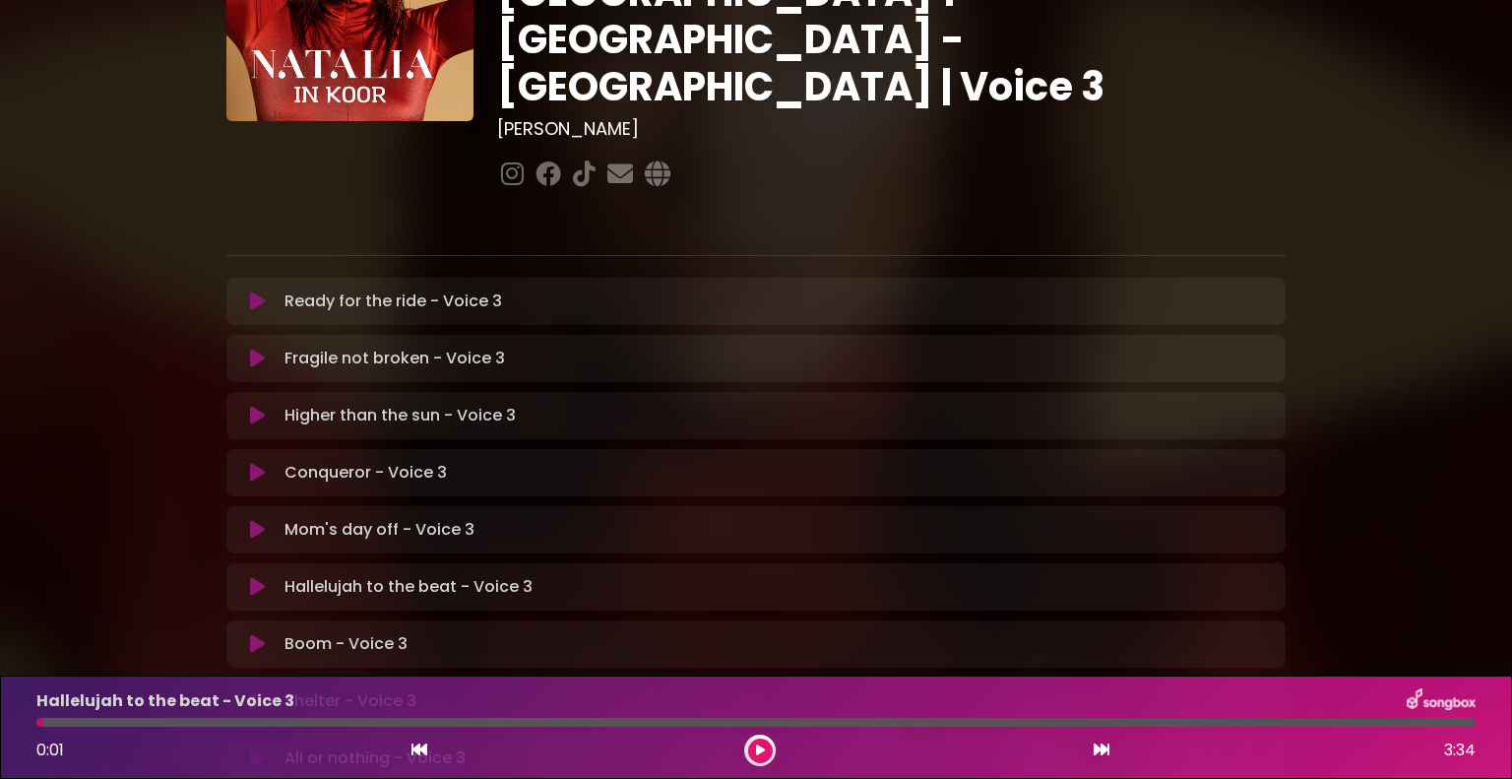
click at [256, 520] on icon at bounding box center [257, 530] width 15 height 20
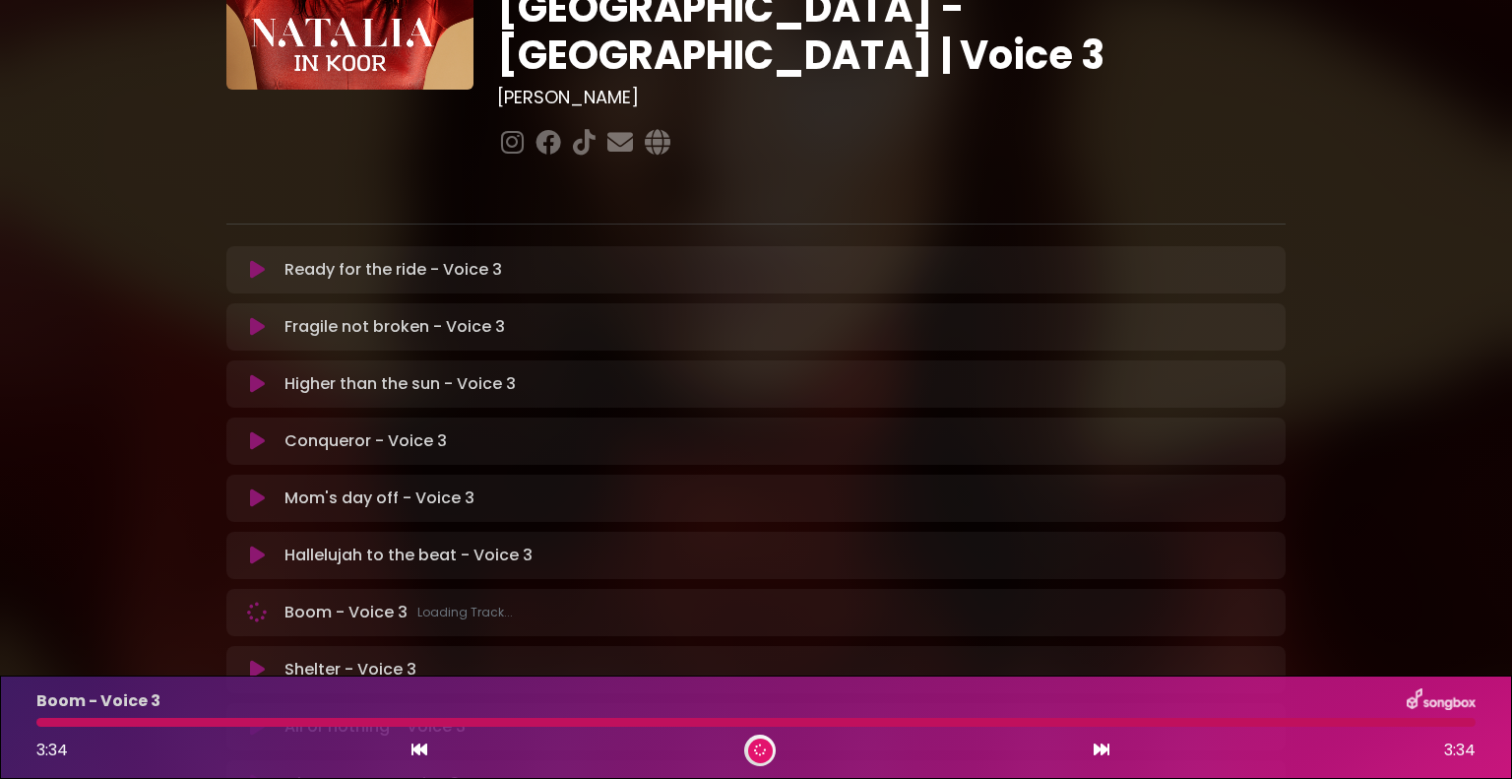
scroll to position [228, 0]
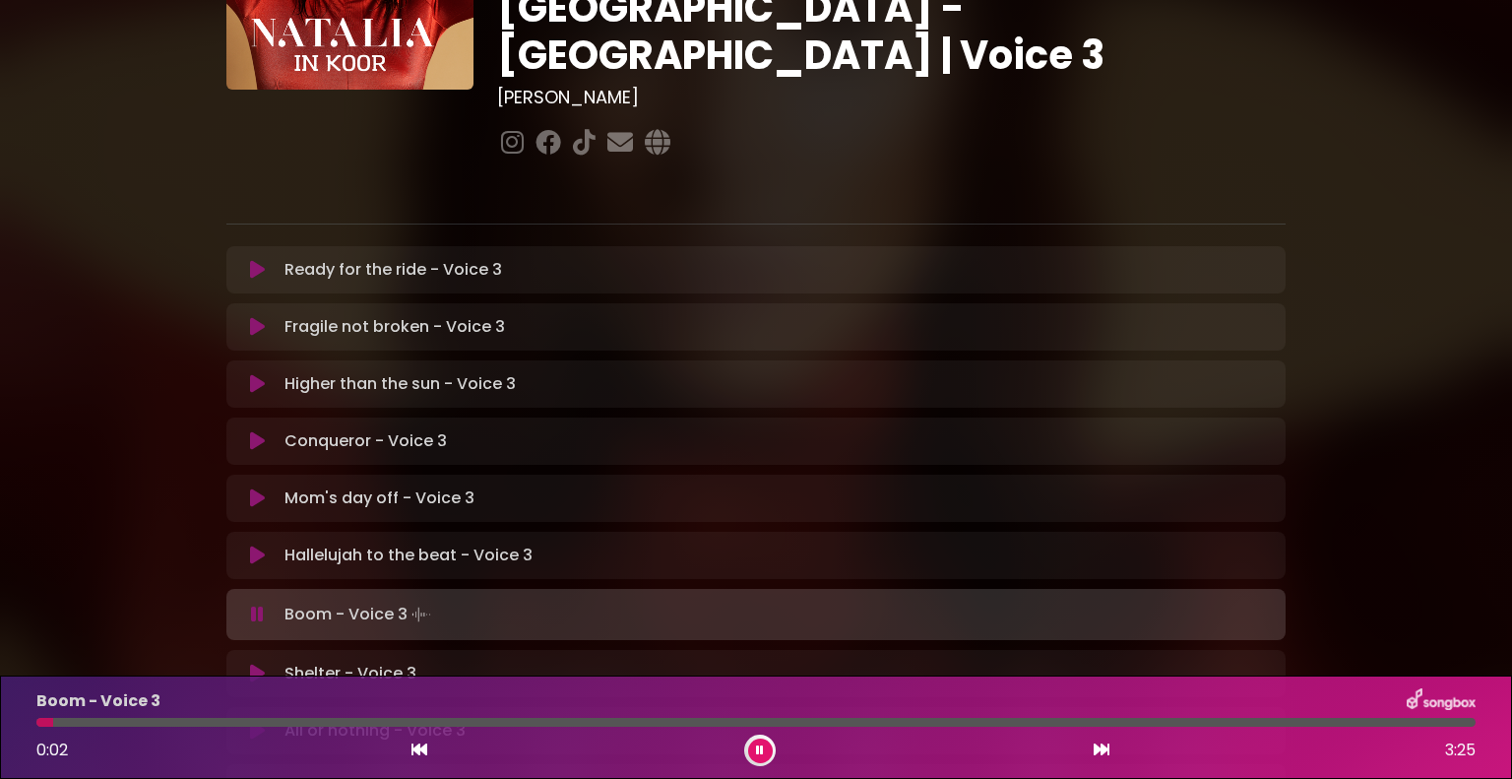
click at [267, 604] on button at bounding box center [257, 614] width 38 height 20
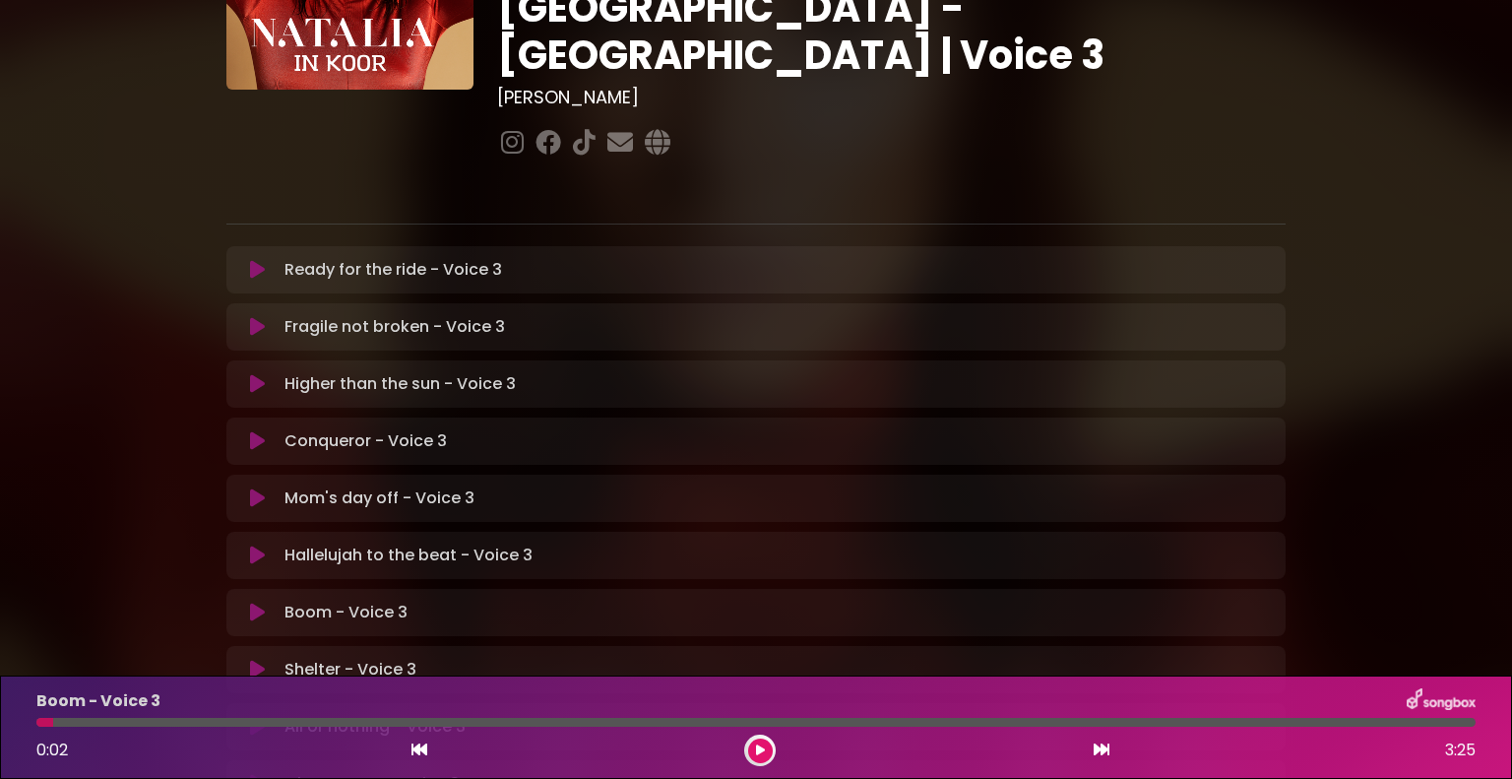
click at [266, 545] on button at bounding box center [257, 555] width 38 height 20
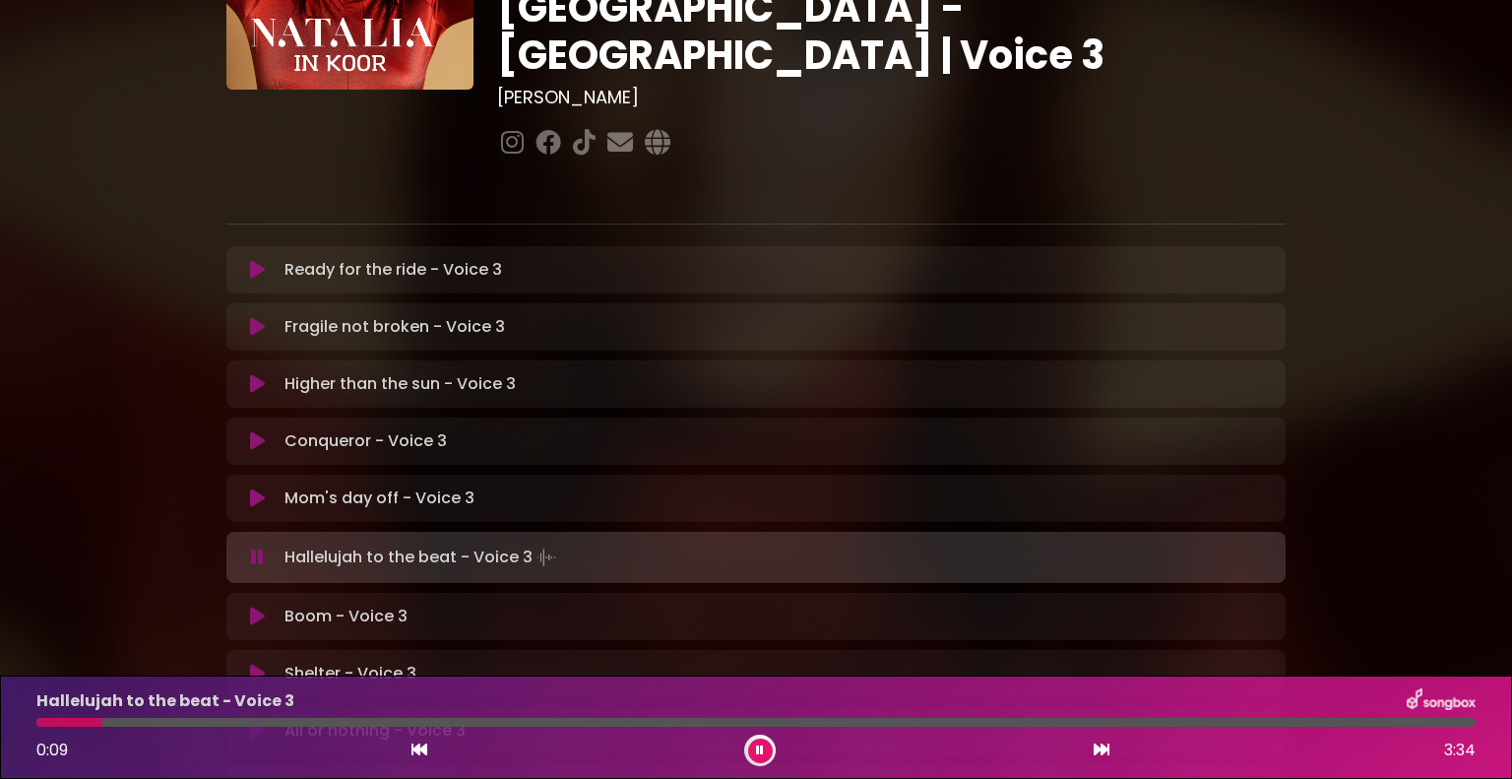
drag, startPoint x: 1484, startPoint y: 676, endPoint x: 1490, endPoint y: 751, distance: 75.1
click at [1489, 759] on div "Hallelujah to the beat - Voice 3 0:10 3:34" at bounding box center [756, 726] width 1512 height 103
drag, startPoint x: 1489, startPoint y: 759, endPoint x: 1387, endPoint y: 776, distance: 102.8
click at [1044, 178] on p at bounding box center [755, 190] width 1059 height 24
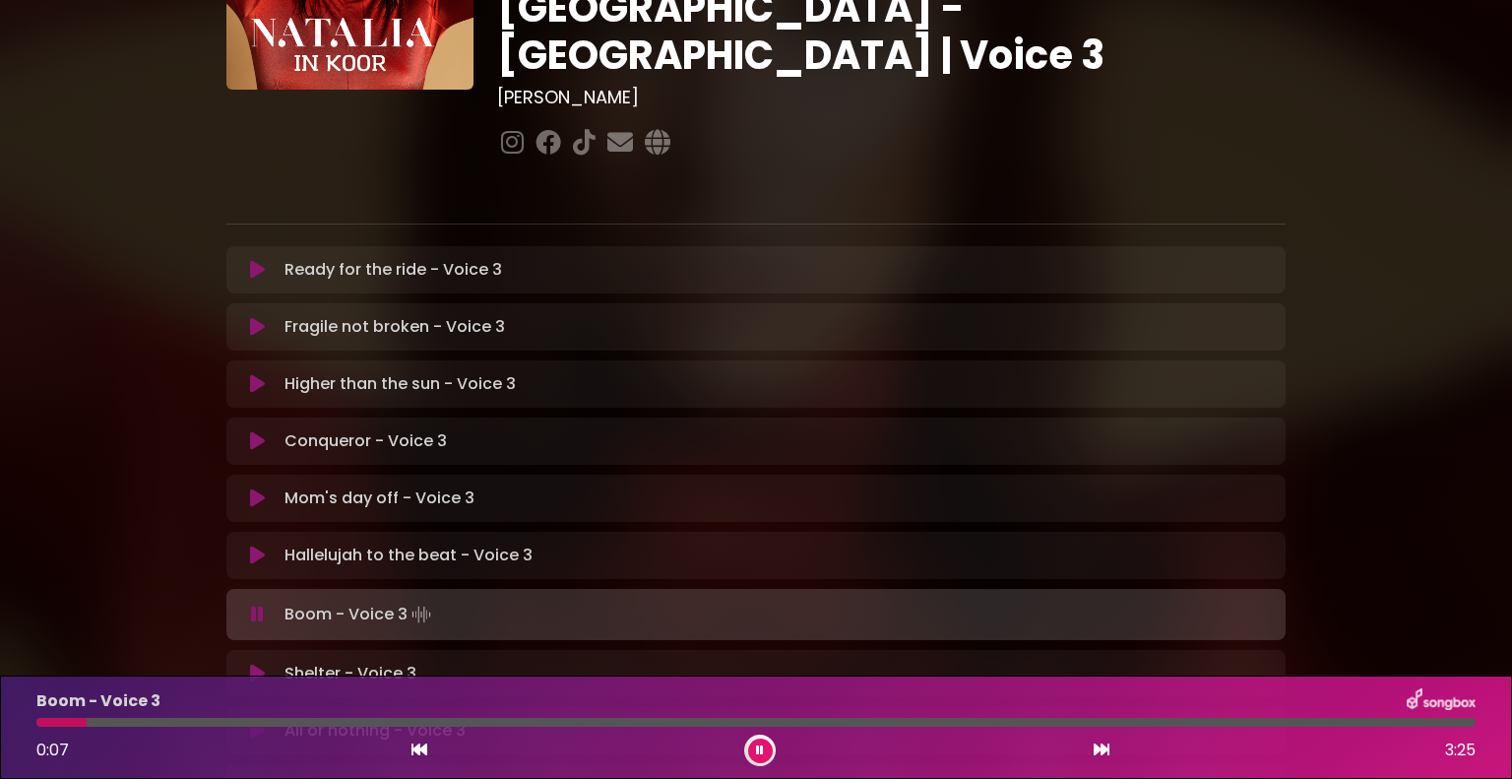
click at [760, 743] on button at bounding box center [760, 750] width 25 height 25
